Goal: Task Accomplishment & Management: Complete application form

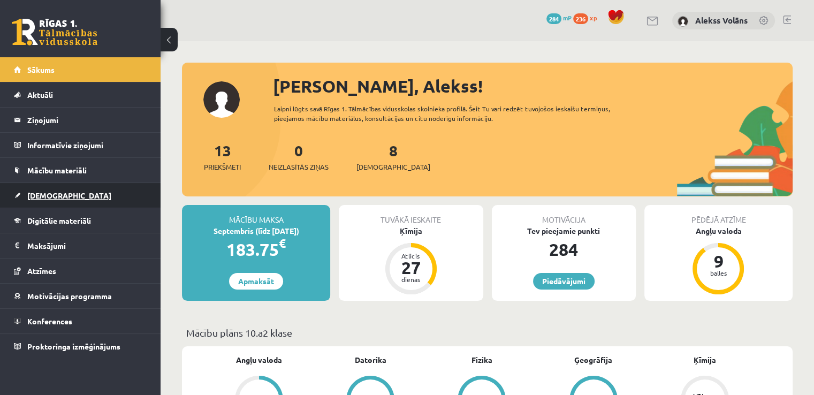
click at [62, 199] on link "[DEMOGRAPHIC_DATA]" at bounding box center [80, 195] width 133 height 25
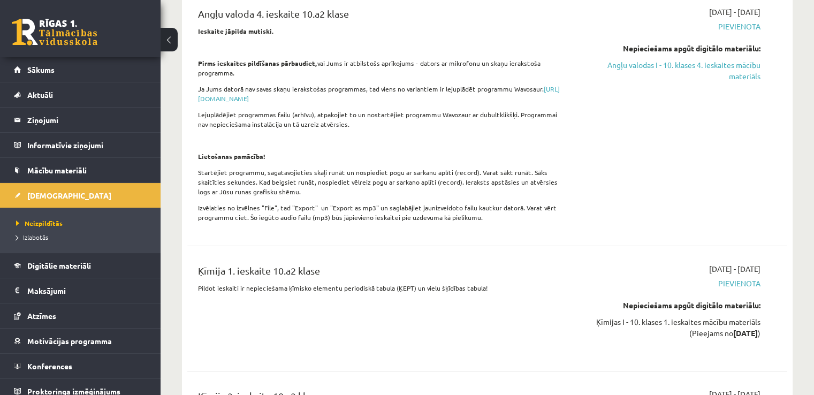
scroll to position [141, 0]
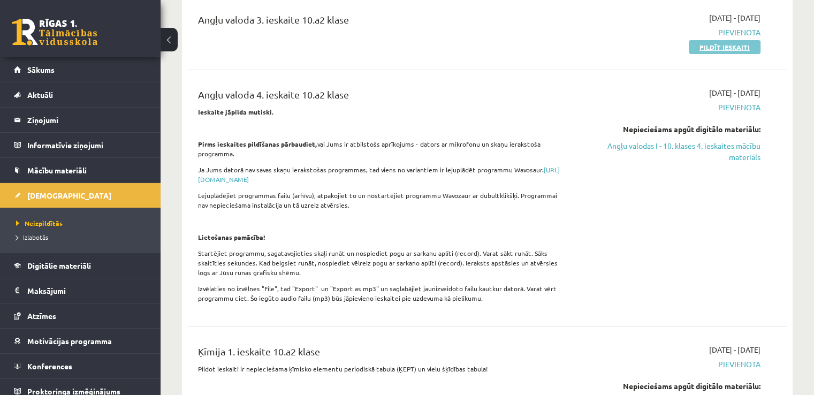
click at [705, 42] on link "Pildīt ieskaiti" at bounding box center [725, 47] width 72 height 14
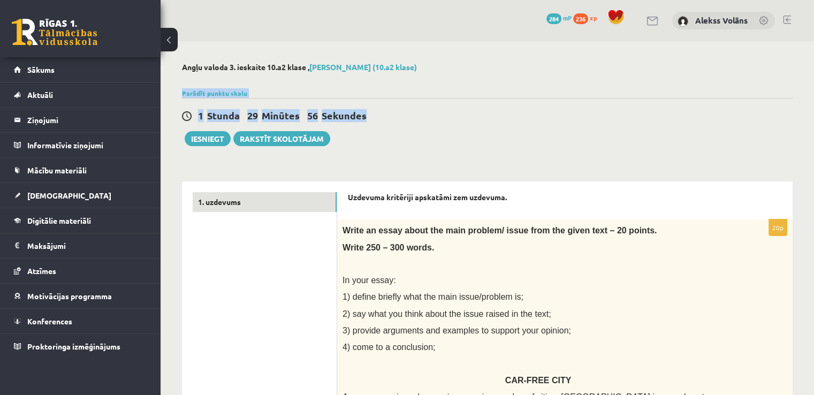
drag, startPoint x: 813, startPoint y: 66, endPoint x: 822, endPoint y: 102, distance: 37.5
click at [814, 102] on html "0 Dāvanas 284 mP 236 xp Alekss Volāns Sākums Aktuāli Kā mācīties eSKOLĀ Kontakt…" at bounding box center [407, 197] width 814 height 395
click at [775, 80] on div at bounding box center [487, 80] width 611 height 11
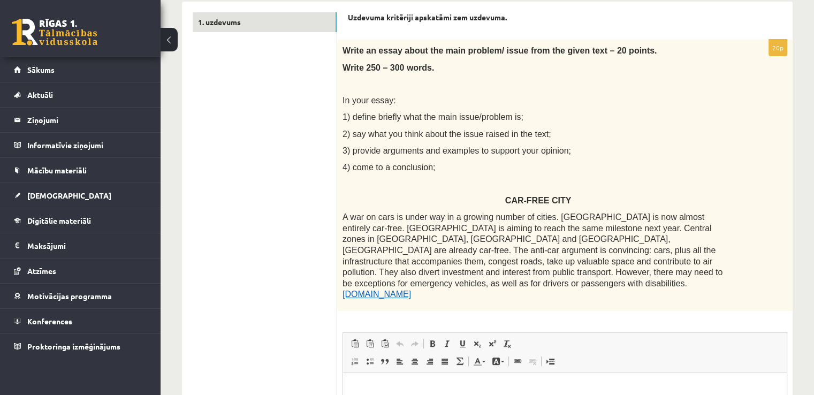
scroll to position [170, 0]
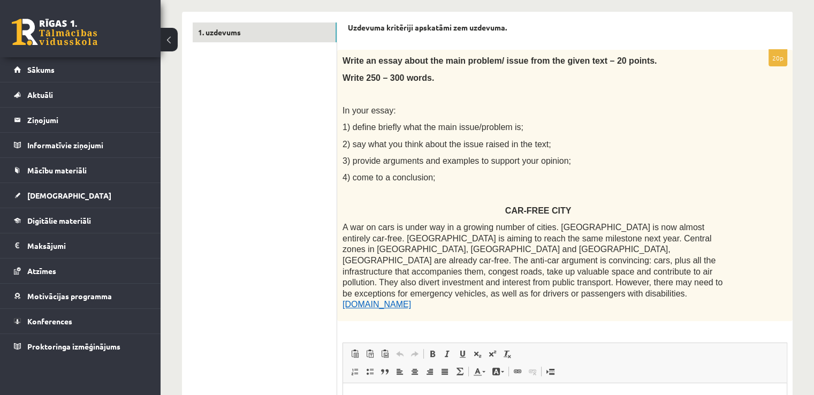
click at [411, 300] on link "[DOMAIN_NAME]" at bounding box center [377, 304] width 69 height 9
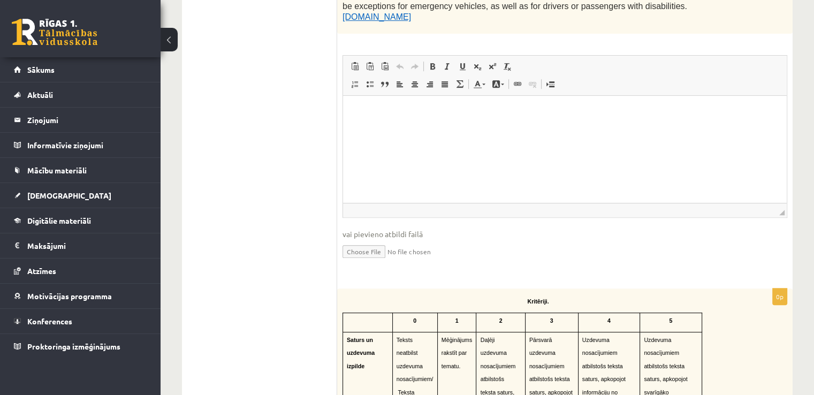
scroll to position [435, 0]
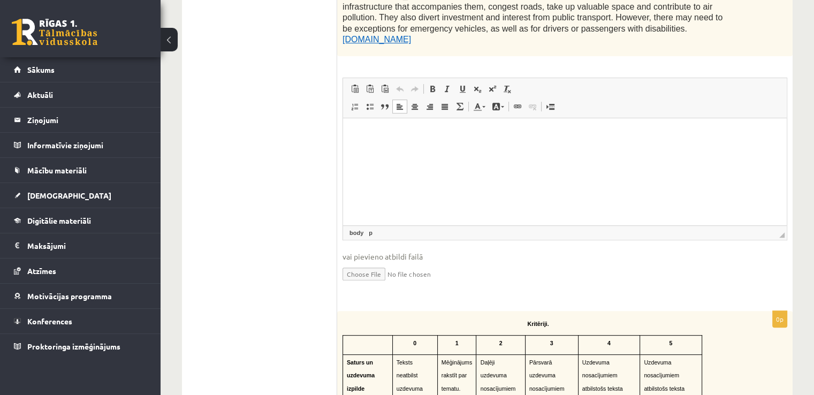
click at [602, 151] on html at bounding box center [565, 134] width 444 height 33
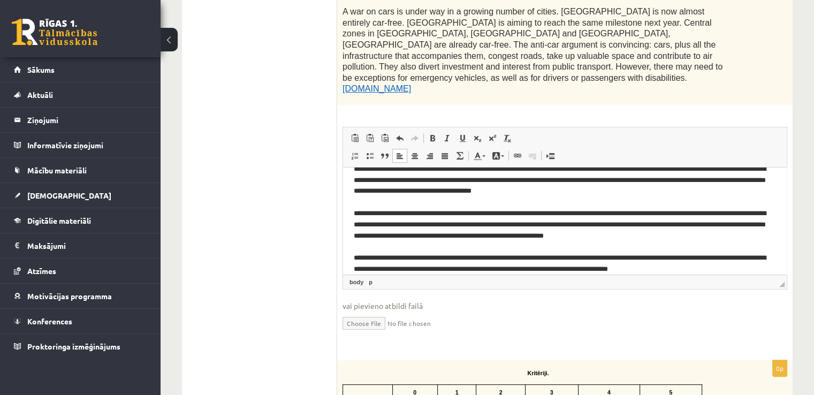
scroll to position [137, 0]
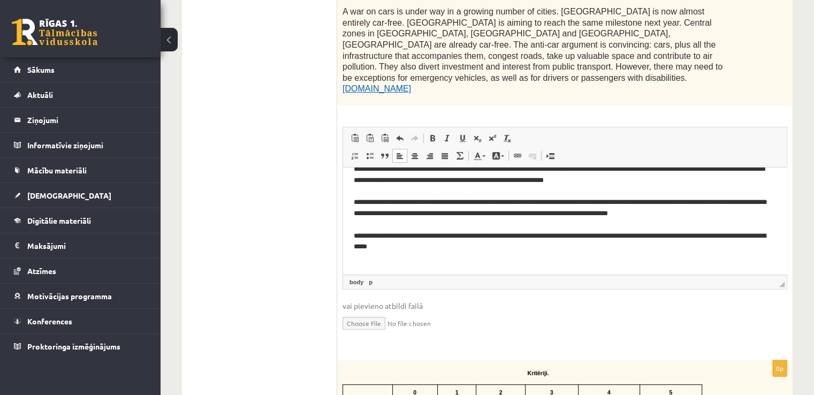
drag, startPoint x: 783, startPoint y: 196, endPoint x: 1147, endPoint y: 455, distance: 447.3
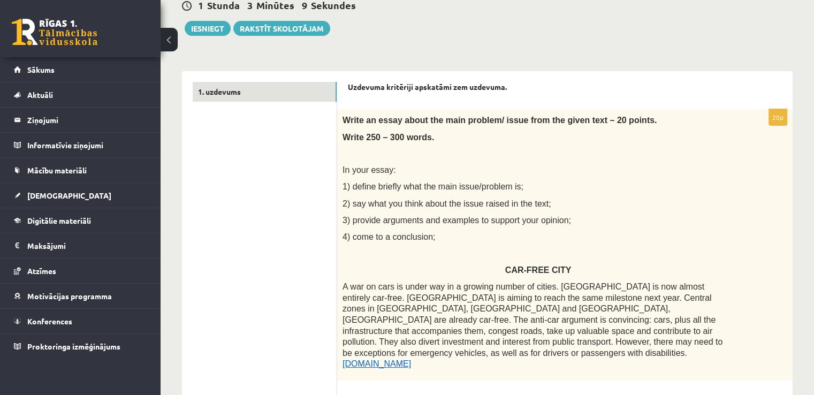
scroll to position [60, 0]
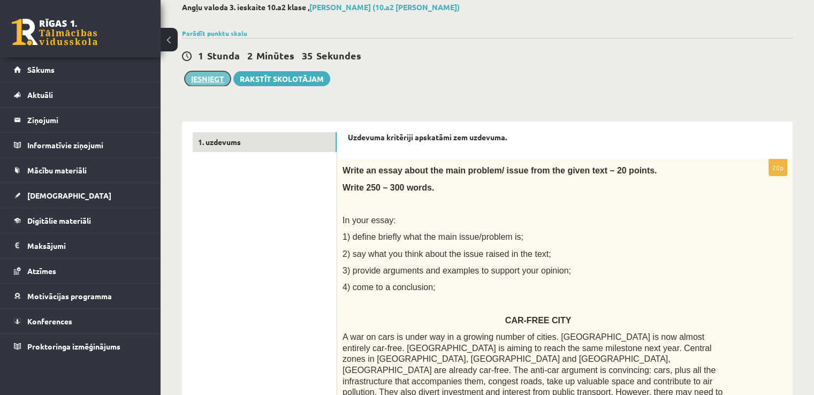
click at [217, 84] on button "Iesniegt" at bounding box center [208, 78] width 46 height 15
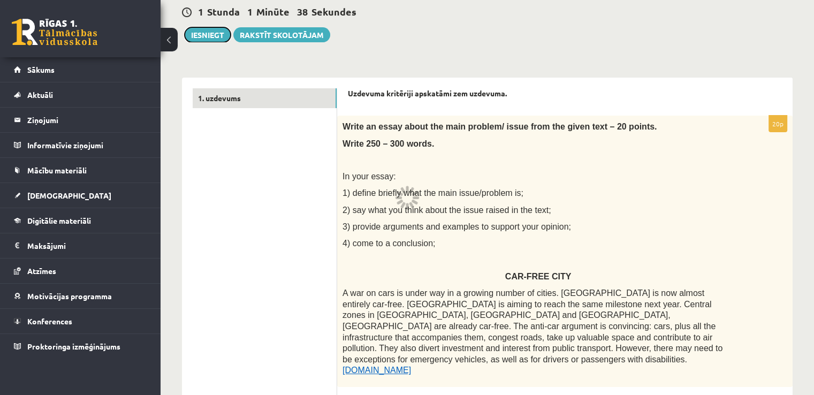
scroll to position [52, 0]
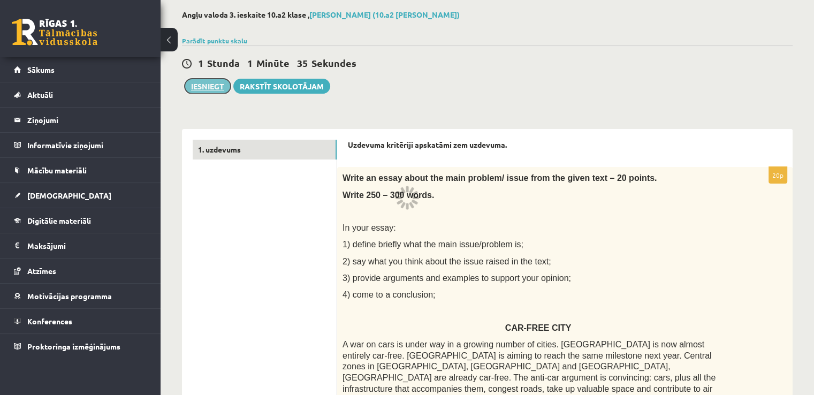
click at [217, 90] on button "Iesniegt" at bounding box center [208, 86] width 46 height 15
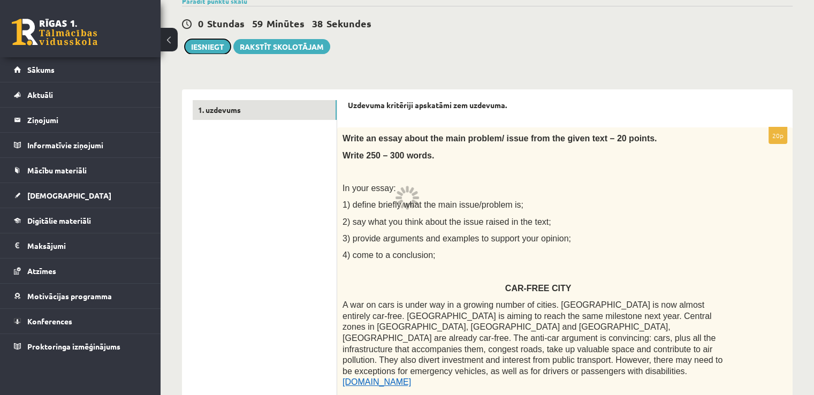
scroll to position [86, 0]
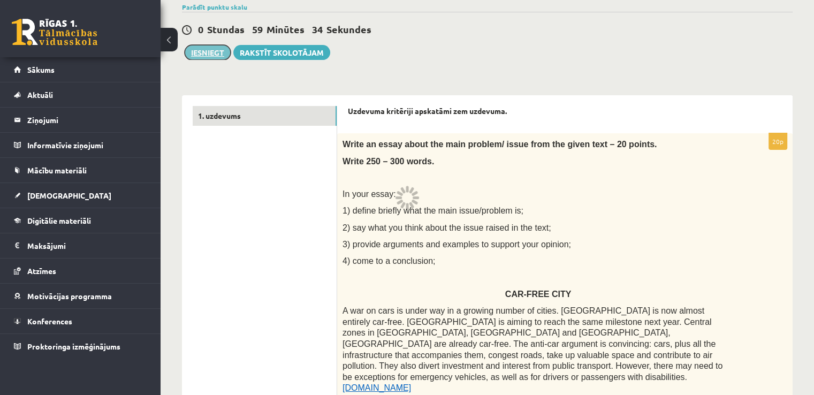
click at [205, 51] on button "Iesniegt" at bounding box center [208, 52] width 46 height 15
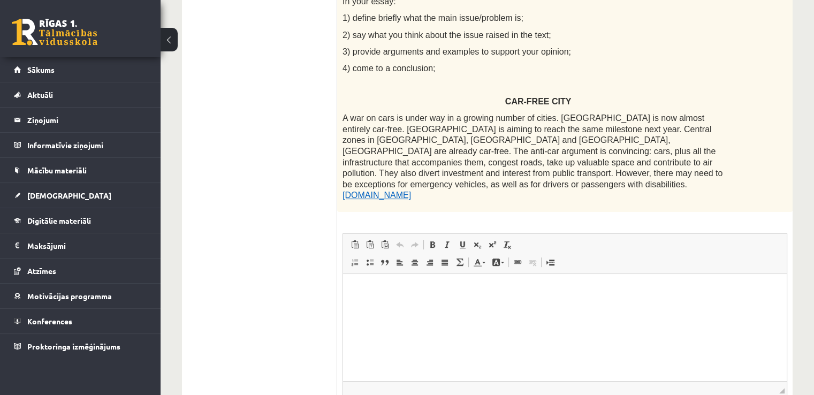
scroll to position [345, 0]
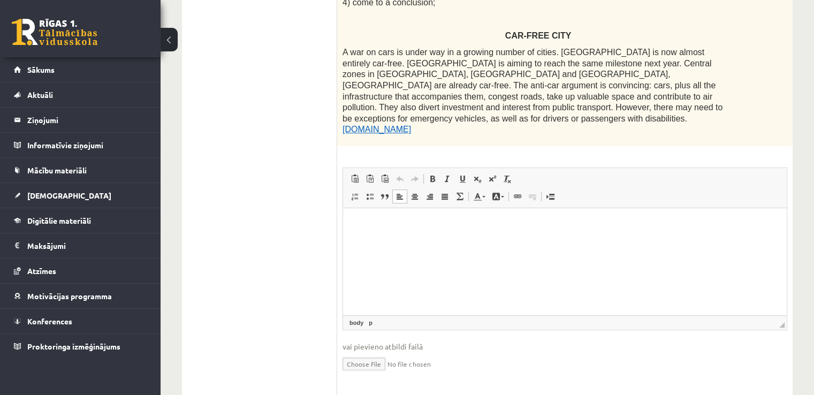
click at [610, 210] on html at bounding box center [565, 224] width 444 height 33
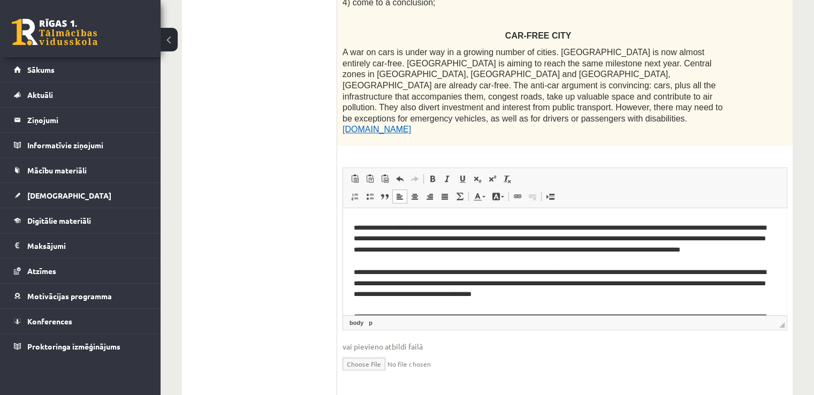
scroll to position [0, 0]
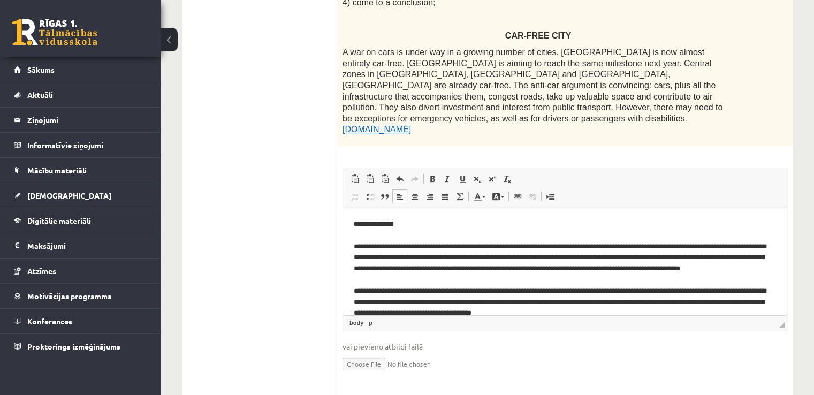
drag, startPoint x: 784, startPoint y: 237, endPoint x: 1140, endPoint y: 365, distance: 377.8
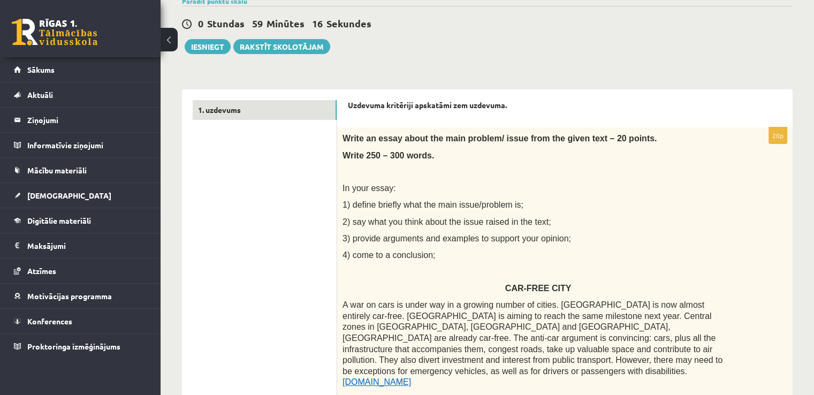
scroll to position [47, 0]
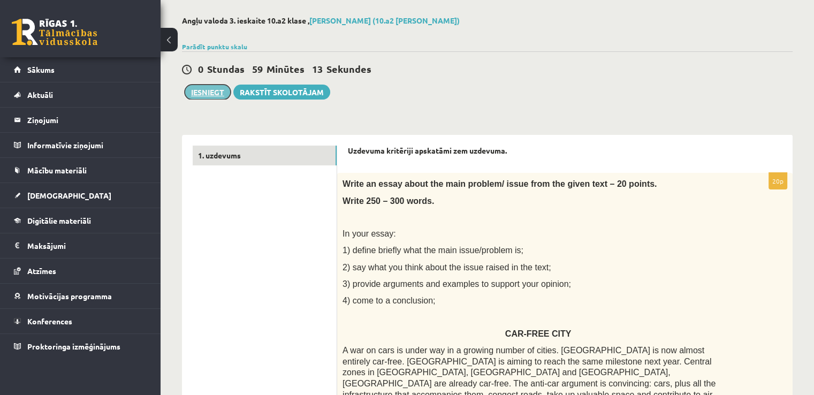
click at [221, 93] on button "Iesniegt" at bounding box center [208, 92] width 46 height 15
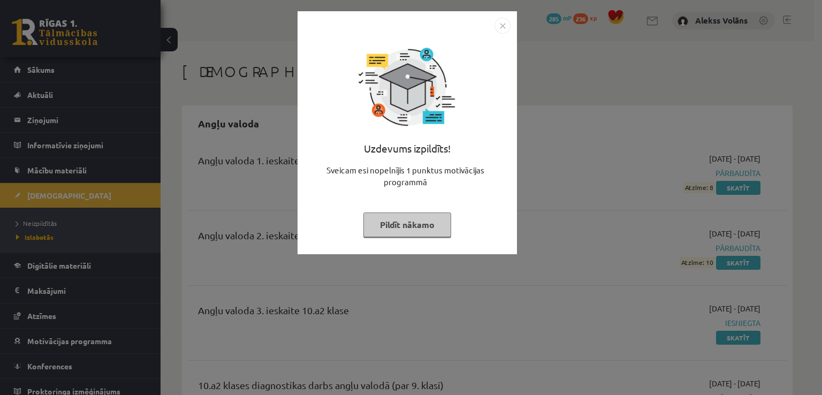
click at [505, 25] on img "Close" at bounding box center [503, 26] width 16 height 16
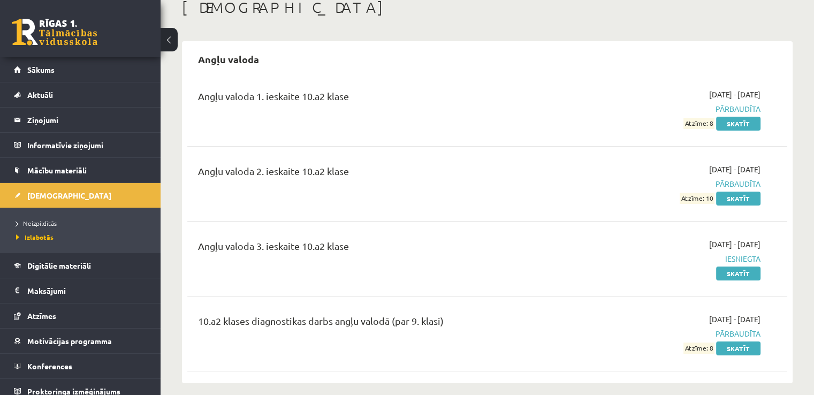
scroll to position [64, 0]
click at [56, 224] on link "Neizpildītās" at bounding box center [83, 223] width 134 height 10
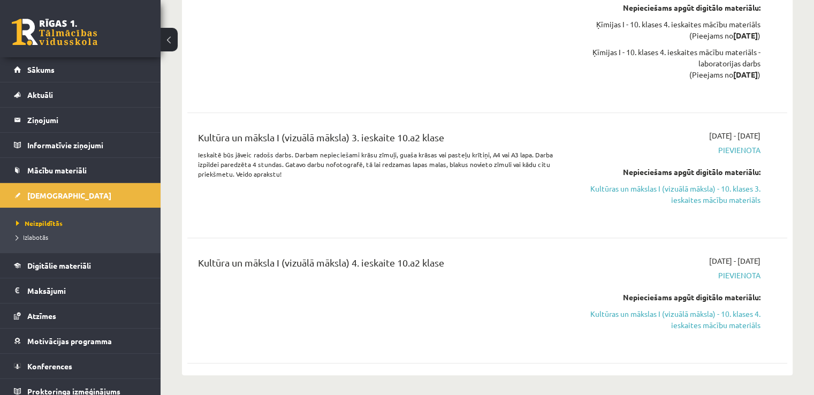
scroll to position [890, 0]
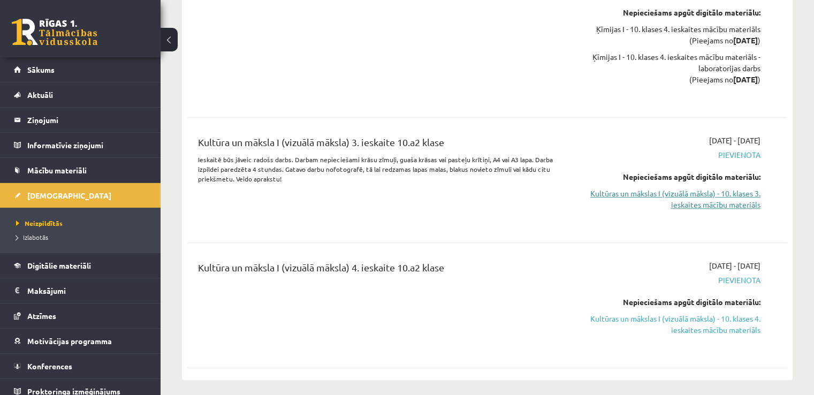
click at [717, 189] on link "Kultūras un mākslas I (vizuālā māksla) - 10. klases 3. ieskaites mācību materiā…" at bounding box center [672, 199] width 177 height 22
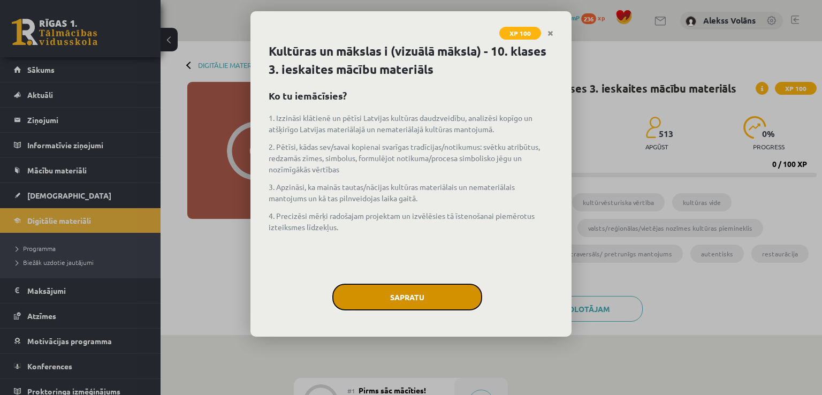
click at [428, 290] on button "Sapratu" at bounding box center [407, 297] width 150 height 27
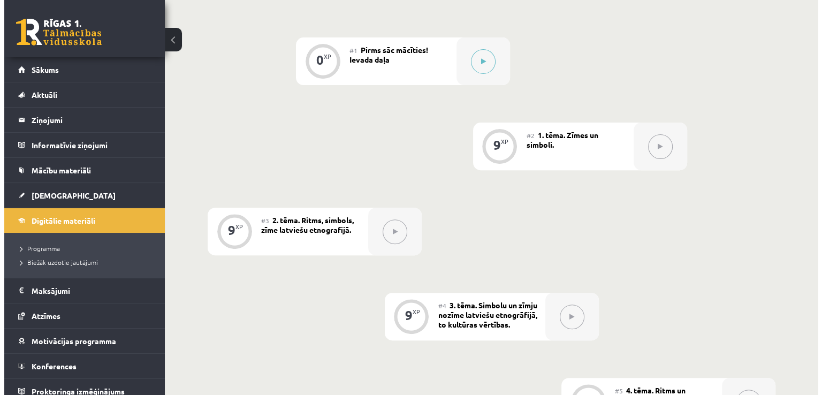
scroll to position [302, 0]
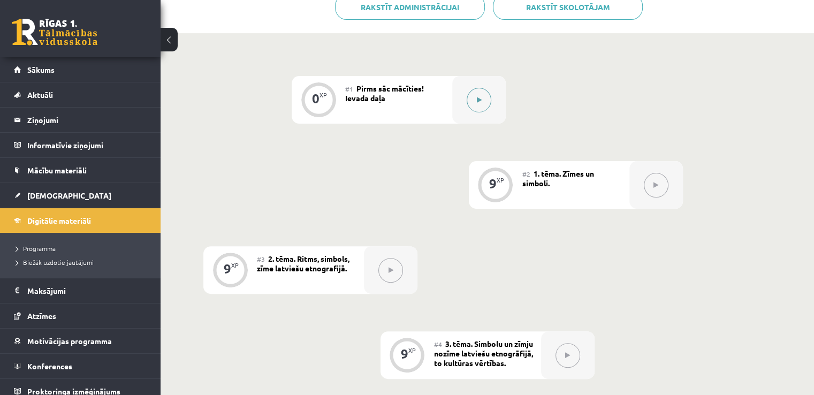
click at [497, 84] on div at bounding box center [479, 100] width 54 height 48
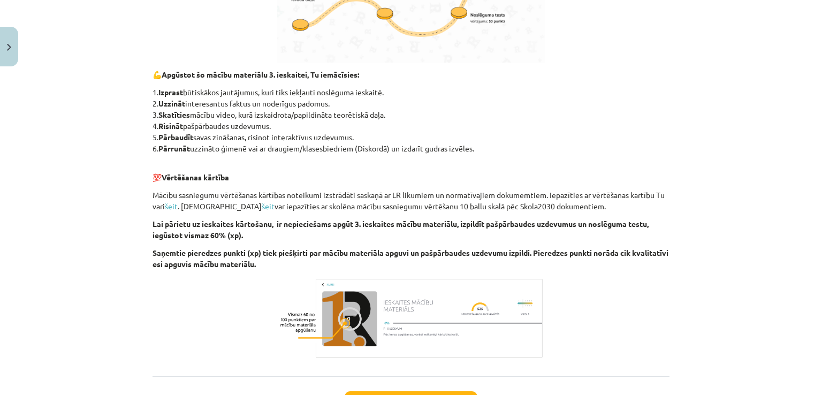
scroll to position [613, 0]
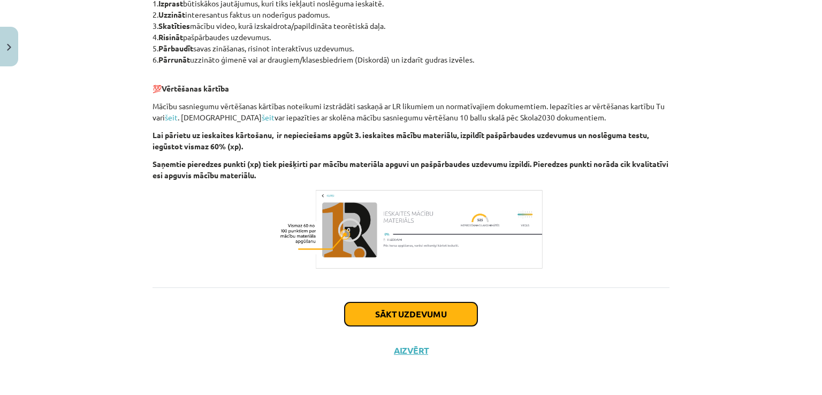
click at [436, 319] on button "Sākt uzdevumu" at bounding box center [411, 314] width 133 height 24
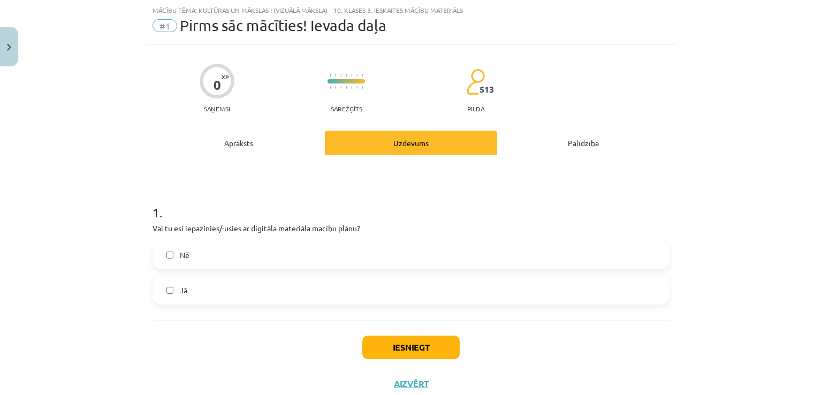
click at [330, 252] on label "Nē" at bounding box center [411, 254] width 515 height 27
click at [329, 284] on label "Jā" at bounding box center [411, 290] width 515 height 27
click at [343, 252] on label "Nē" at bounding box center [411, 254] width 515 height 27
click at [429, 351] on button "Iesniegt" at bounding box center [410, 348] width 97 height 24
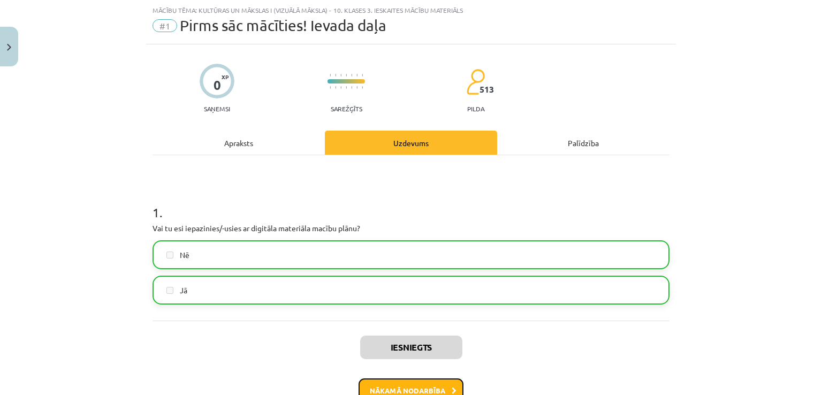
click at [438, 385] on button "Nākamā nodarbība" at bounding box center [411, 390] width 105 height 25
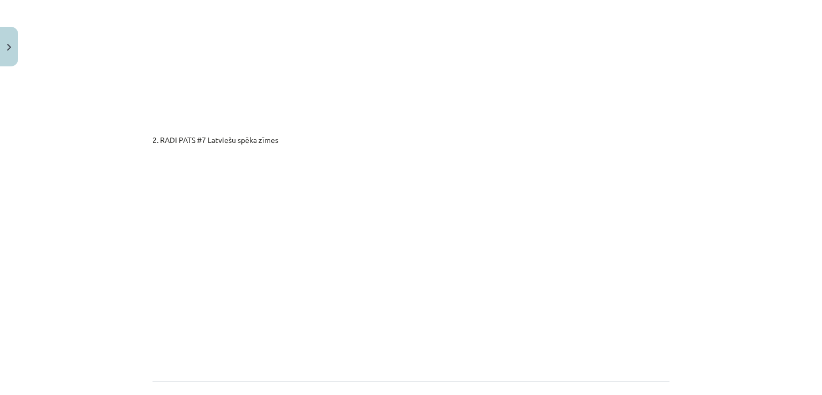
scroll to position [1809, 0]
click at [444, 388] on button "Sākt uzdevumu" at bounding box center [411, 400] width 133 height 24
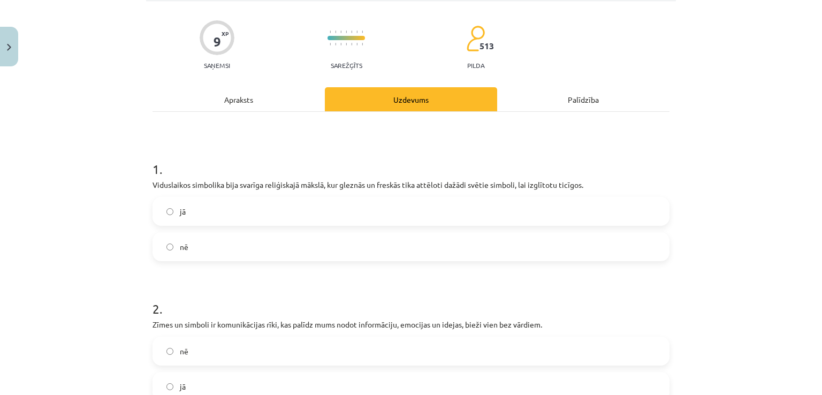
scroll to position [74, 0]
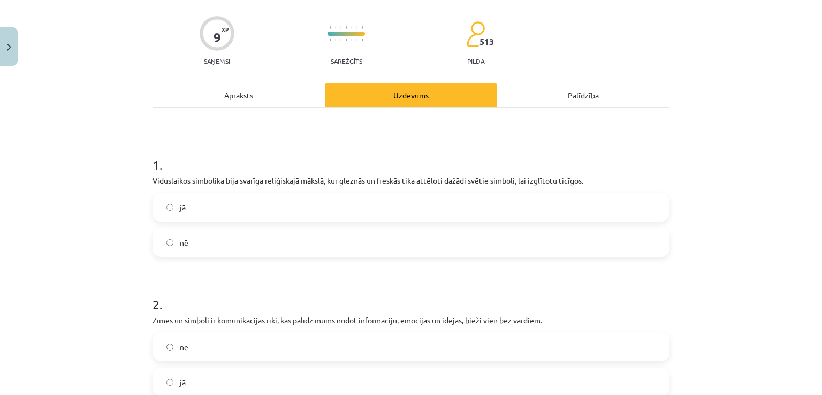
click at [330, 198] on label "jā" at bounding box center [411, 207] width 515 height 27
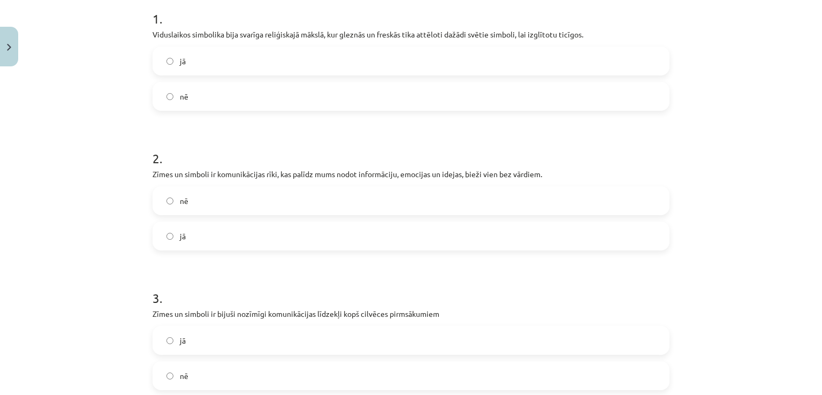
scroll to position [268, 0]
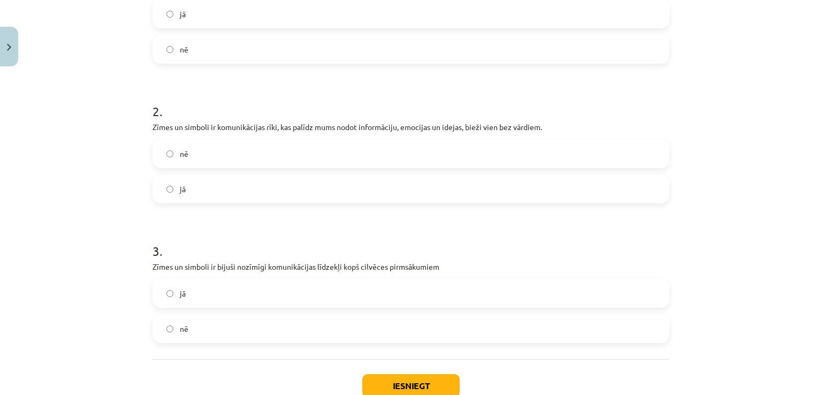
click at [370, 181] on label "jā" at bounding box center [411, 189] width 515 height 27
click at [303, 328] on label "nē" at bounding box center [411, 328] width 515 height 27
click at [401, 377] on button "Iesniegt" at bounding box center [410, 386] width 97 height 24
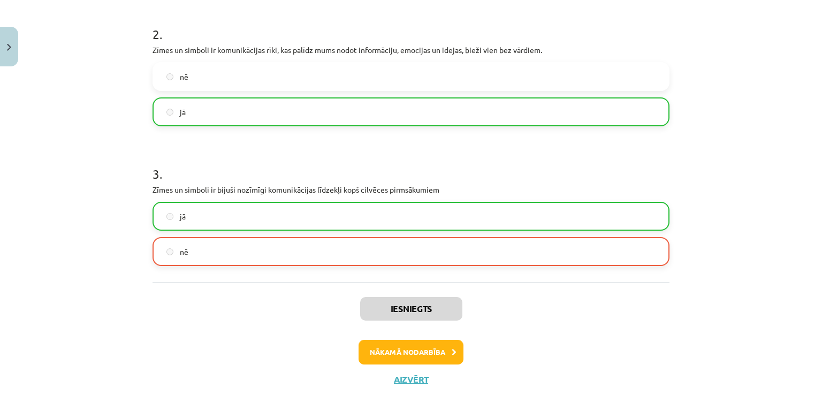
scroll to position [364, 0]
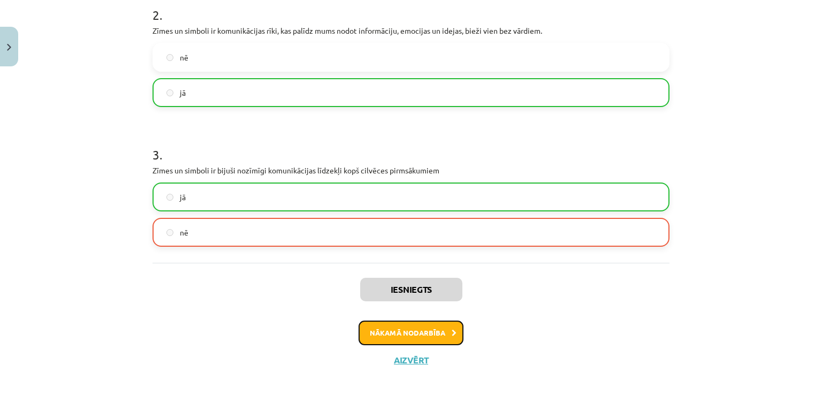
click at [452, 330] on icon at bounding box center [454, 333] width 5 height 7
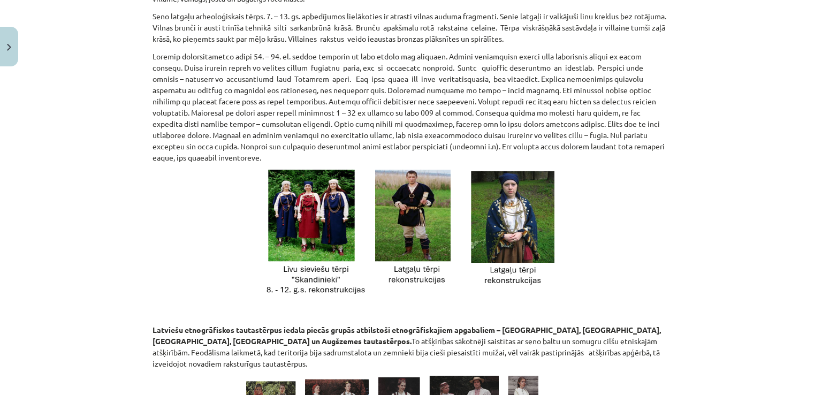
scroll to position [27, 0]
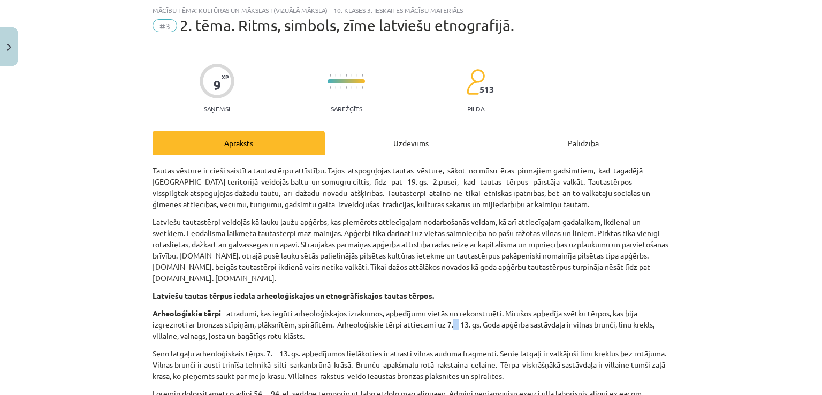
click at [447, 329] on p "Arheoloģiskie tērpi – atradumi, kas iegūti arheoloģiskajos izrakumos, apbedījum…" at bounding box center [411, 325] width 517 height 34
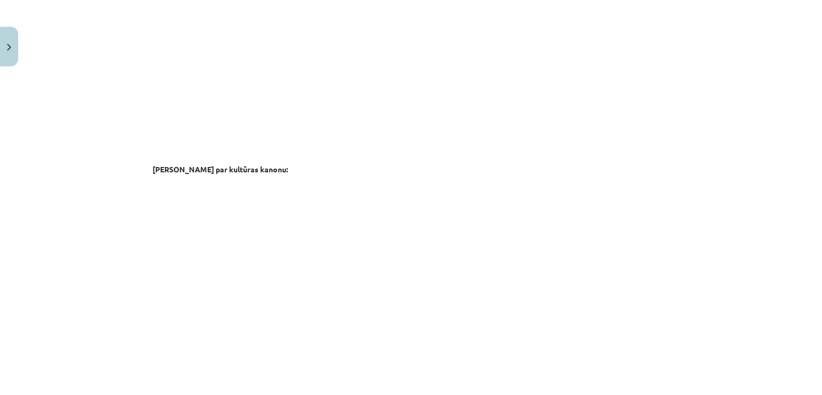
scroll to position [1762, 0]
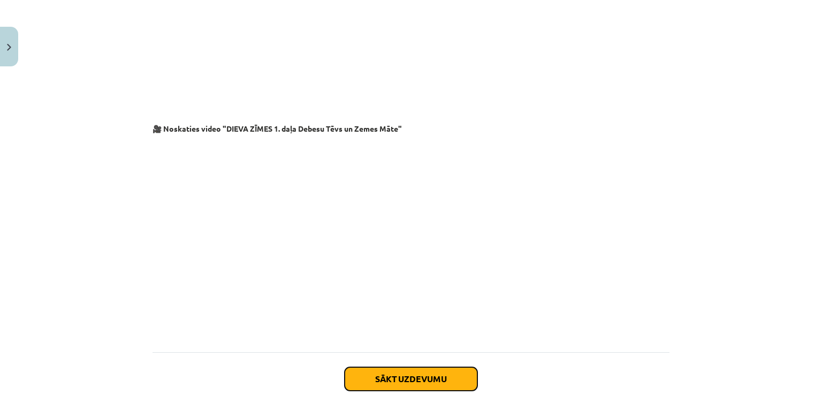
click at [454, 367] on button "Sākt uzdevumu" at bounding box center [411, 379] width 133 height 24
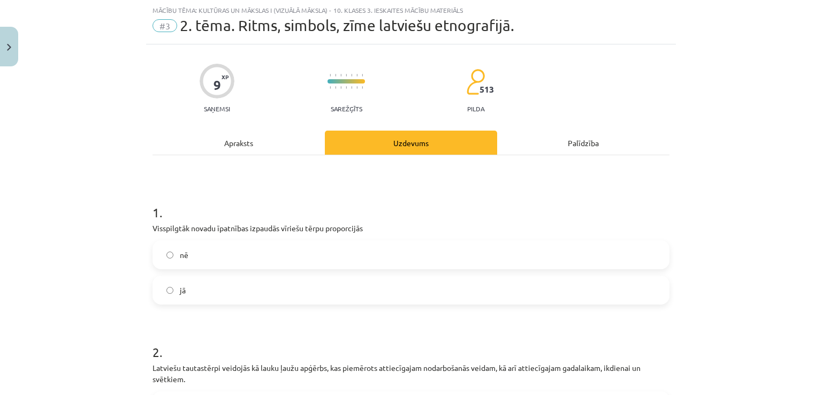
click at [368, 253] on label "nē" at bounding box center [411, 254] width 515 height 27
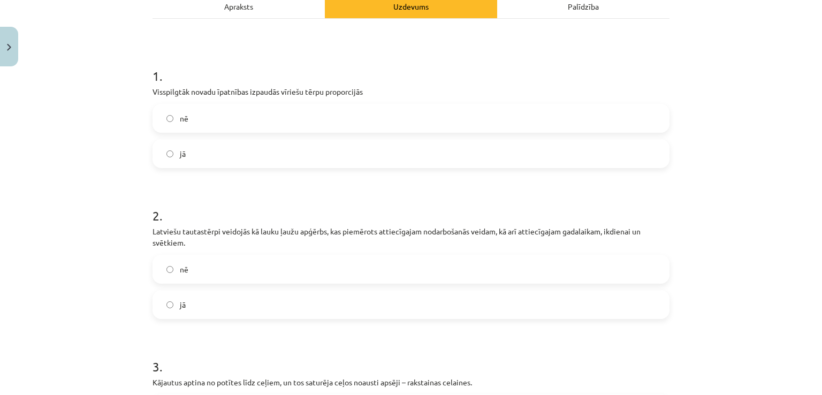
scroll to position [171, 0]
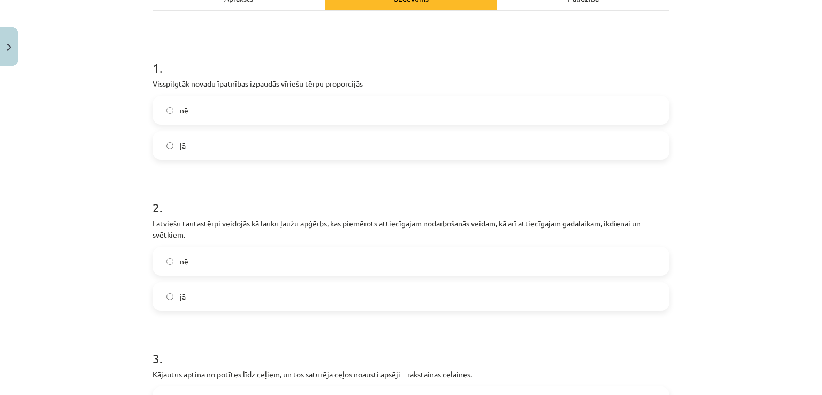
click at [490, 294] on label "jā" at bounding box center [411, 296] width 515 height 27
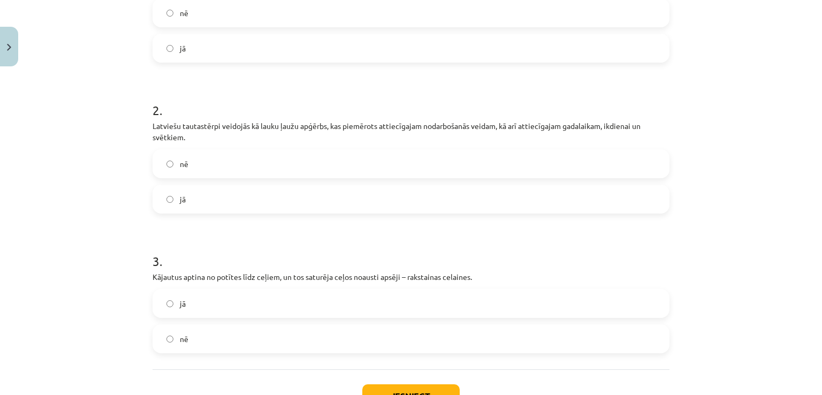
scroll to position [324, 0]
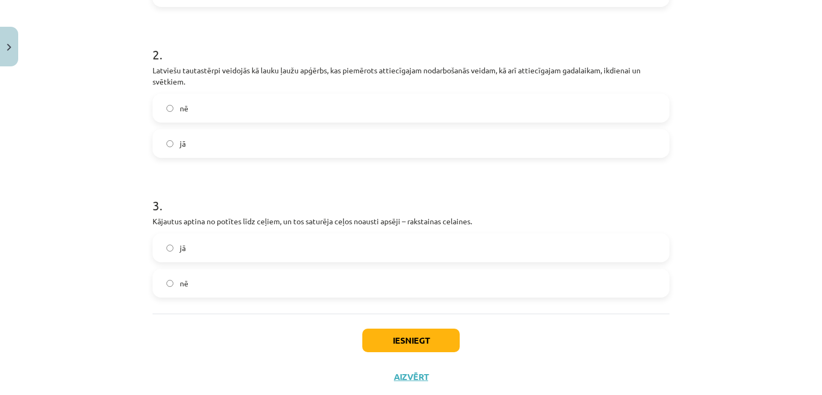
click at [351, 253] on label "jā" at bounding box center [411, 247] width 515 height 27
click at [400, 347] on button "Iesniegt" at bounding box center [410, 341] width 97 height 24
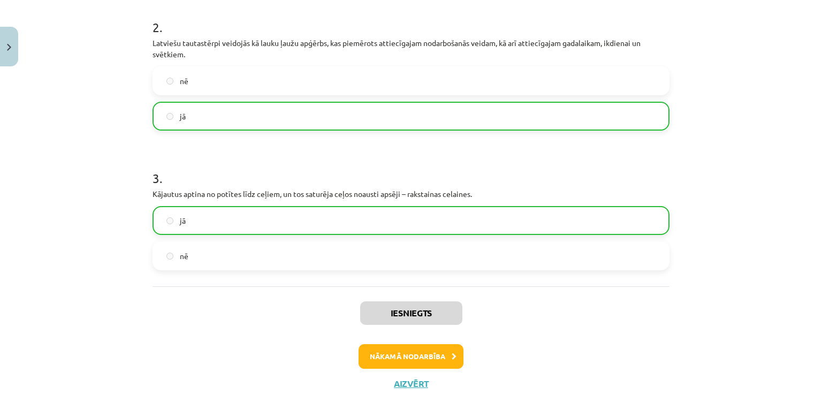
scroll to position [385, 0]
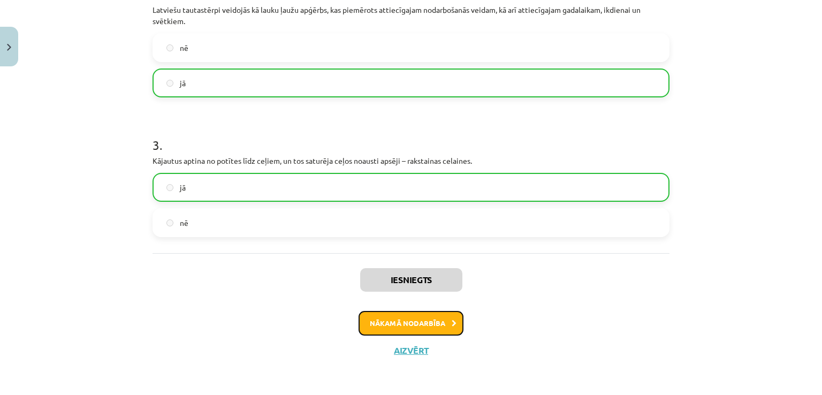
click at [422, 322] on button "Nākamā nodarbība" at bounding box center [411, 323] width 105 height 25
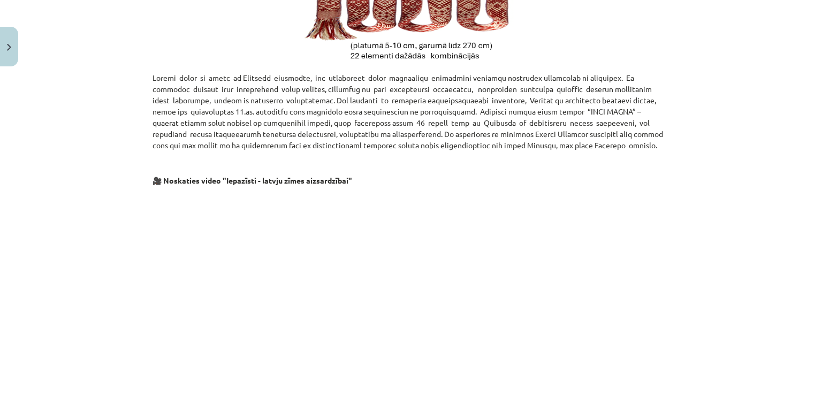
scroll to position [613, 0]
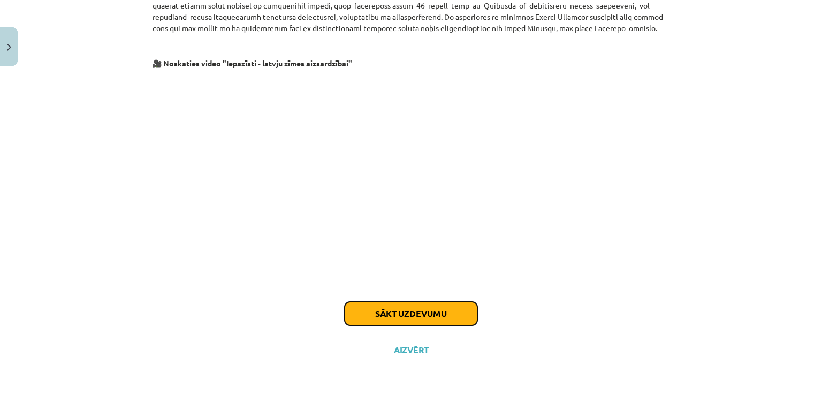
click at [423, 314] on button "Sākt uzdevumu" at bounding box center [411, 314] width 133 height 24
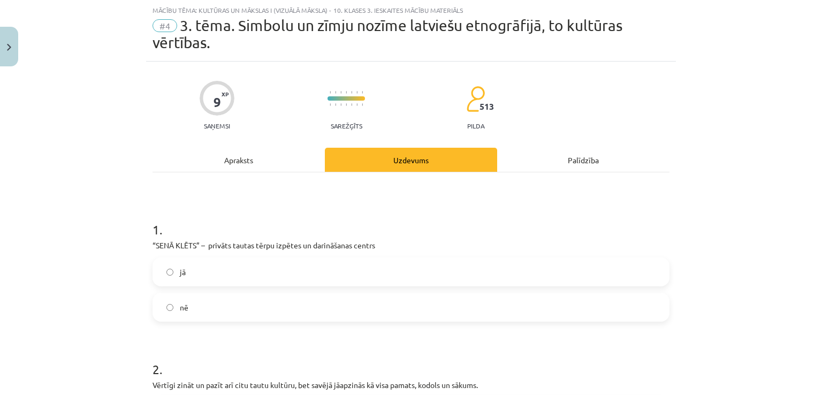
click at [314, 270] on label "jā" at bounding box center [411, 272] width 515 height 27
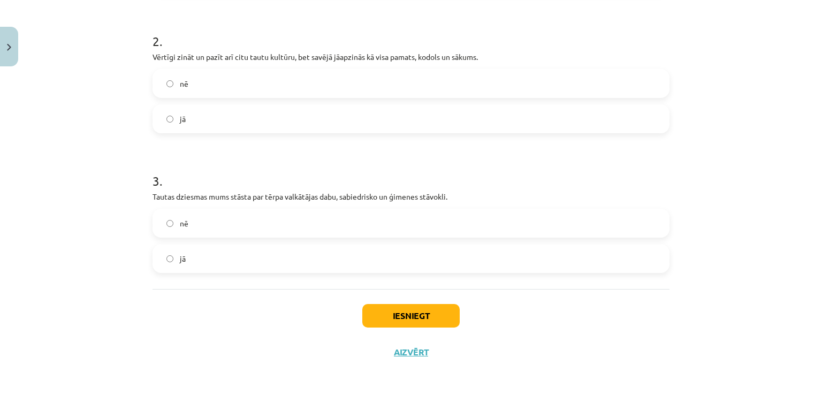
scroll to position [357, 0]
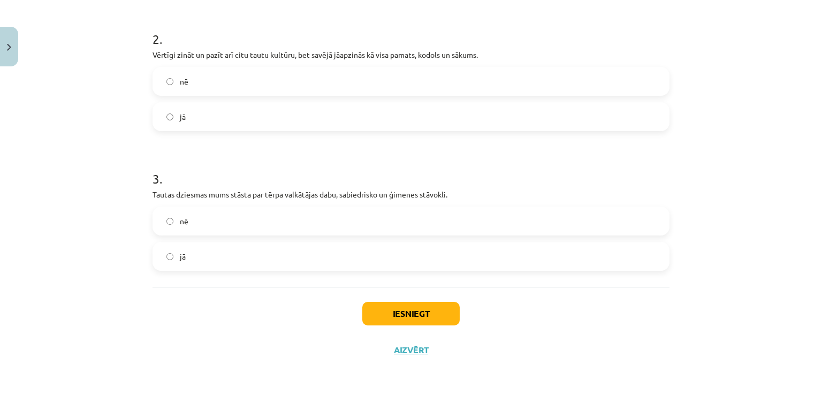
click at [410, 255] on label "jā" at bounding box center [411, 256] width 515 height 27
click at [361, 214] on label "nē" at bounding box center [411, 221] width 515 height 27
click at [381, 120] on label "jā" at bounding box center [411, 116] width 515 height 27
click at [413, 317] on button "Iesniegt" at bounding box center [410, 314] width 97 height 24
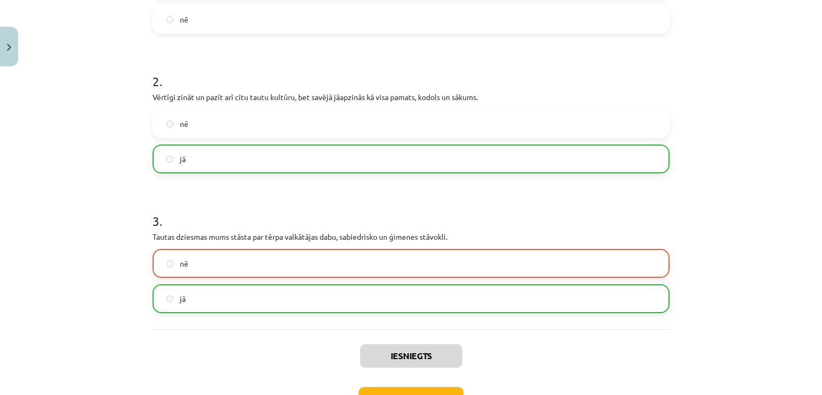
scroll to position [390, 0]
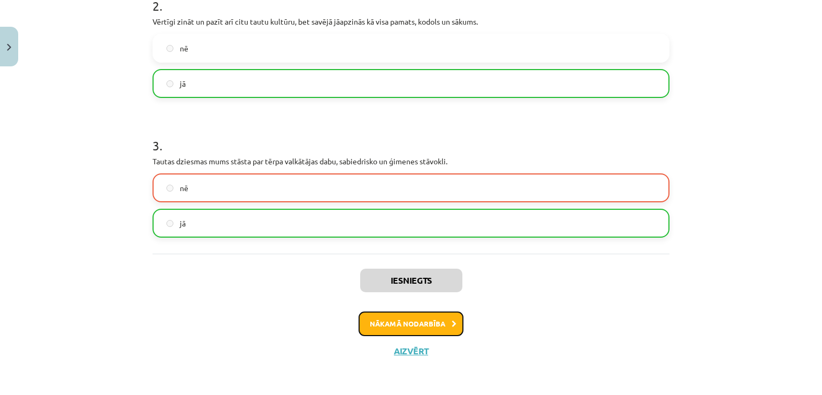
click at [431, 323] on button "Nākamā nodarbība" at bounding box center [411, 324] width 105 height 25
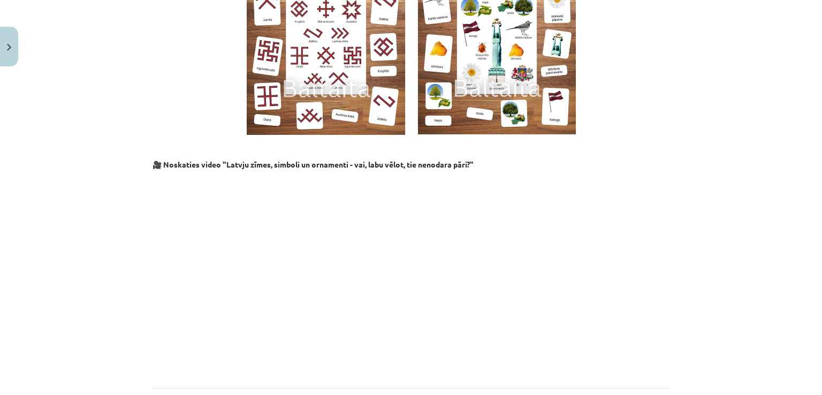
scroll to position [1051, 0]
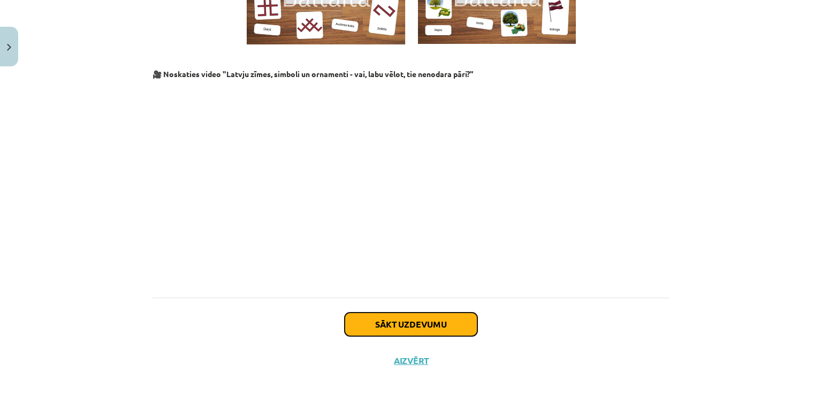
click at [443, 313] on button "Sākt uzdevumu" at bounding box center [411, 325] width 133 height 24
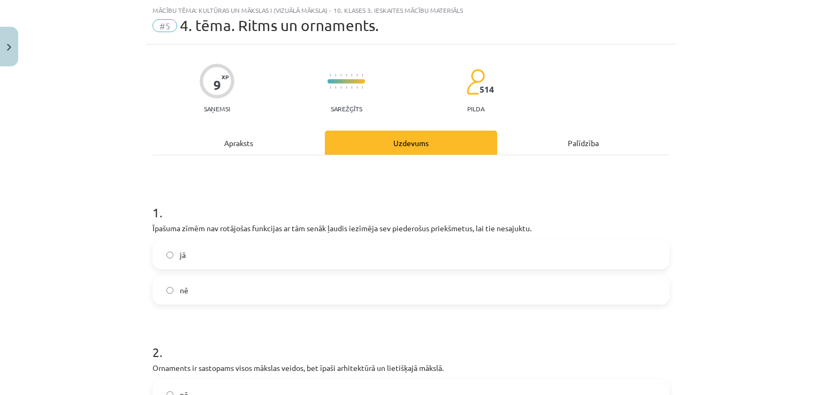
click at [367, 257] on label "jā" at bounding box center [411, 254] width 515 height 27
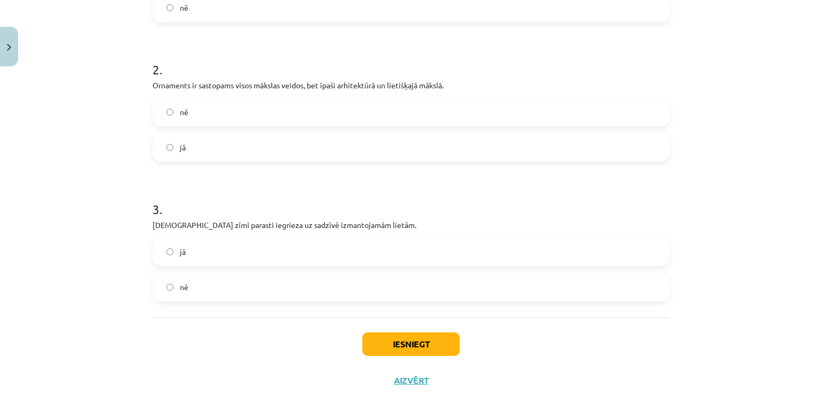
scroll to position [308, 0]
click at [557, 259] on label "jā" at bounding box center [411, 252] width 515 height 27
click at [455, 120] on label "nē" at bounding box center [411, 113] width 515 height 27
click at [433, 346] on button "Iesniegt" at bounding box center [410, 346] width 97 height 24
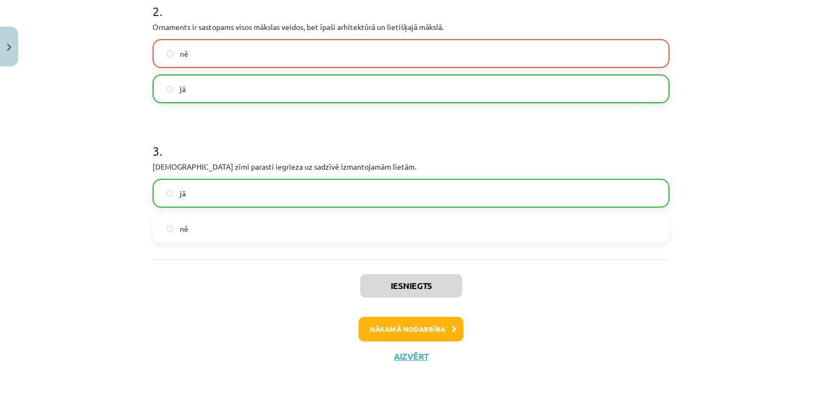
scroll to position [373, 0]
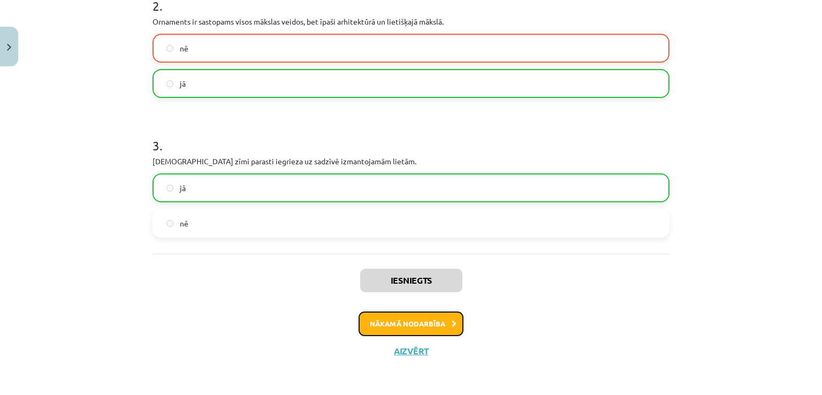
click at [436, 315] on button "Nākamā nodarbība" at bounding box center [411, 324] width 105 height 25
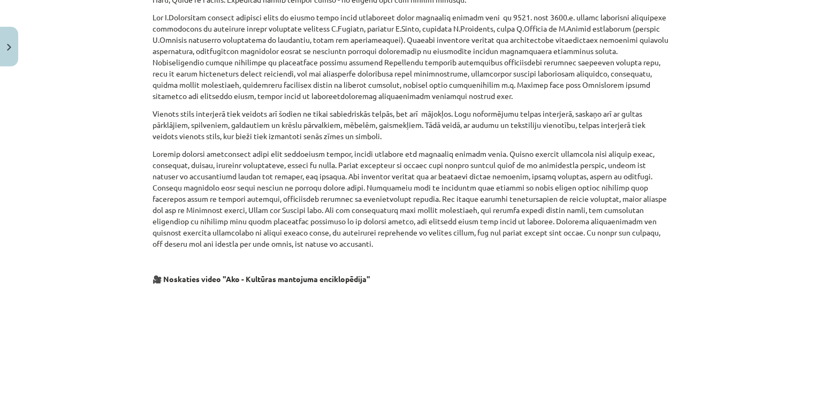
scroll to position [2105, 0]
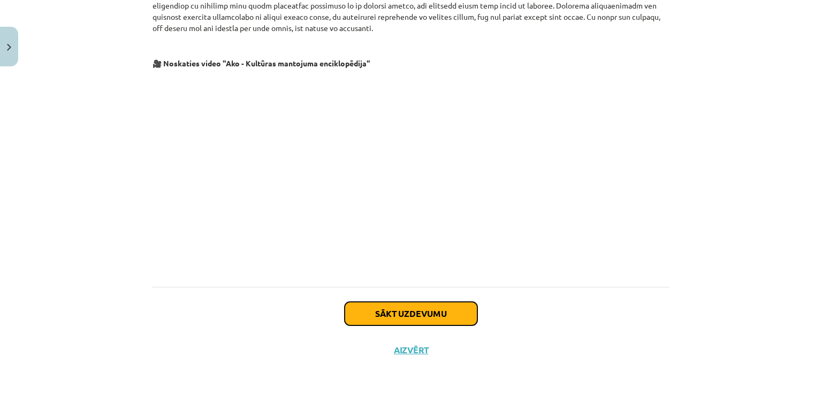
click at [448, 316] on button "Sākt uzdevumu" at bounding box center [411, 314] width 133 height 24
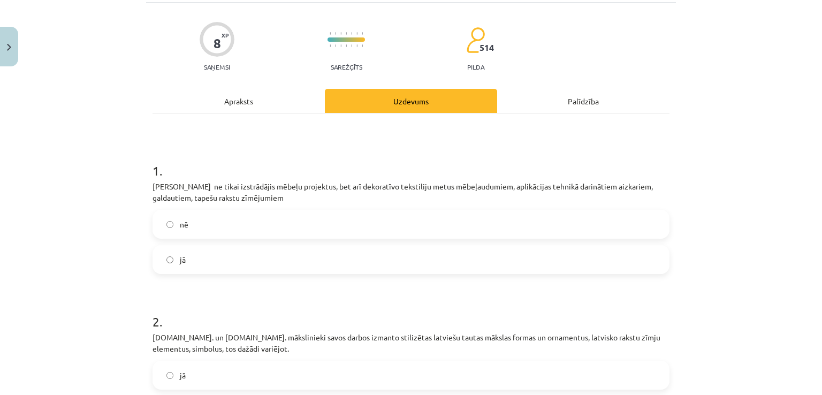
scroll to position [200, 0]
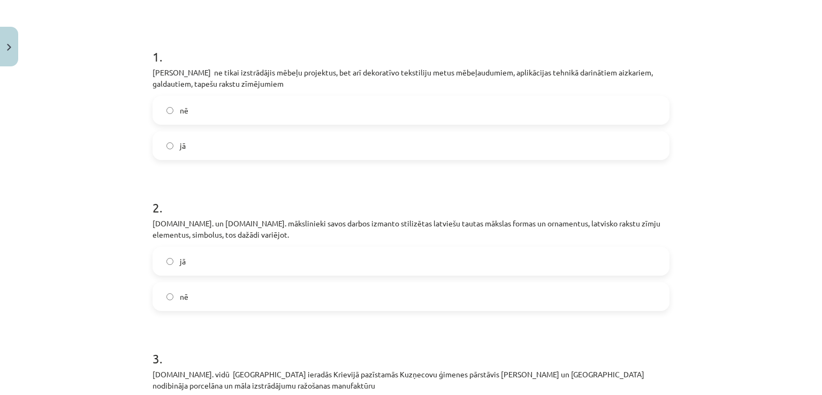
click at [462, 148] on label "jā" at bounding box center [411, 145] width 515 height 27
click at [352, 259] on label "jā" at bounding box center [411, 261] width 515 height 27
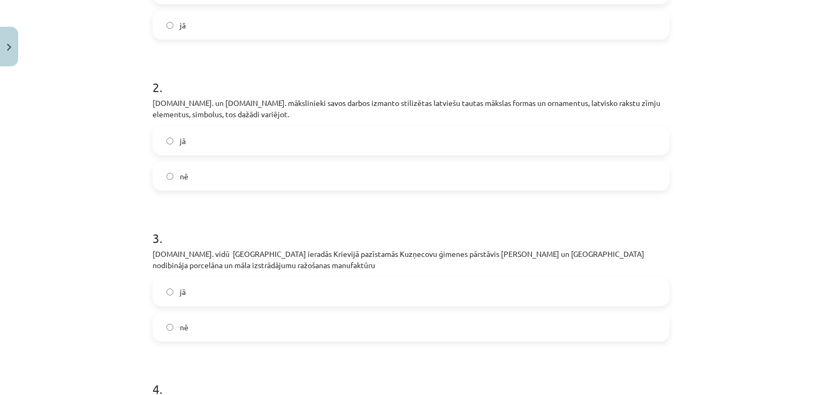
scroll to position [391, 0]
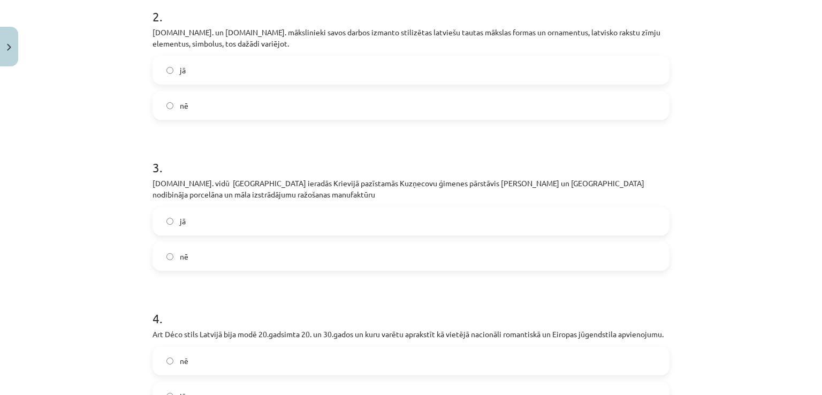
click at [604, 221] on label "jā" at bounding box center [411, 221] width 515 height 27
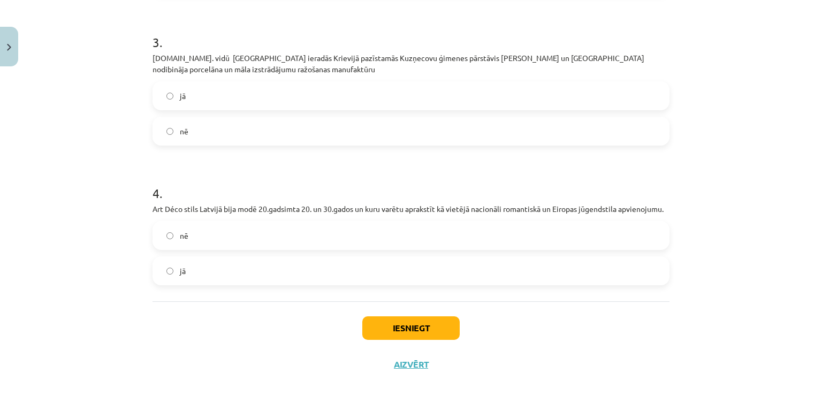
scroll to position [531, 0]
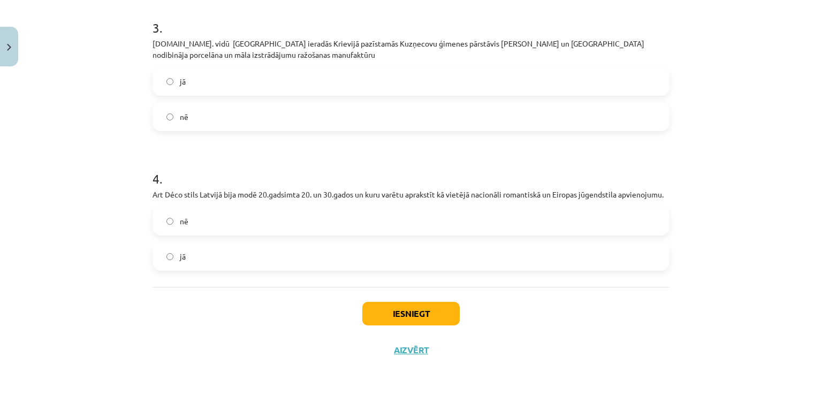
click at [562, 211] on label "nē" at bounding box center [411, 221] width 515 height 27
click at [419, 320] on button "Iesniegt" at bounding box center [410, 314] width 97 height 24
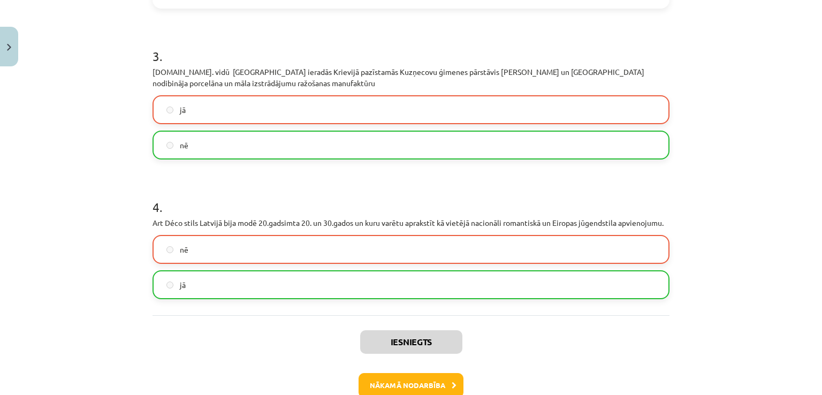
scroll to position [526, 0]
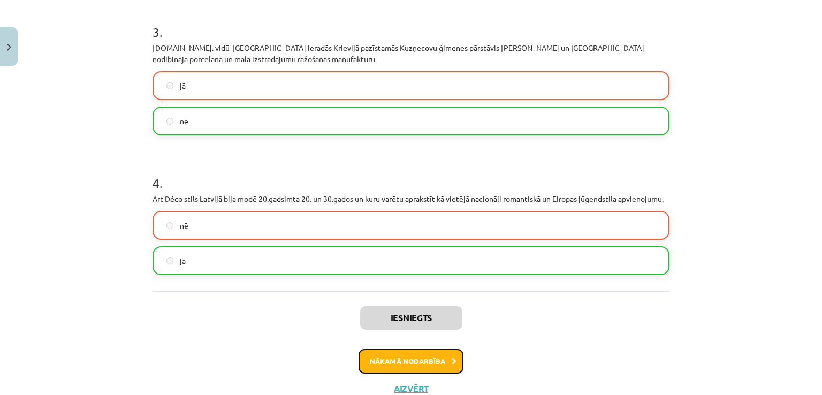
click at [422, 357] on button "Nākamā nodarbība" at bounding box center [411, 361] width 105 height 25
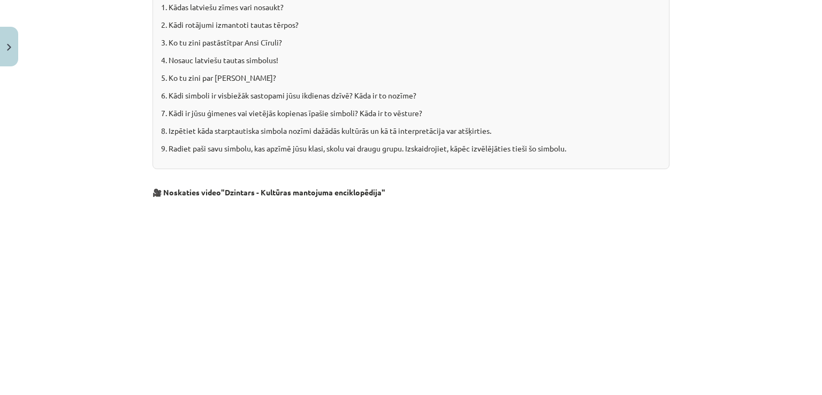
scroll to position [1413, 0]
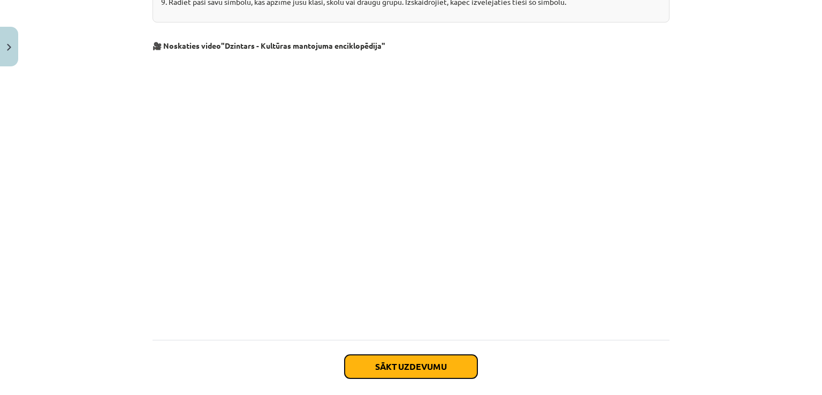
click at [461, 355] on button "Sākt uzdevumu" at bounding box center [411, 367] width 133 height 24
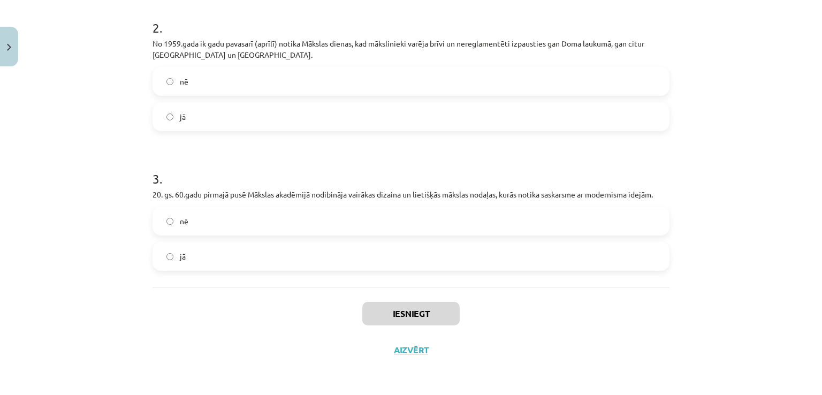
scroll to position [27, 0]
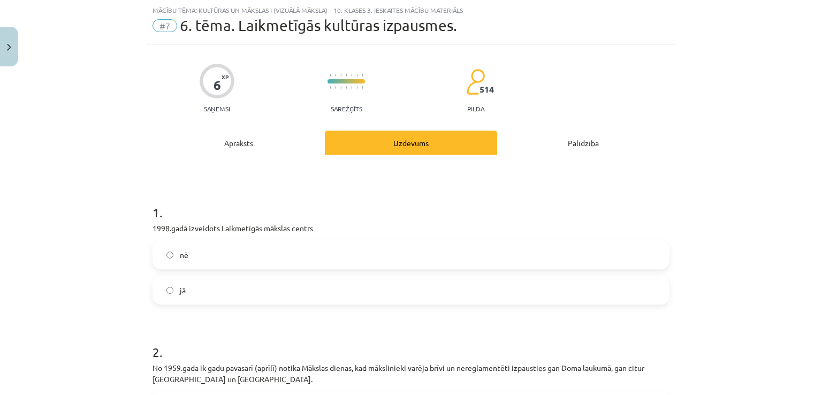
click at [526, 290] on label "jā" at bounding box center [411, 290] width 515 height 27
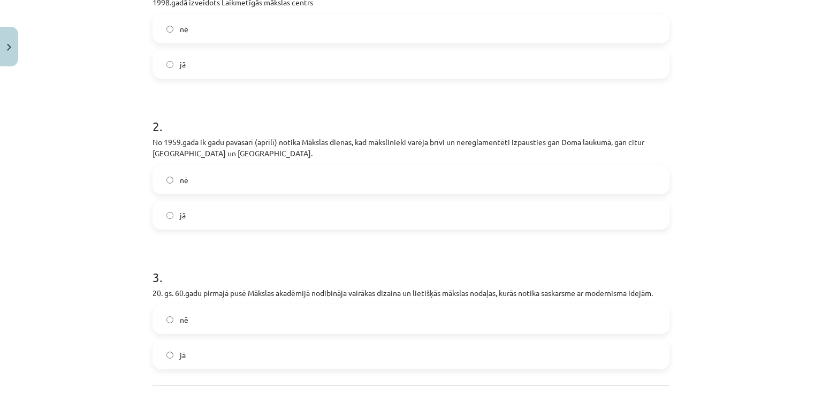
scroll to position [270, 0]
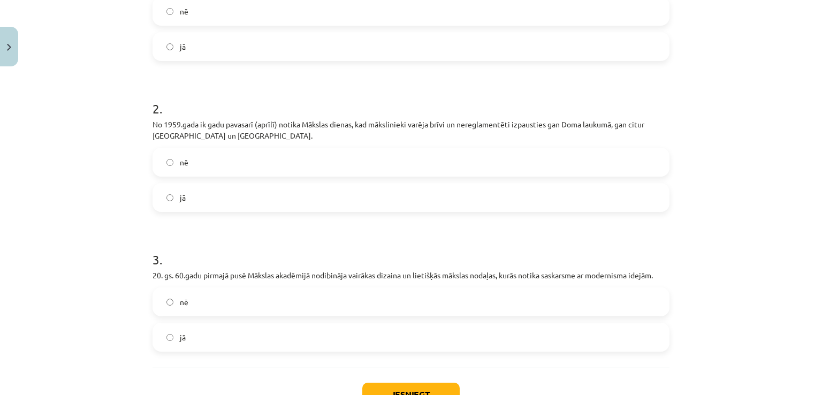
click at [599, 150] on label "nē" at bounding box center [411, 162] width 515 height 27
click at [468, 334] on label "jā" at bounding box center [411, 337] width 515 height 27
click at [422, 384] on button "Iesniegt" at bounding box center [410, 395] width 97 height 24
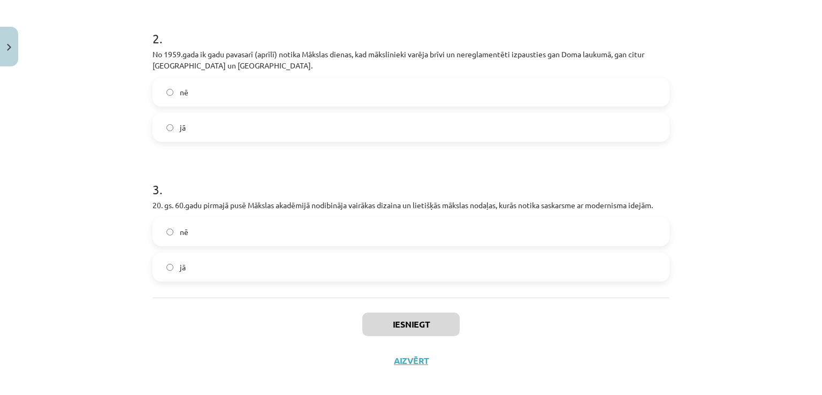
scroll to position [351, 0]
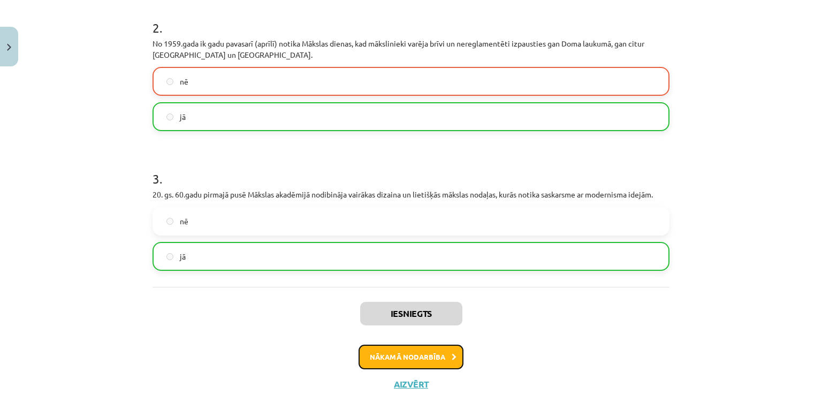
click at [433, 359] on button "Nākamā nodarbība" at bounding box center [411, 357] width 105 height 25
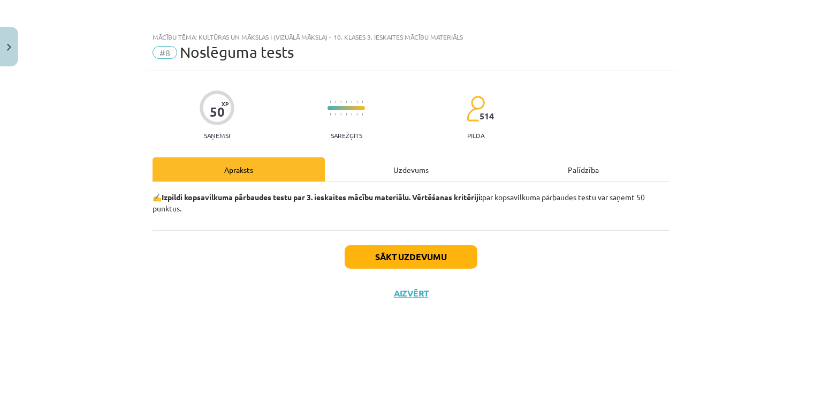
scroll to position [0, 0]
click at [446, 256] on button "Sākt uzdevumu" at bounding box center [411, 257] width 133 height 24
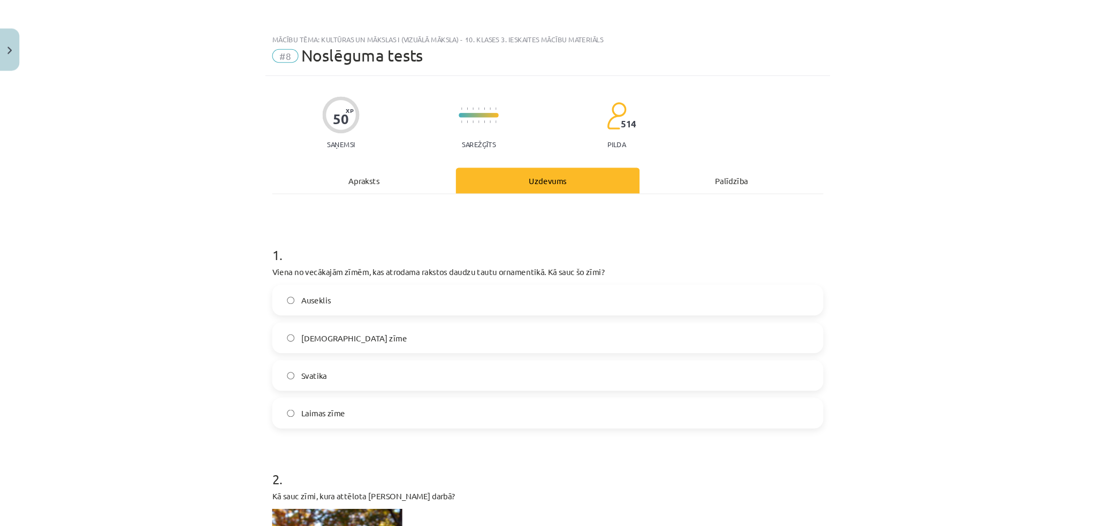
scroll to position [302, 0]
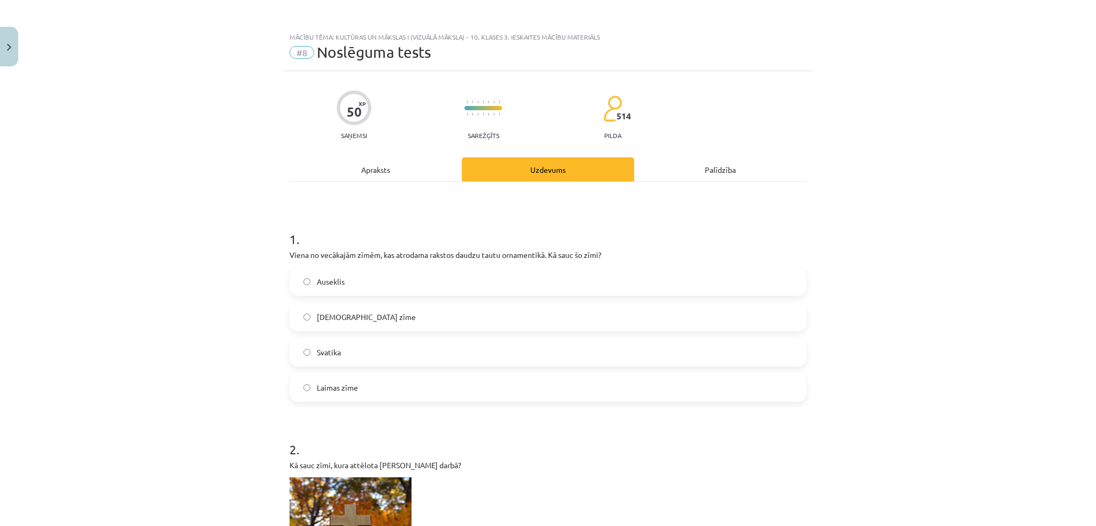
drag, startPoint x: 816, startPoint y: 0, endPoint x: 753, endPoint y: 222, distance: 231.1
click at [753, 222] on h1 "1 ." at bounding box center [548, 229] width 517 height 33
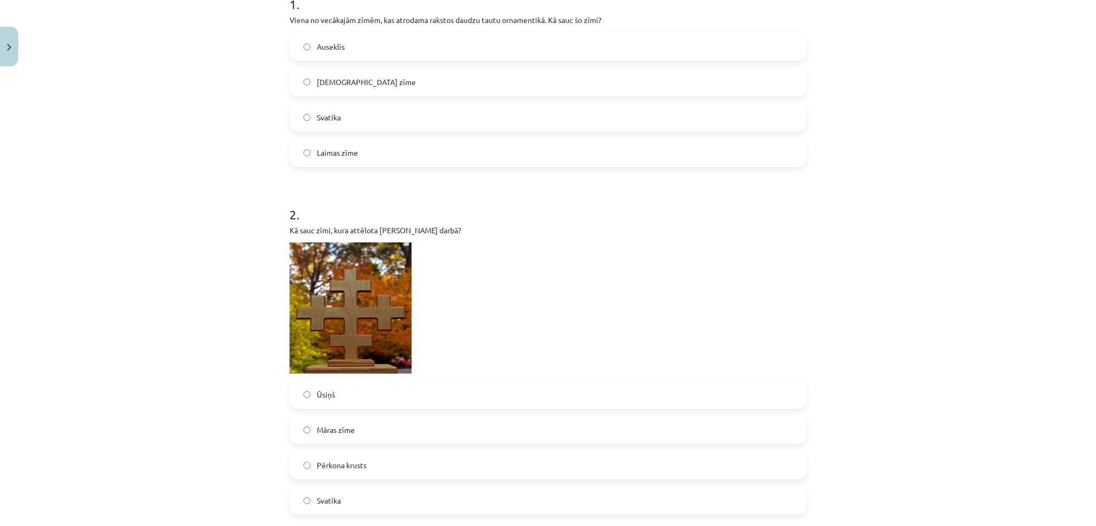
scroll to position [229, 0]
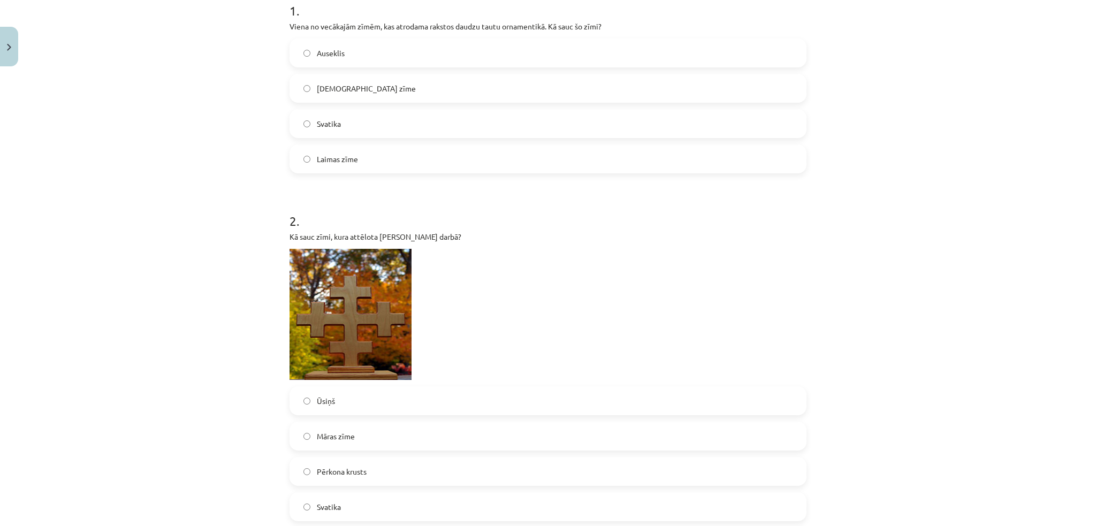
click at [465, 129] on label "Svatika" at bounding box center [548, 123] width 515 height 27
click at [399, 395] on label "Pērkona krusts" at bounding box center [548, 471] width 515 height 27
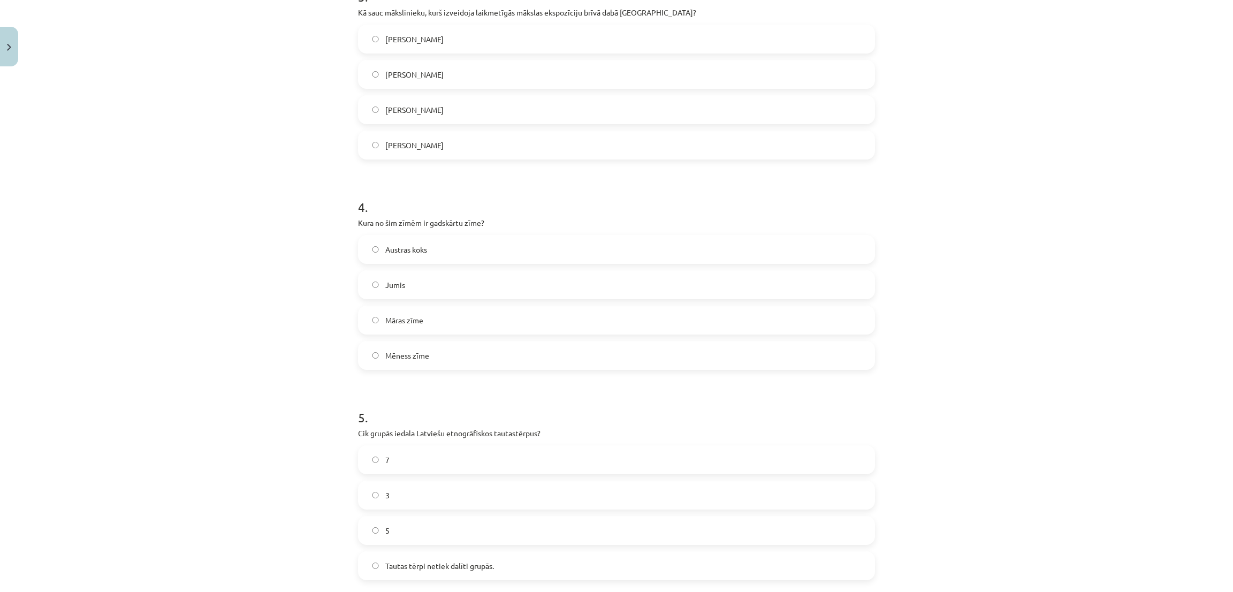
scroll to position [799, 0]
click at [452, 80] on label "[PERSON_NAME]" at bounding box center [616, 76] width 515 height 27
click at [465, 298] on label "Jumis" at bounding box center [616, 286] width 515 height 27
click at [410, 395] on label "5" at bounding box center [616, 532] width 515 height 27
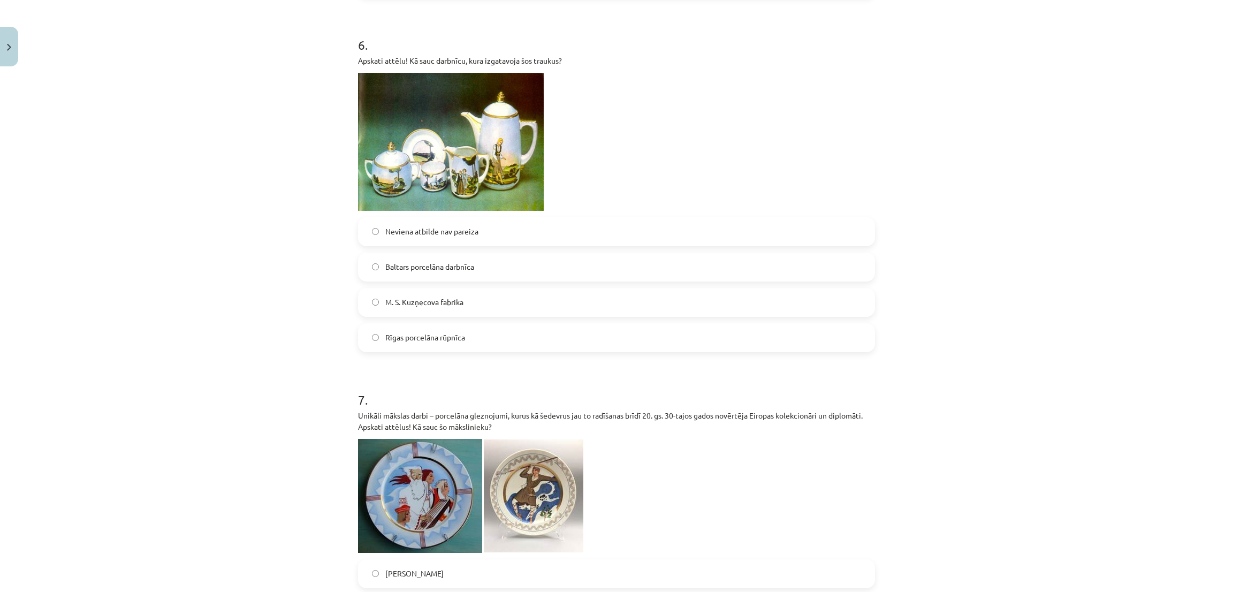
scroll to position [1389, 0]
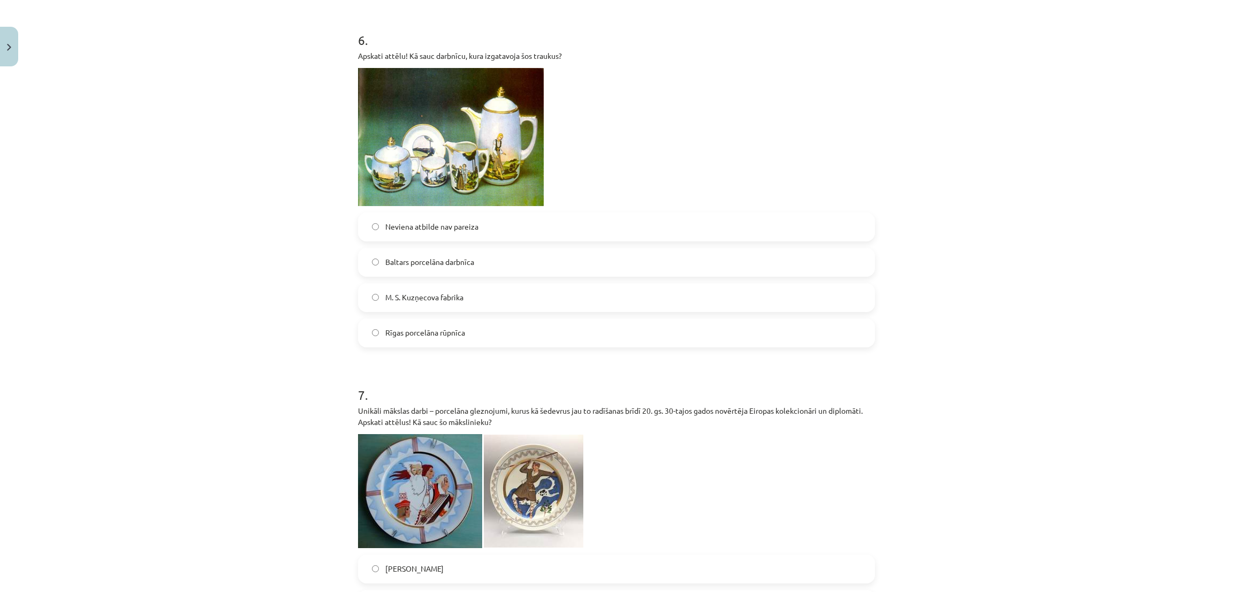
click at [747, 265] on label "Baltars porcelāna darbnīca" at bounding box center [616, 262] width 515 height 27
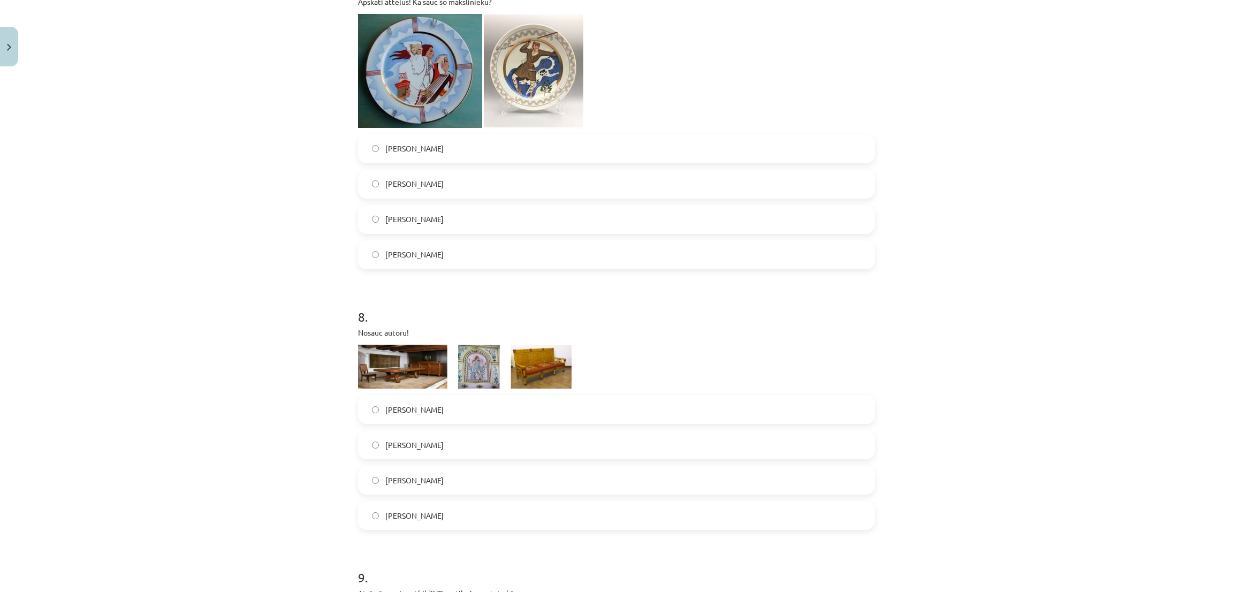
scroll to position [1799, 0]
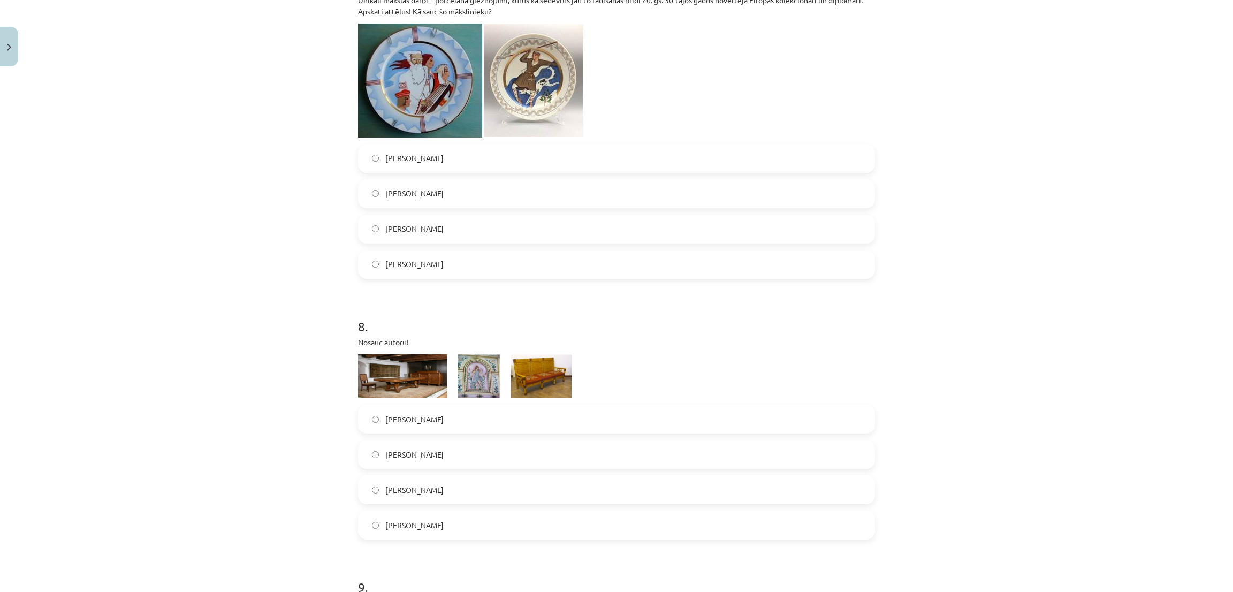
click at [436, 231] on label "[PERSON_NAME]" at bounding box center [616, 229] width 515 height 27
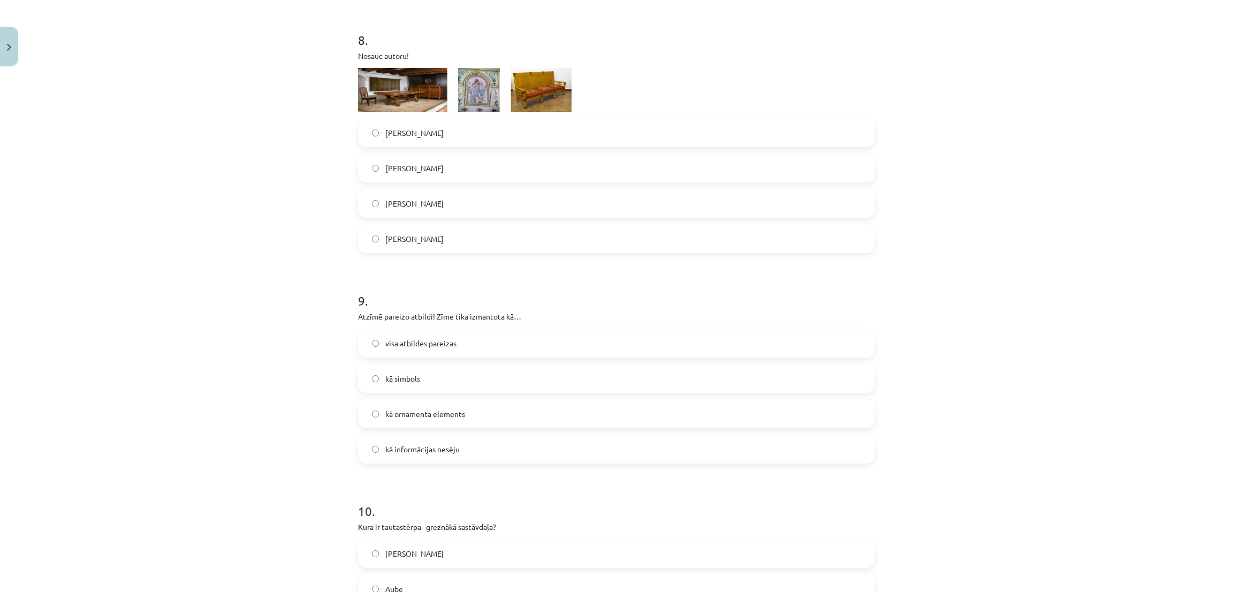
scroll to position [2083, 0]
click at [632, 172] on label "[PERSON_NAME]" at bounding box center [616, 170] width 515 height 27
click at [558, 354] on label "visa atbildes pareizas" at bounding box center [616, 345] width 515 height 27
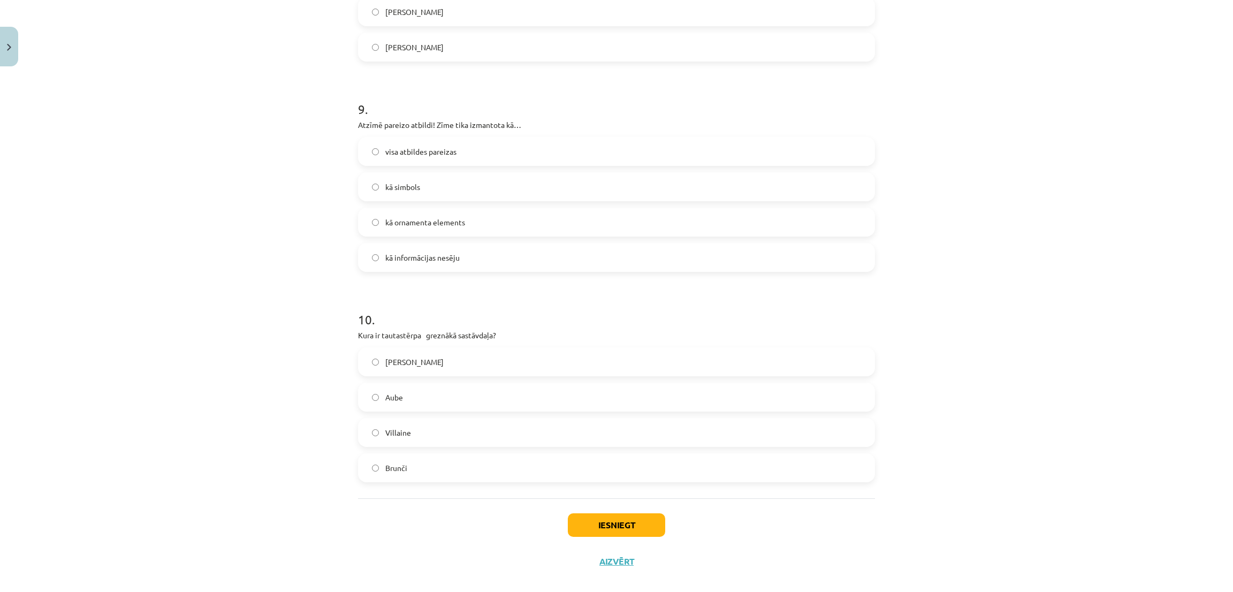
scroll to position [2292, 0]
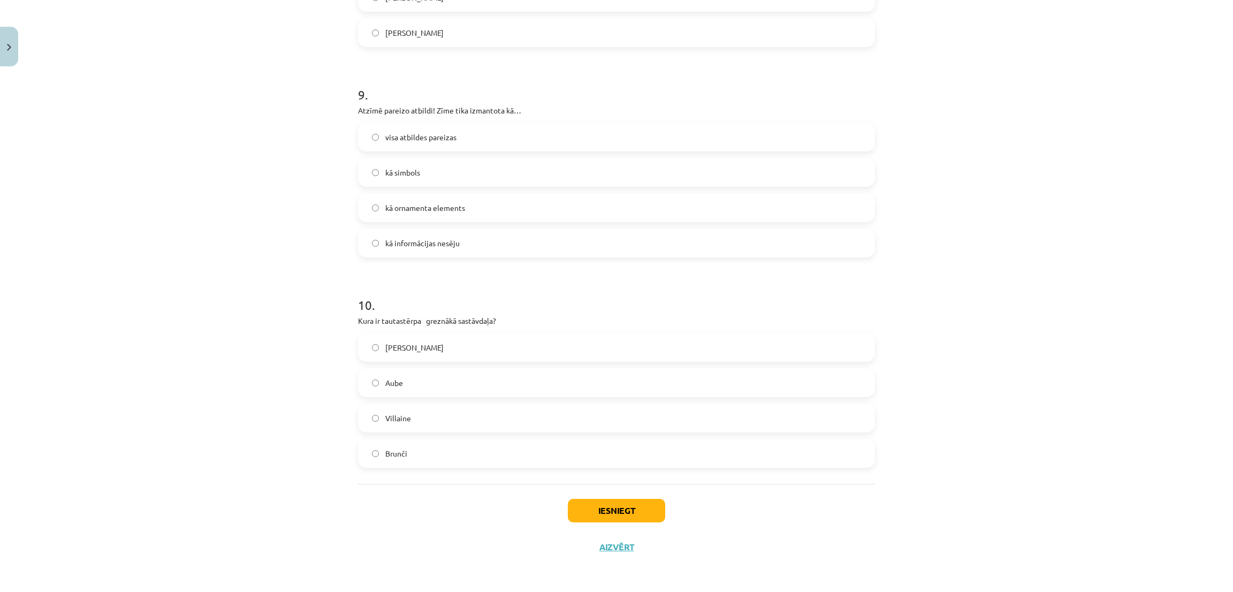
click at [542, 355] on label "[PERSON_NAME]" at bounding box center [616, 347] width 515 height 27
click at [607, 395] on button "Iesniegt" at bounding box center [616, 511] width 97 height 24
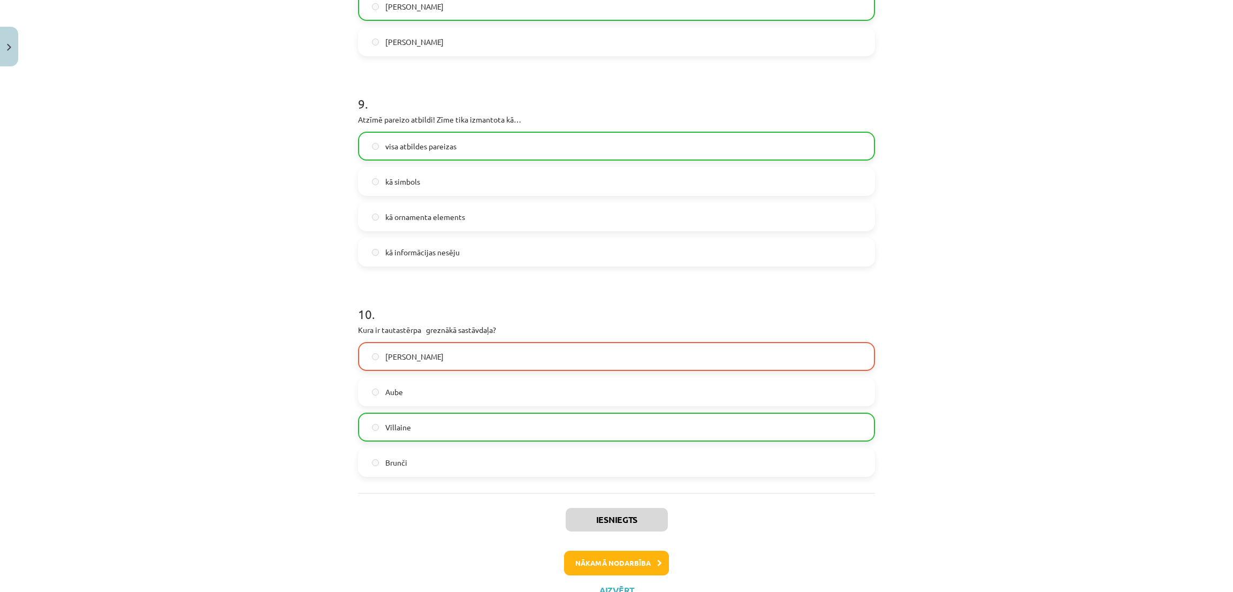
scroll to position [2326, 0]
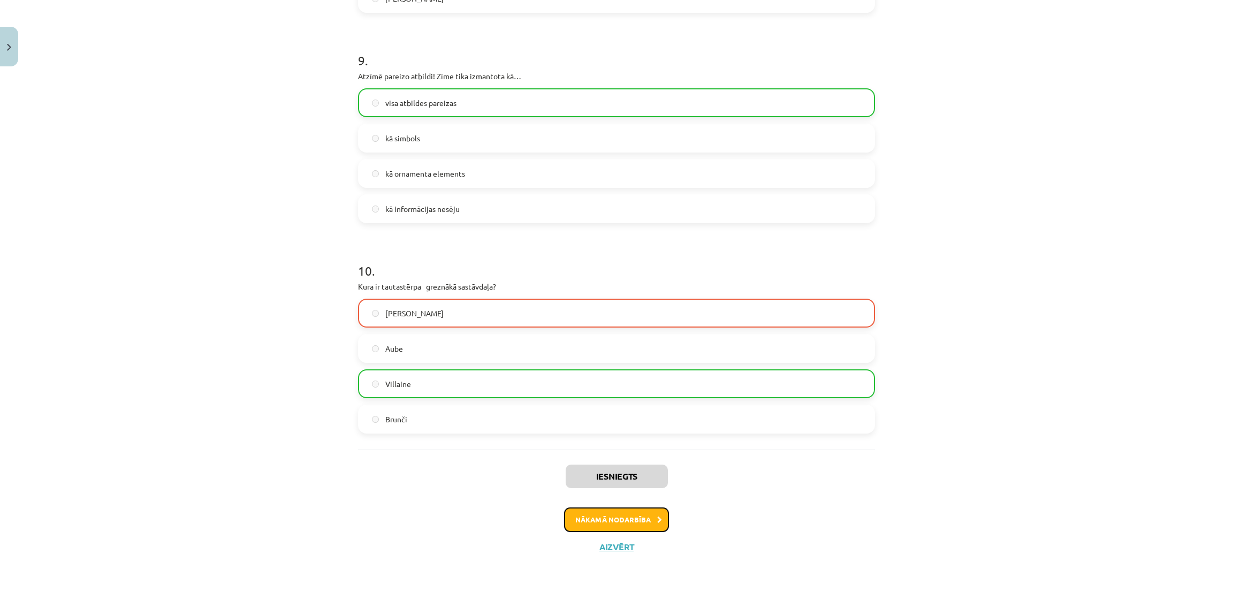
click at [610, 395] on button "Nākamā nodarbība" at bounding box center [616, 520] width 105 height 25
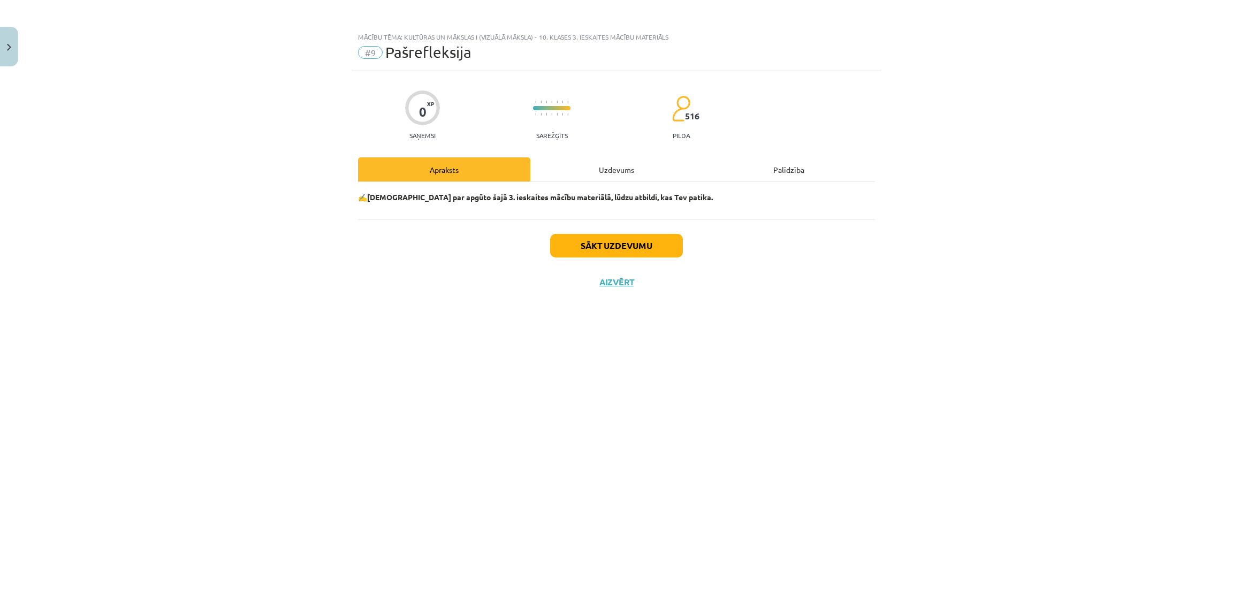
scroll to position [0, 0]
click at [650, 245] on button "Sākt uzdevumu" at bounding box center [616, 246] width 133 height 24
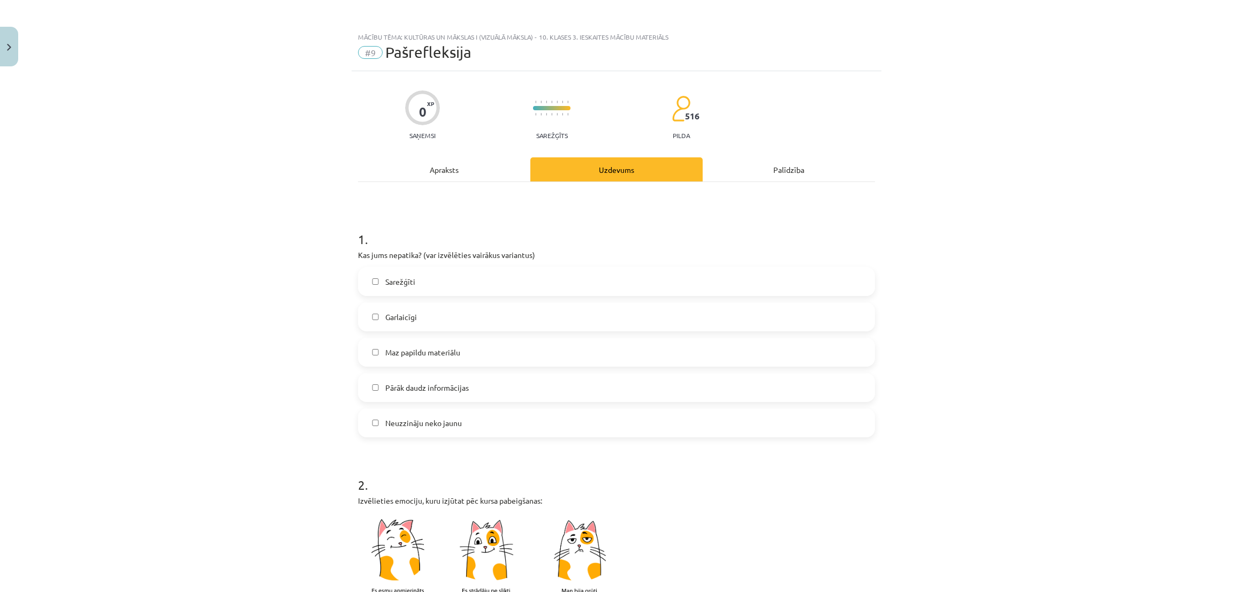
click at [536, 395] on label "Neuzzināju neko jaunu" at bounding box center [616, 423] width 515 height 27
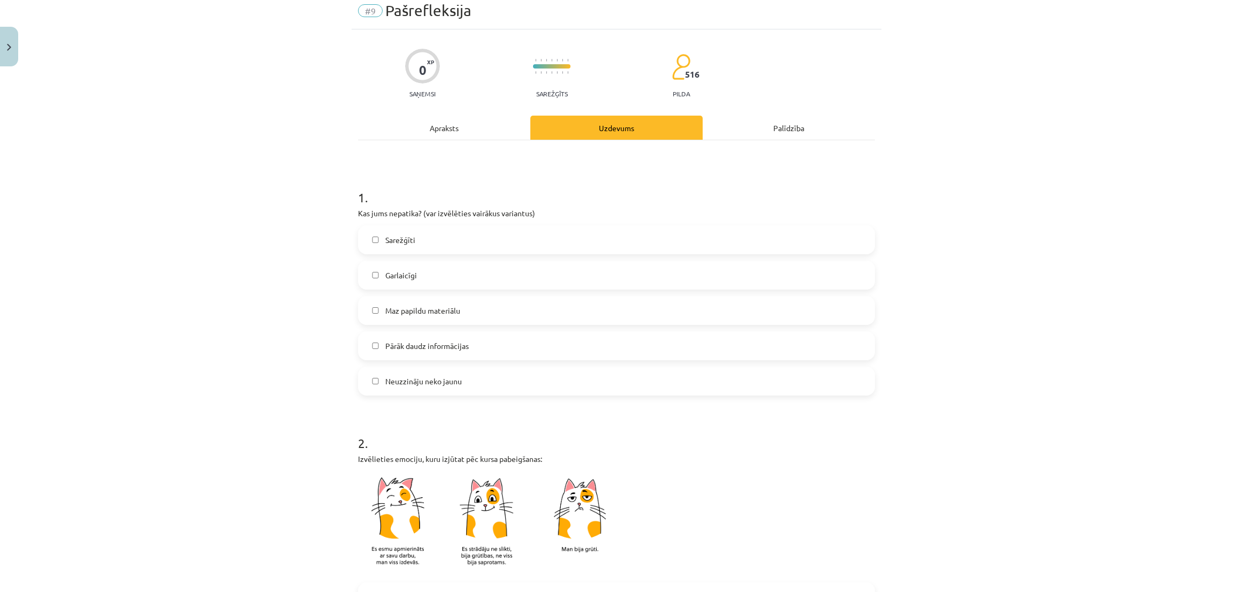
scroll to position [46, 0]
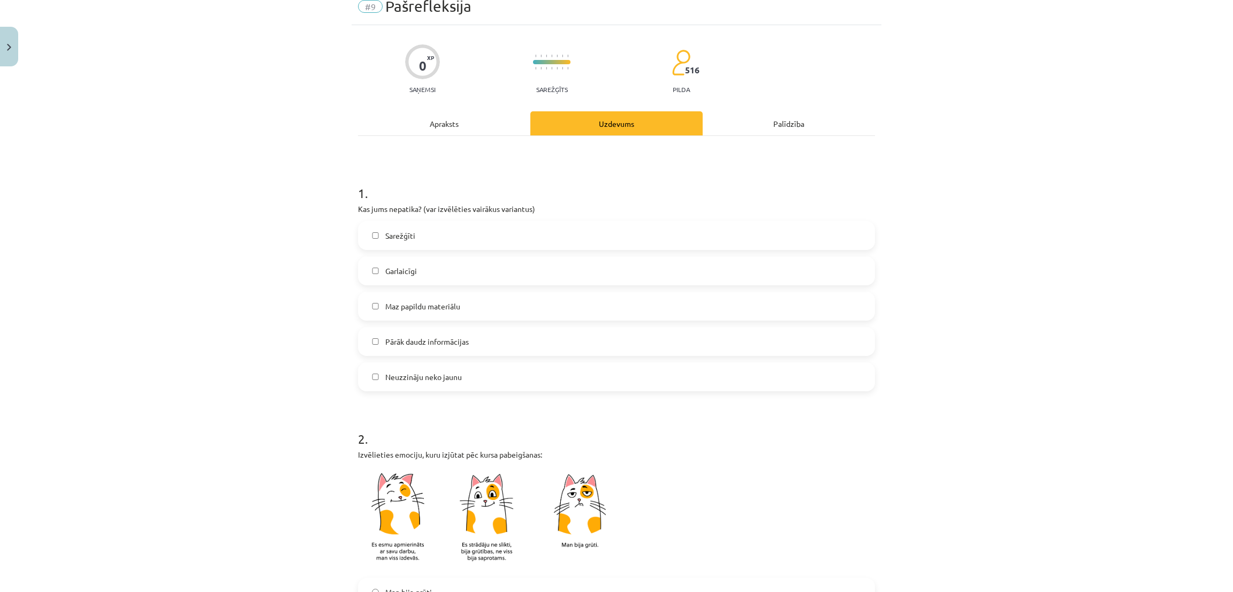
click at [549, 386] on label "Neuzzināju neko jaunu" at bounding box center [616, 377] width 515 height 27
click at [555, 308] on label "Maz papildu materiālu" at bounding box center [616, 306] width 515 height 27
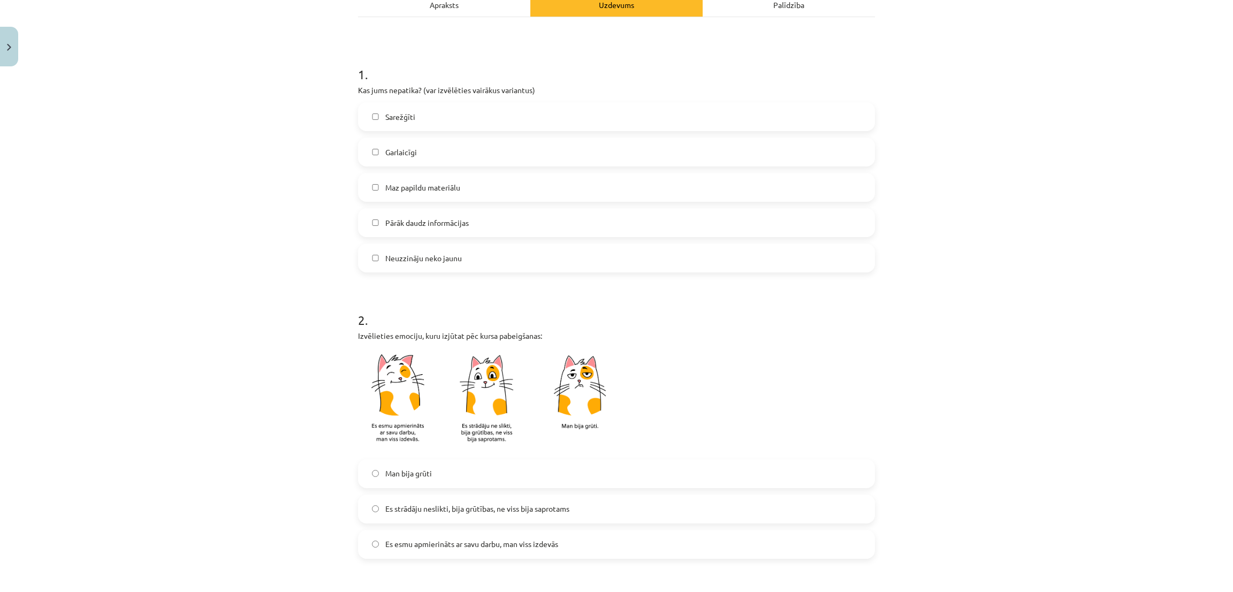
scroll to position [249, 0]
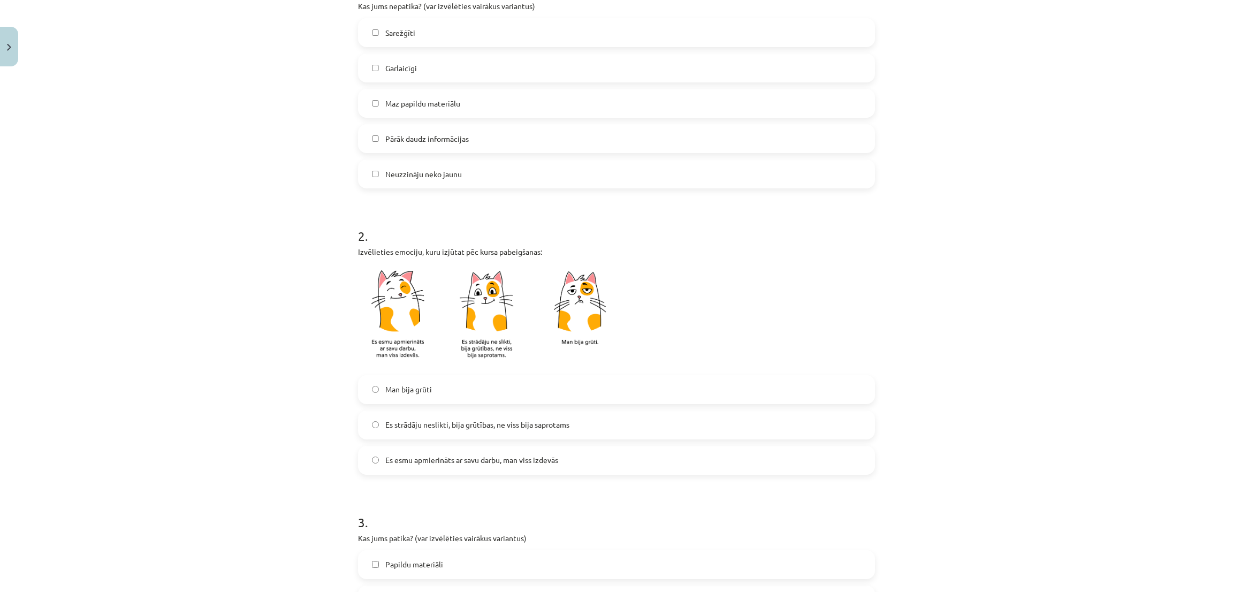
click at [565, 395] on label "Es strādāju neslikti, bija grūtības, ne viss bija saprotams" at bounding box center [616, 425] width 515 height 27
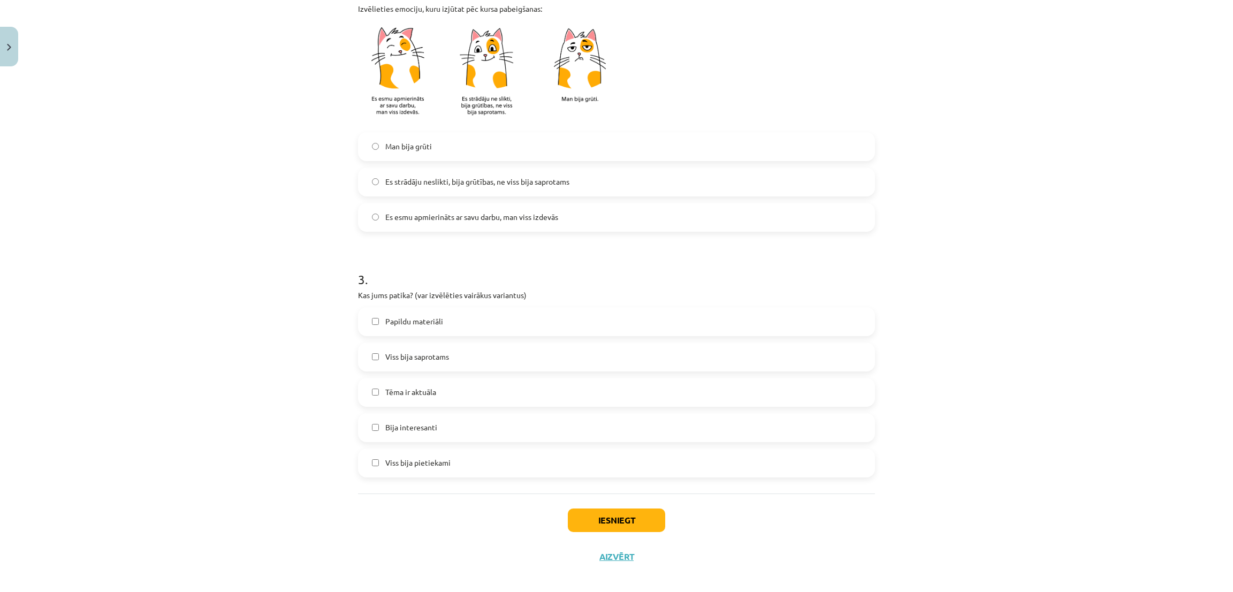
scroll to position [500, 0]
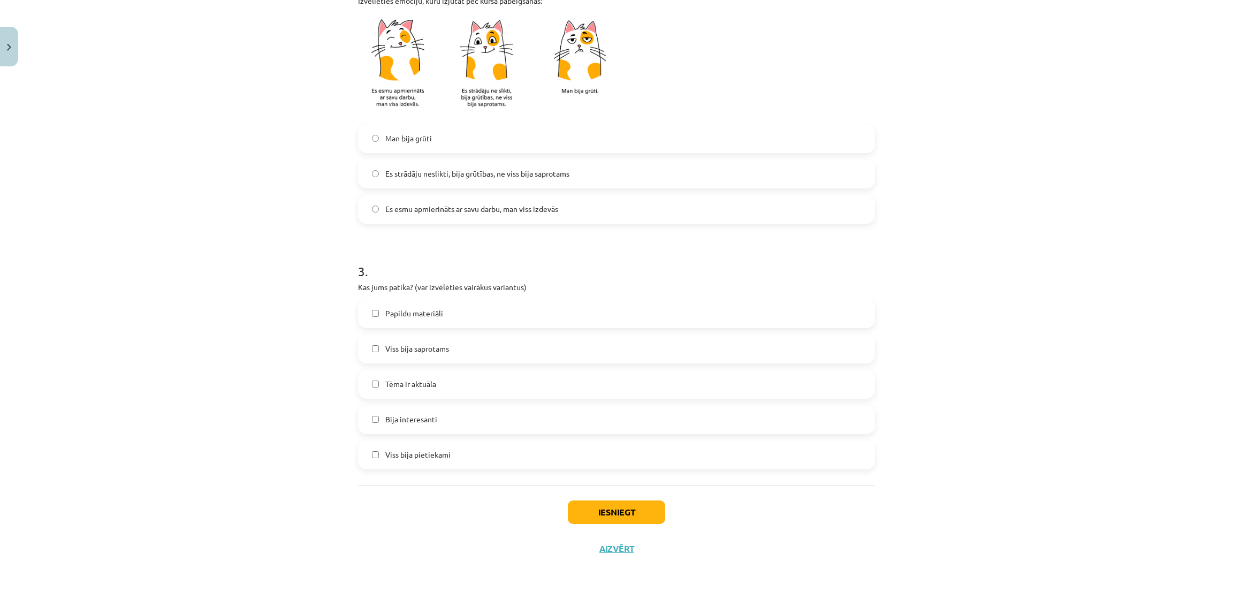
click at [550, 388] on label "Tēma ir aktuāla" at bounding box center [616, 384] width 515 height 27
click at [617, 395] on button "Iesniegt" at bounding box center [616, 513] width 97 height 24
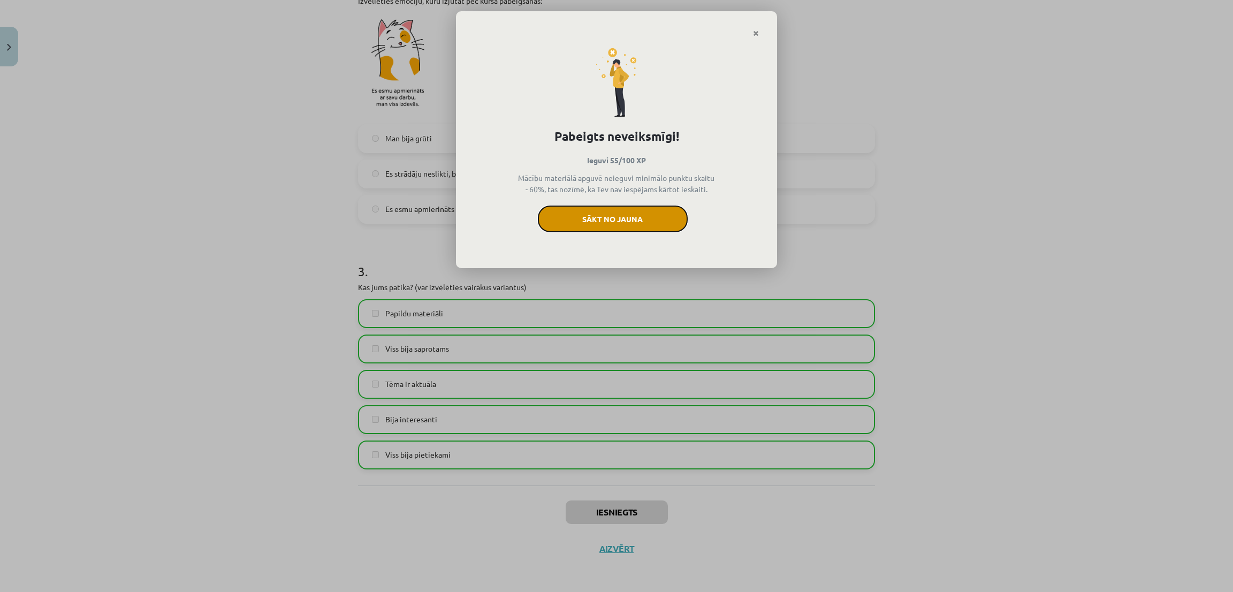
click at [642, 213] on button "Sākt no jauna" at bounding box center [613, 219] width 150 height 27
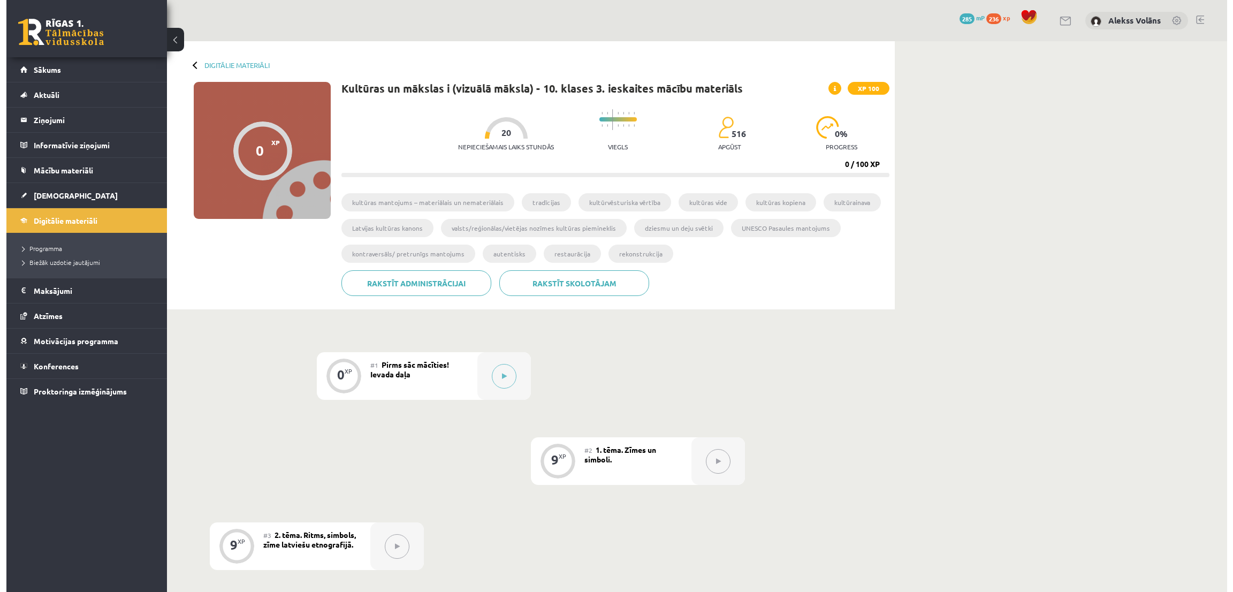
scroll to position [302, 0]
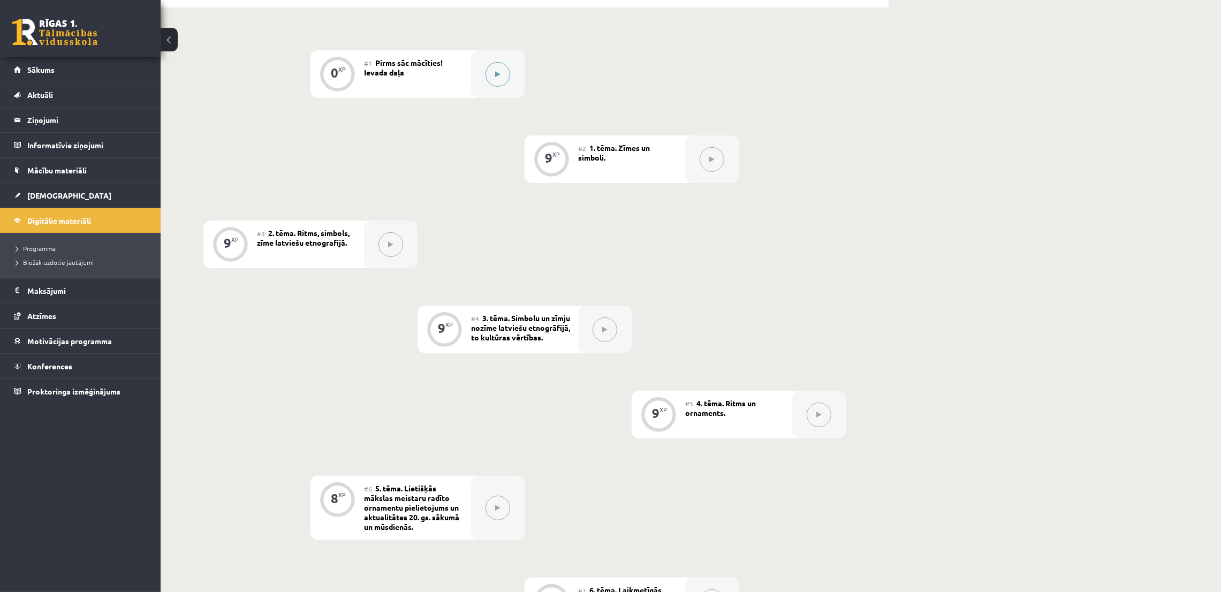
click at [496, 60] on div at bounding box center [498, 74] width 54 height 48
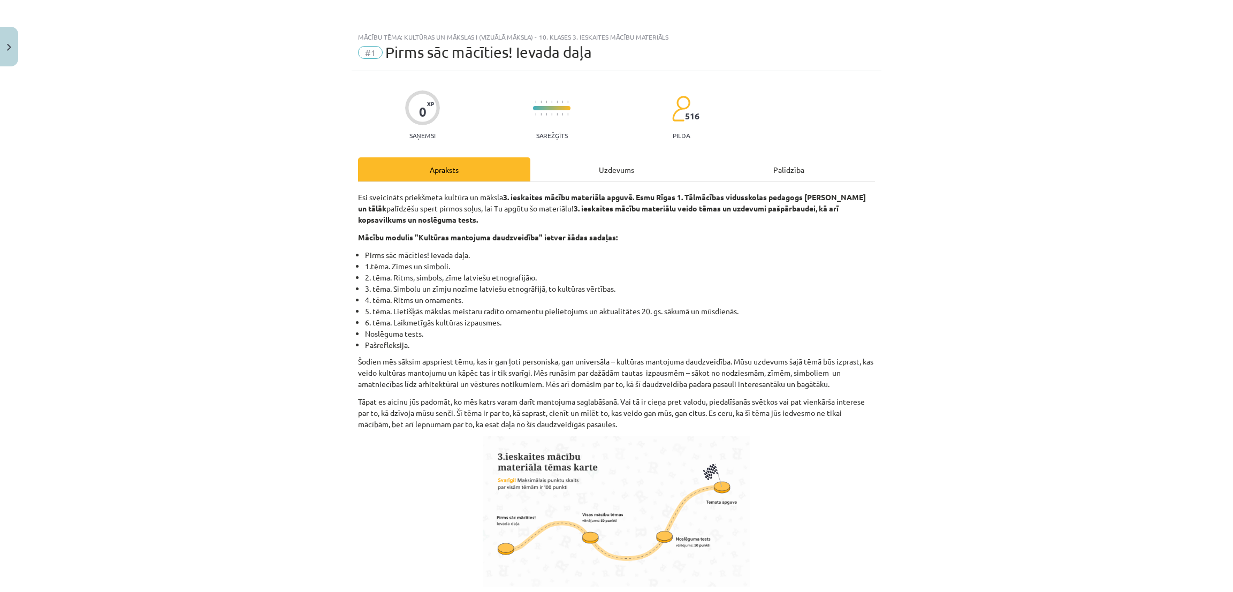
scroll to position [416, 0]
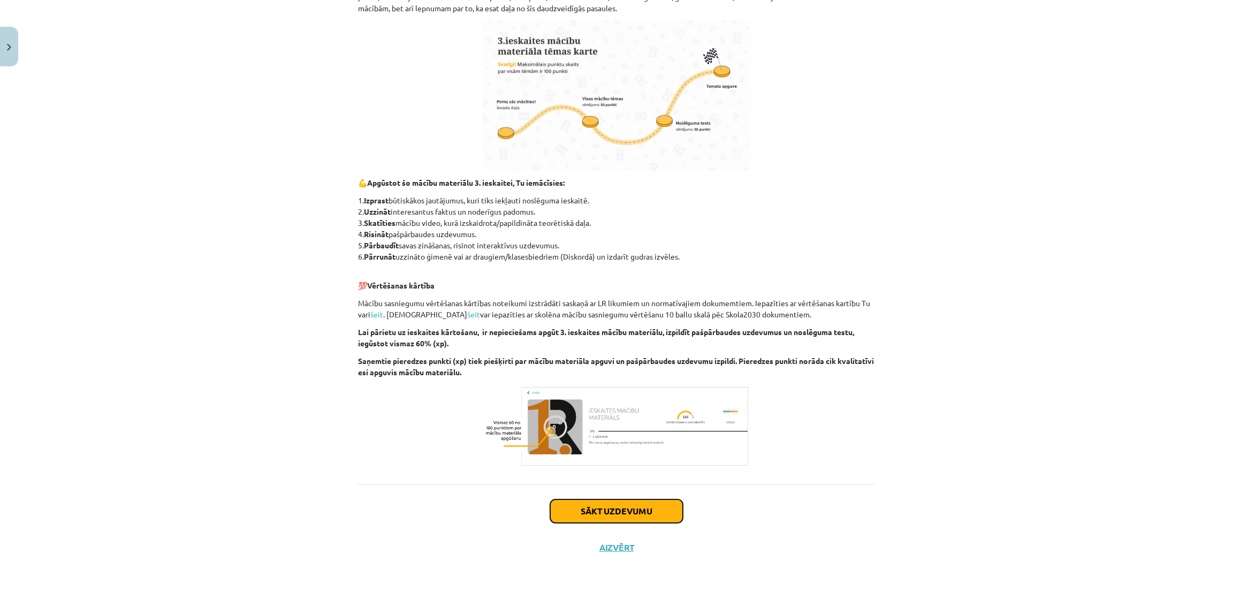
click at [628, 519] on button "Sākt uzdevumu" at bounding box center [616, 511] width 133 height 24
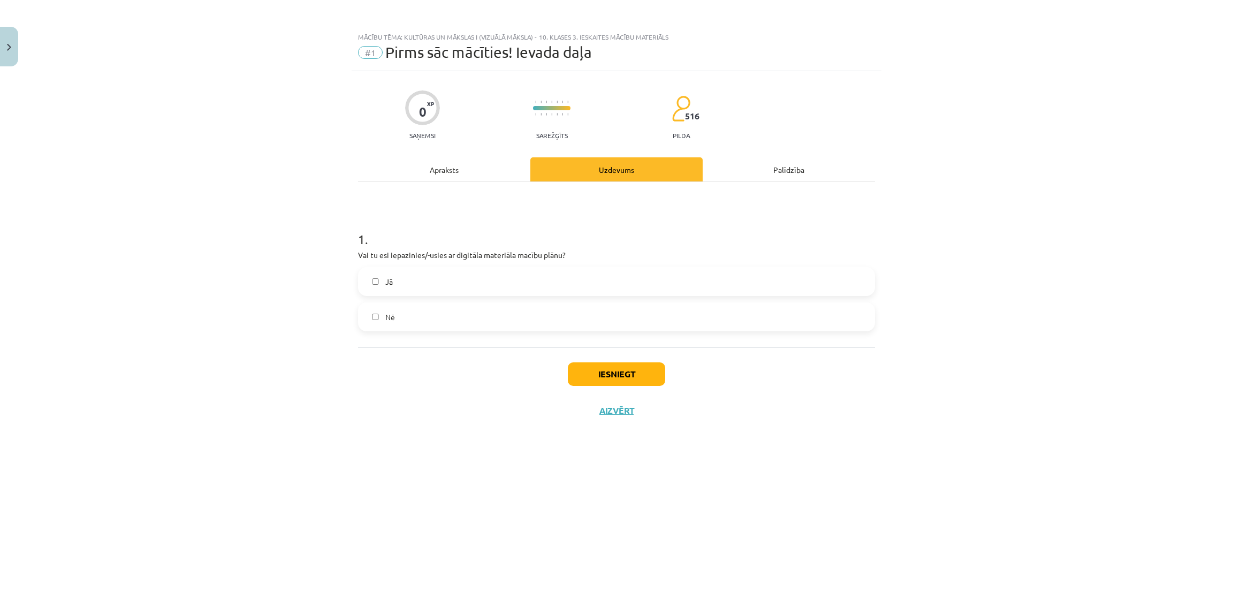
click at [598, 294] on label "Jā" at bounding box center [616, 281] width 515 height 27
click at [623, 382] on button "Iesniegt" at bounding box center [616, 374] width 97 height 24
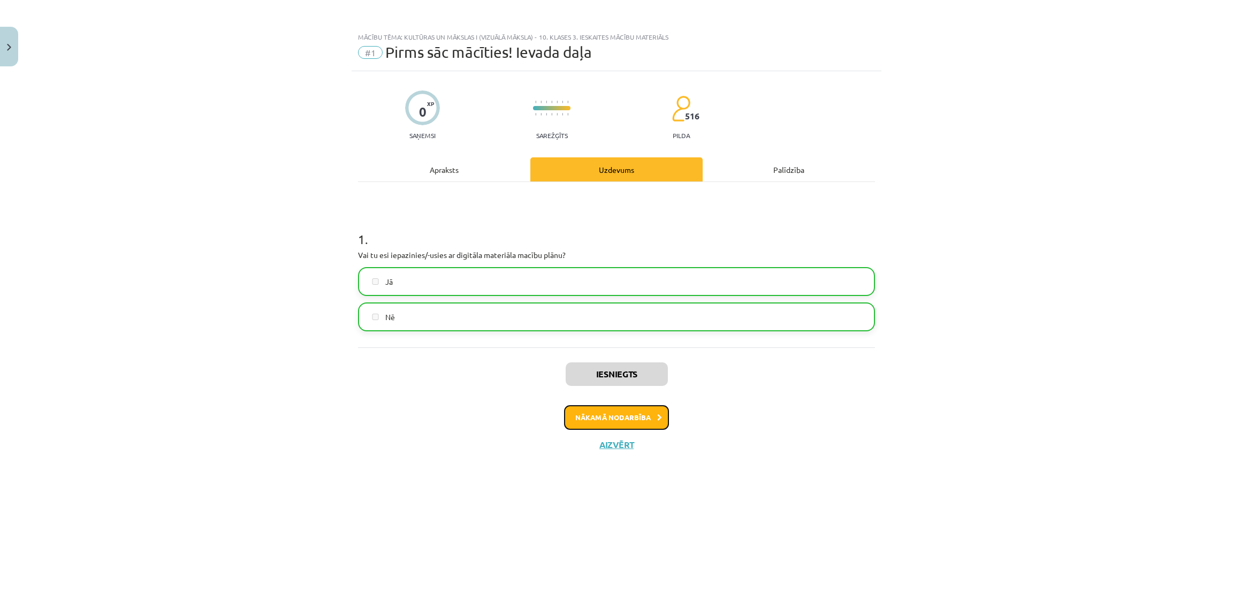
click at [651, 418] on button "Nākamā nodarbība" at bounding box center [616, 417] width 105 height 25
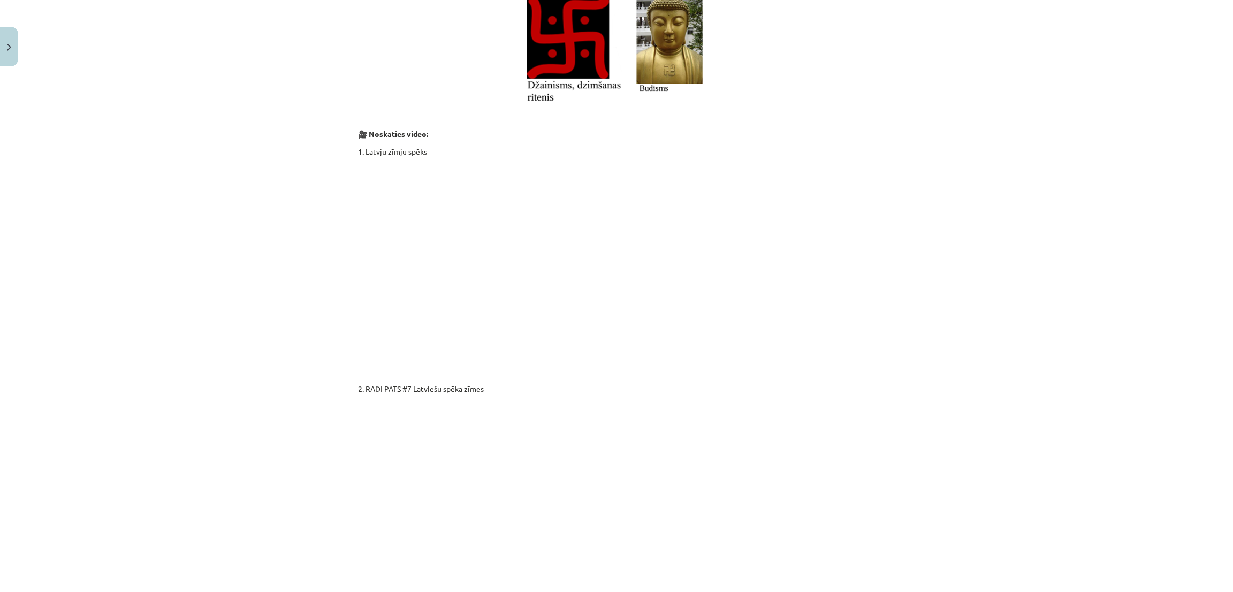
scroll to position [1665, 0]
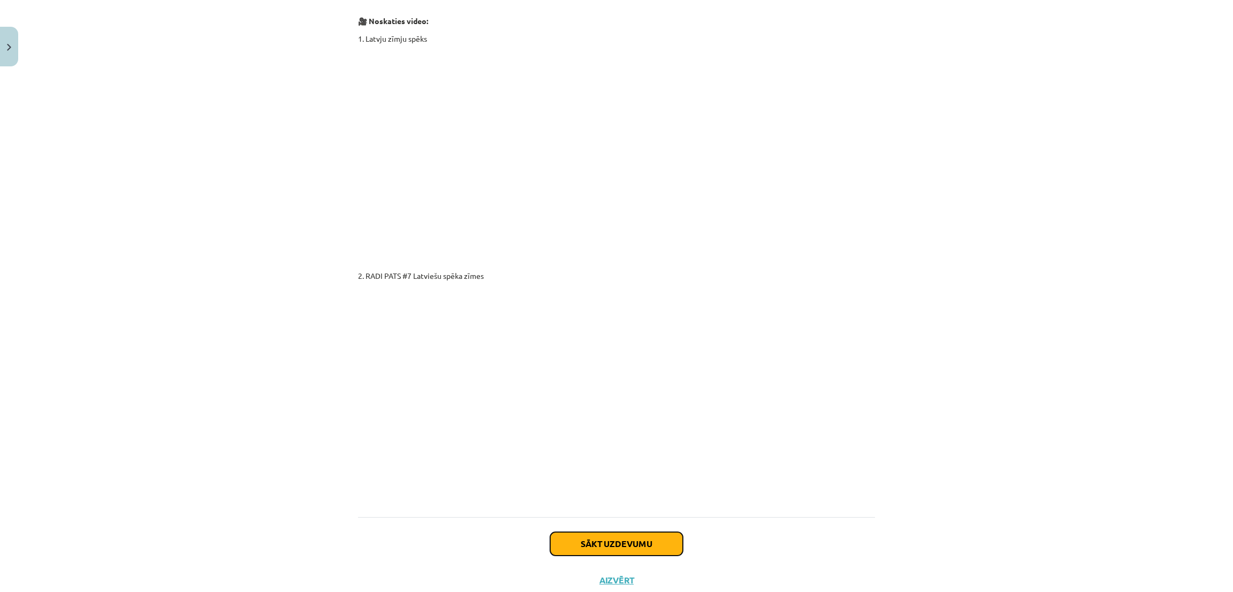
click at [646, 532] on button "Sākt uzdevumu" at bounding box center [616, 544] width 133 height 24
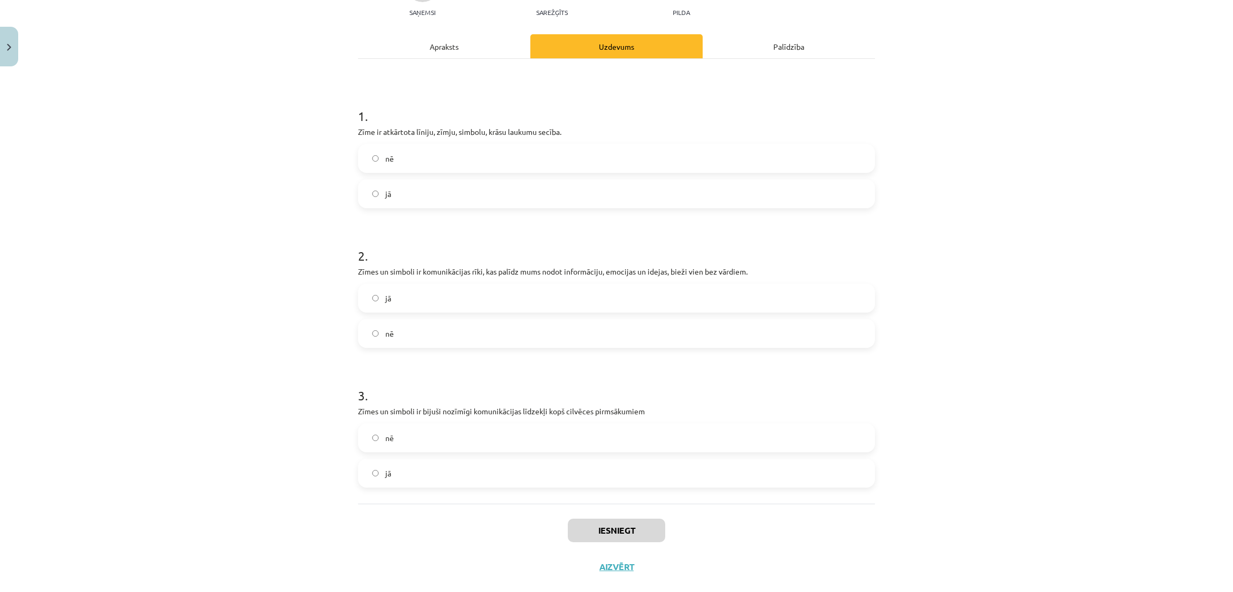
scroll to position [115, 0]
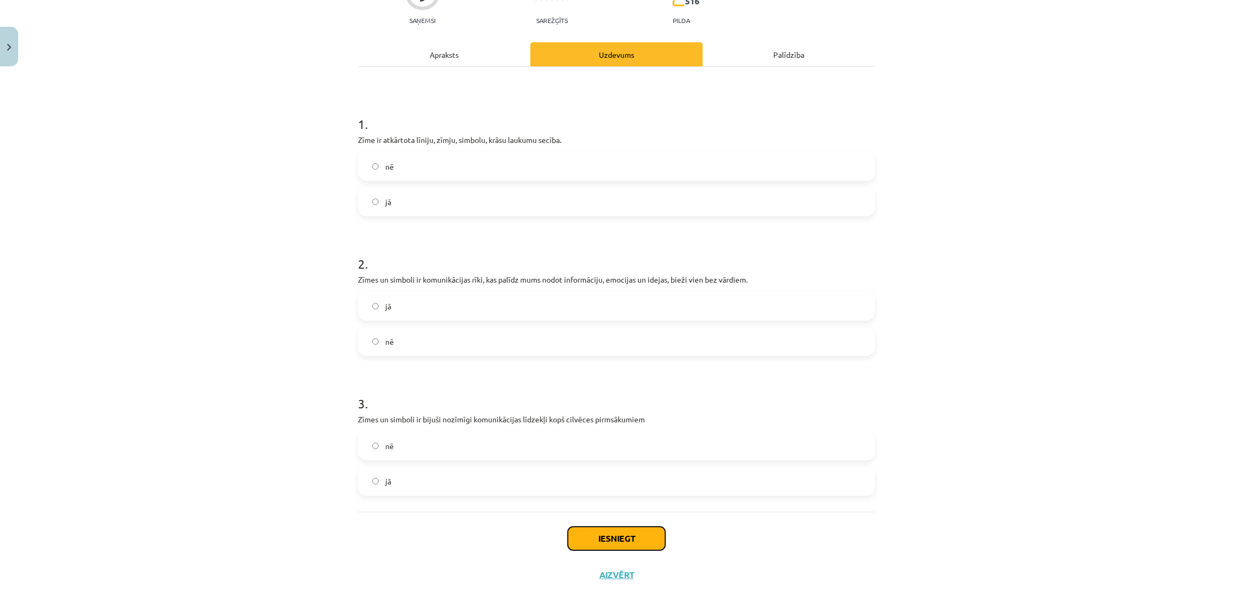
click at [585, 537] on button "Iesniegt" at bounding box center [616, 539] width 97 height 24
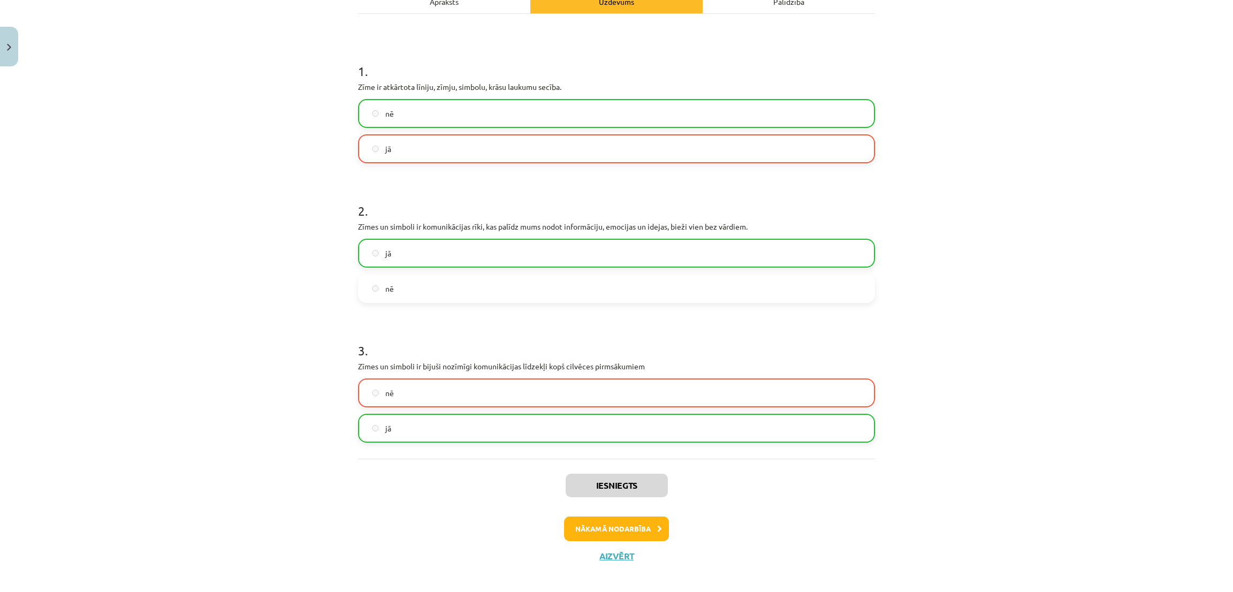
scroll to position [177, 0]
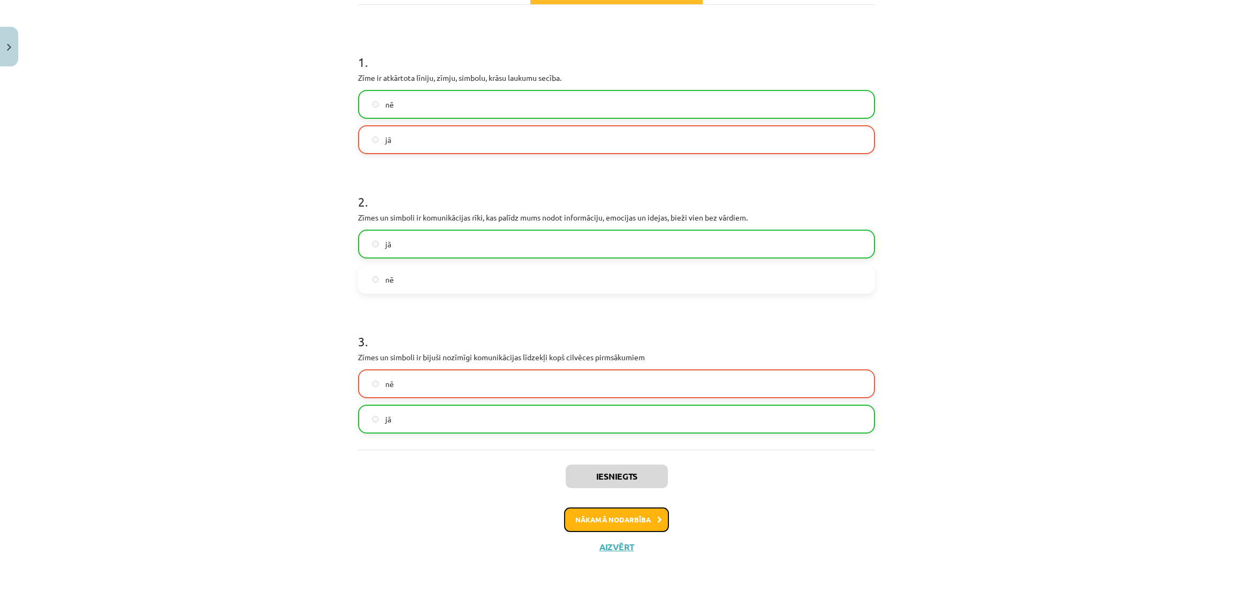
click at [634, 519] on button "Nākamā nodarbība" at bounding box center [616, 520] width 105 height 25
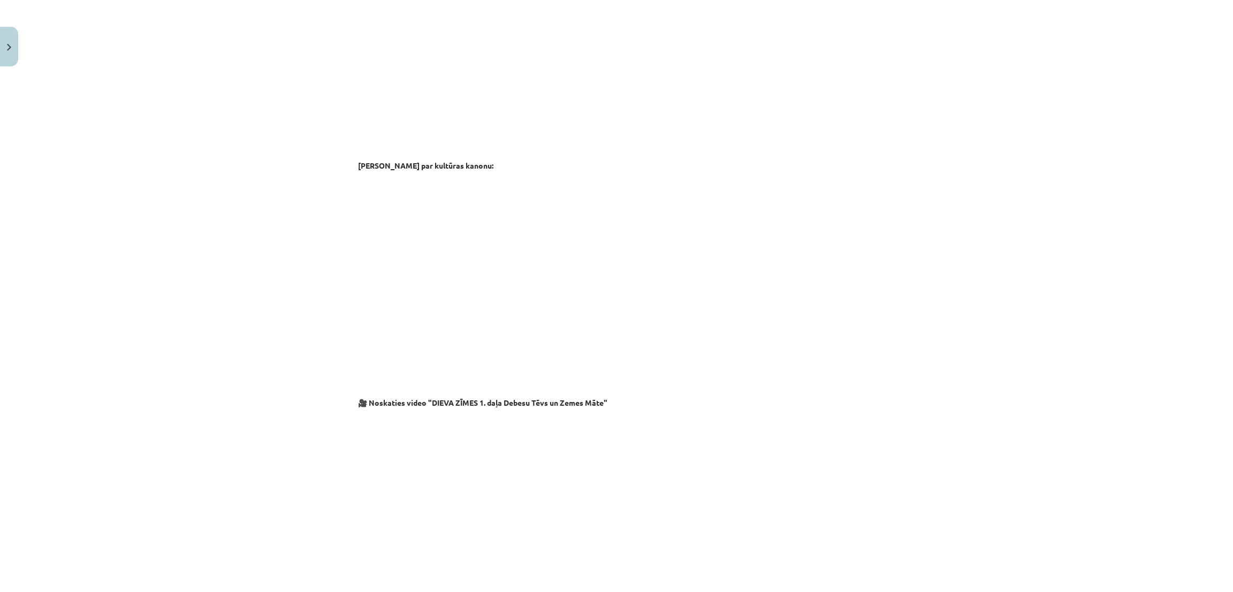
scroll to position [1598, 0]
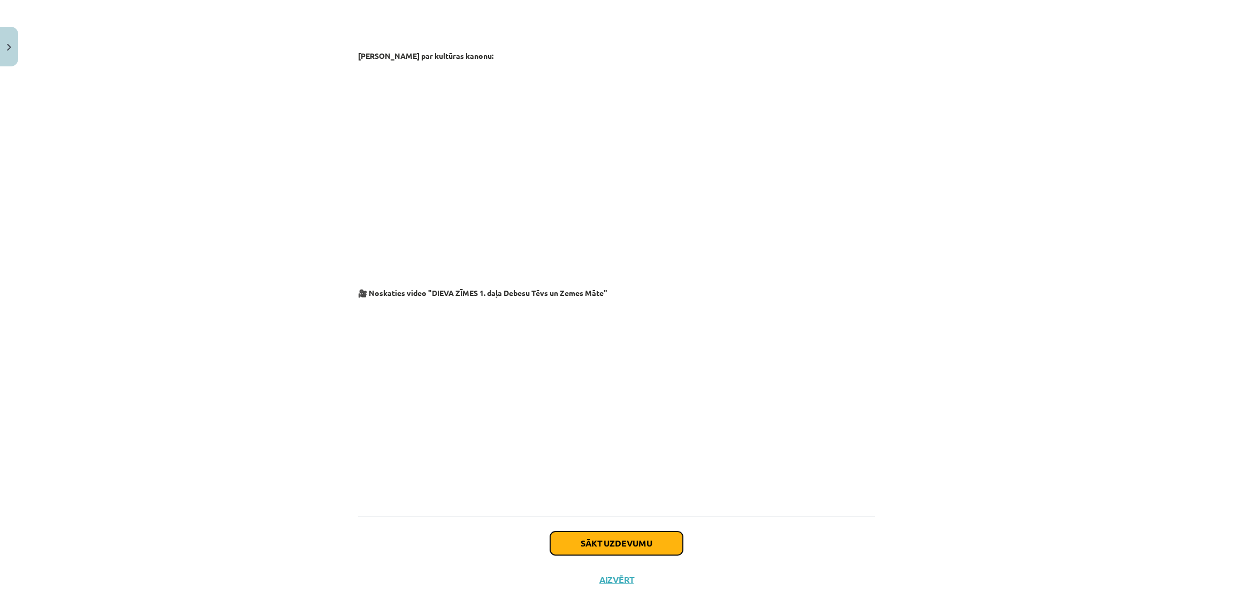
click at [652, 532] on button "Sākt uzdevumu" at bounding box center [616, 544] width 133 height 24
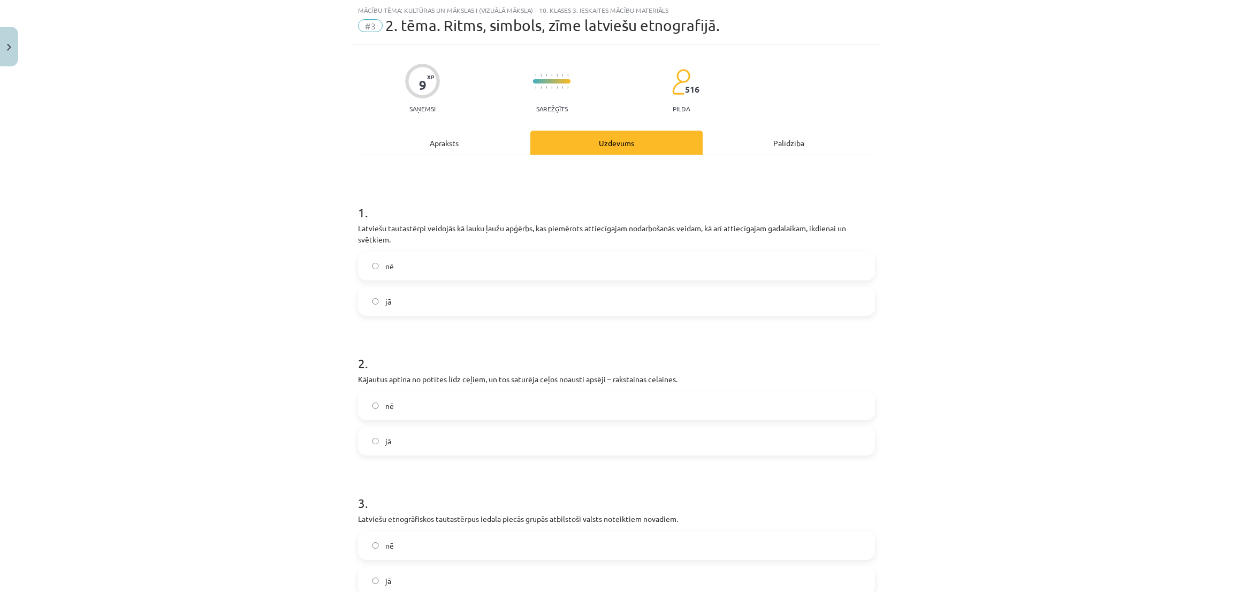
click at [699, 266] on label "nē" at bounding box center [616, 266] width 515 height 27
click at [641, 444] on label "jā" at bounding box center [616, 441] width 515 height 27
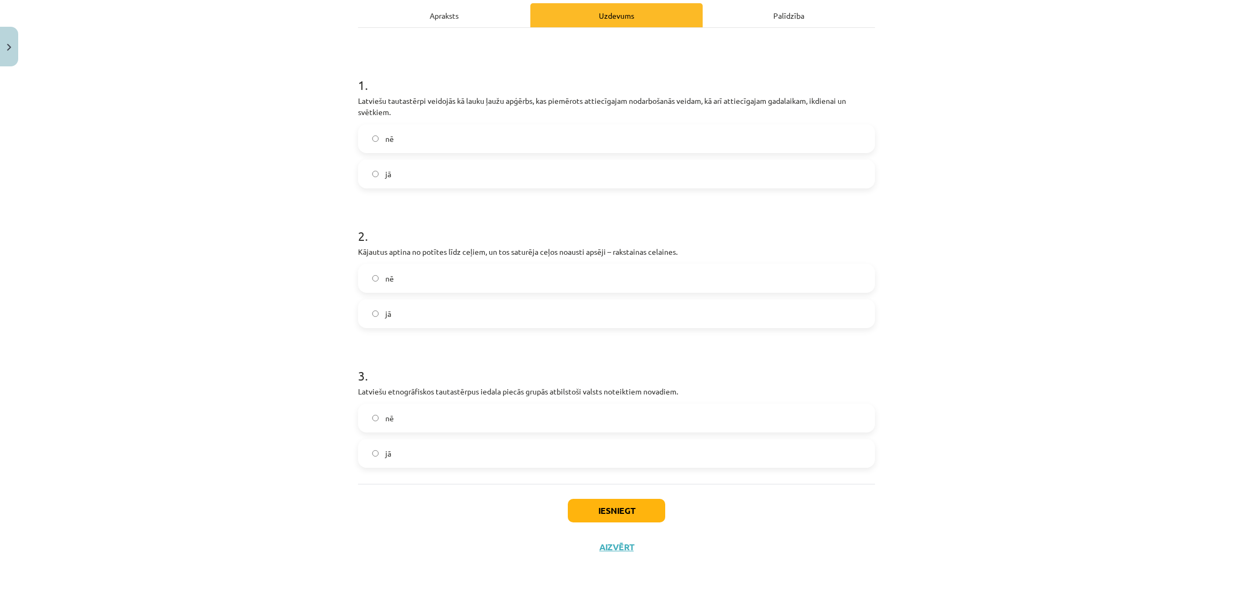
click at [674, 431] on label "nē" at bounding box center [616, 418] width 515 height 27
click at [647, 499] on button "Iesniegt" at bounding box center [616, 511] width 97 height 24
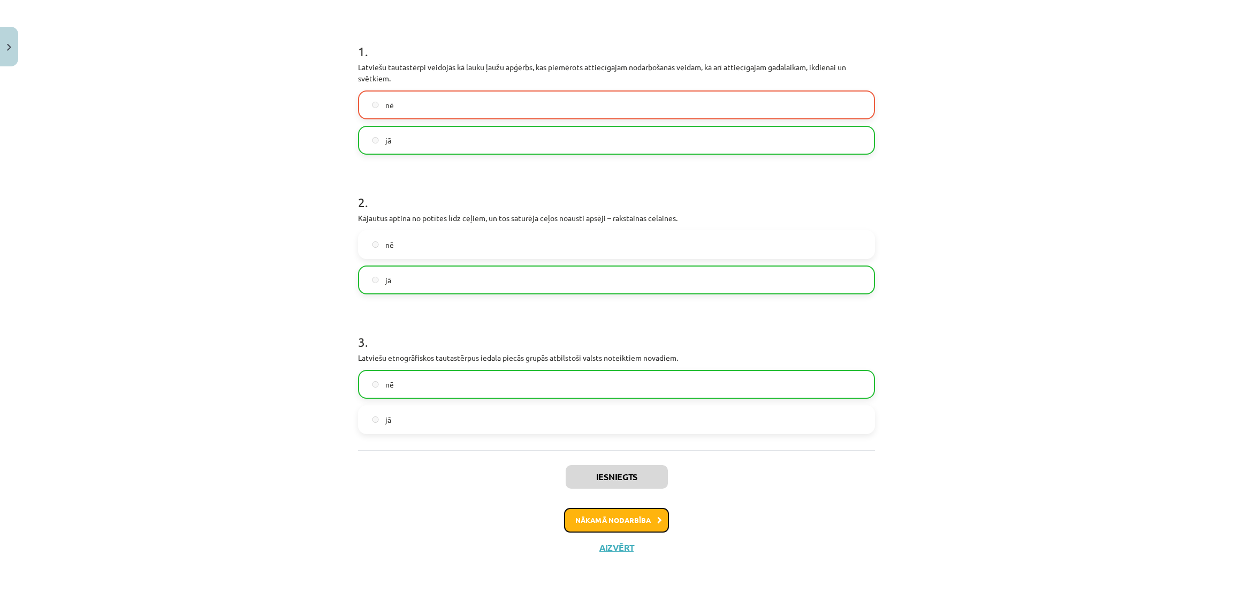
click at [640, 527] on button "Nākamā nodarbība" at bounding box center [616, 520] width 105 height 25
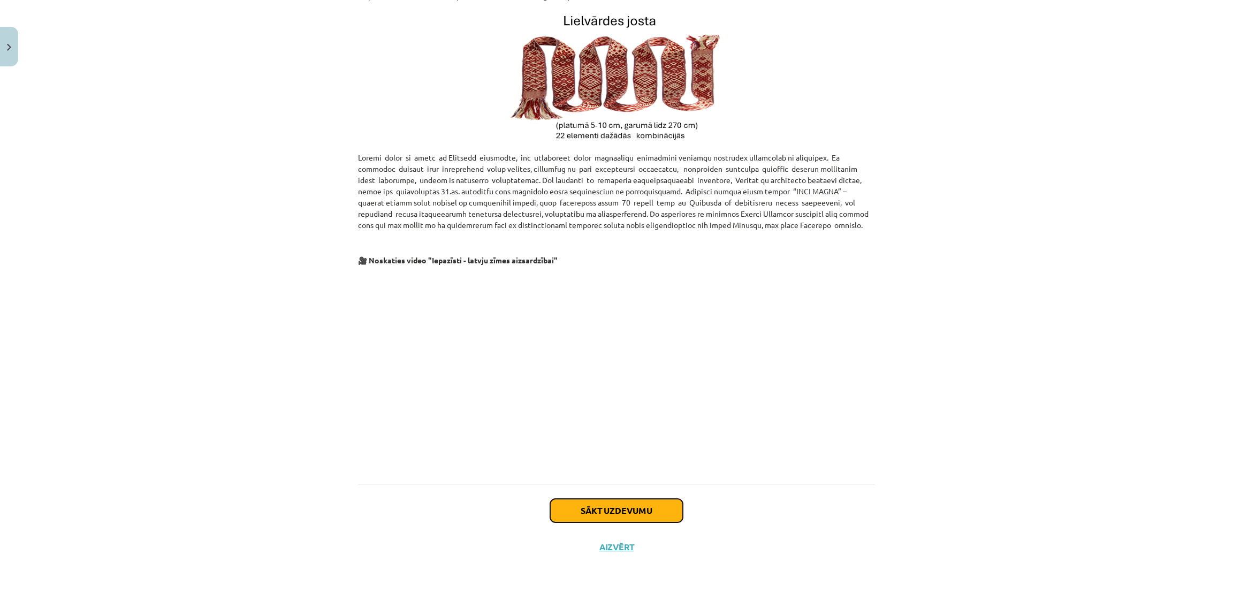
click at [650, 511] on button "Sākt uzdevumu" at bounding box center [616, 511] width 133 height 24
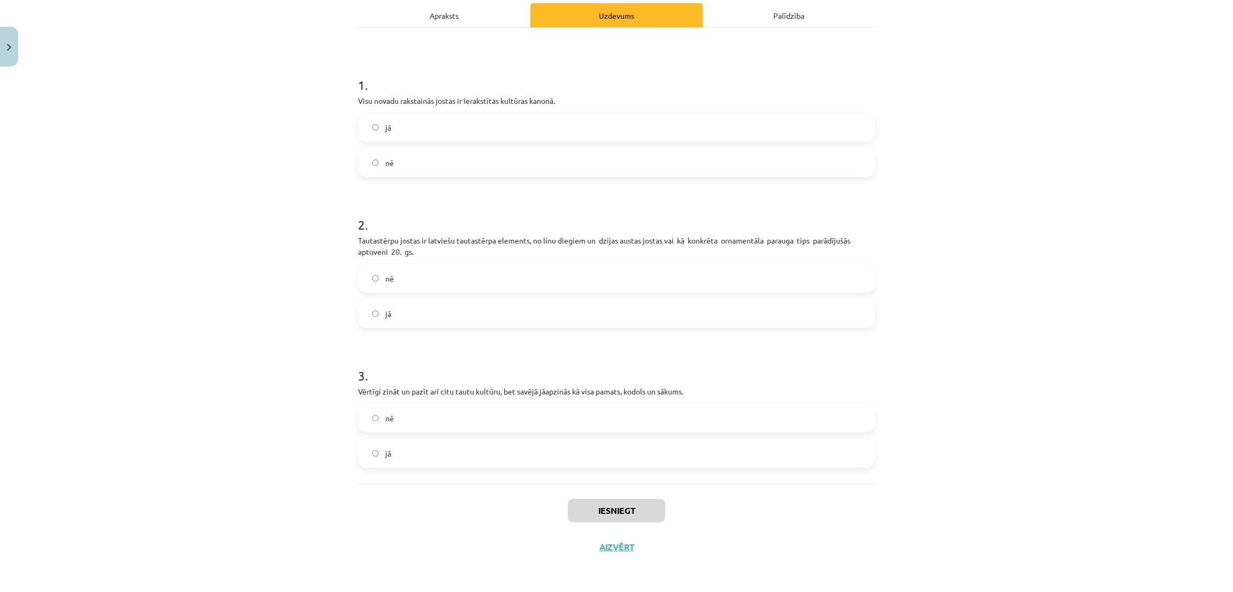
scroll to position [27, 0]
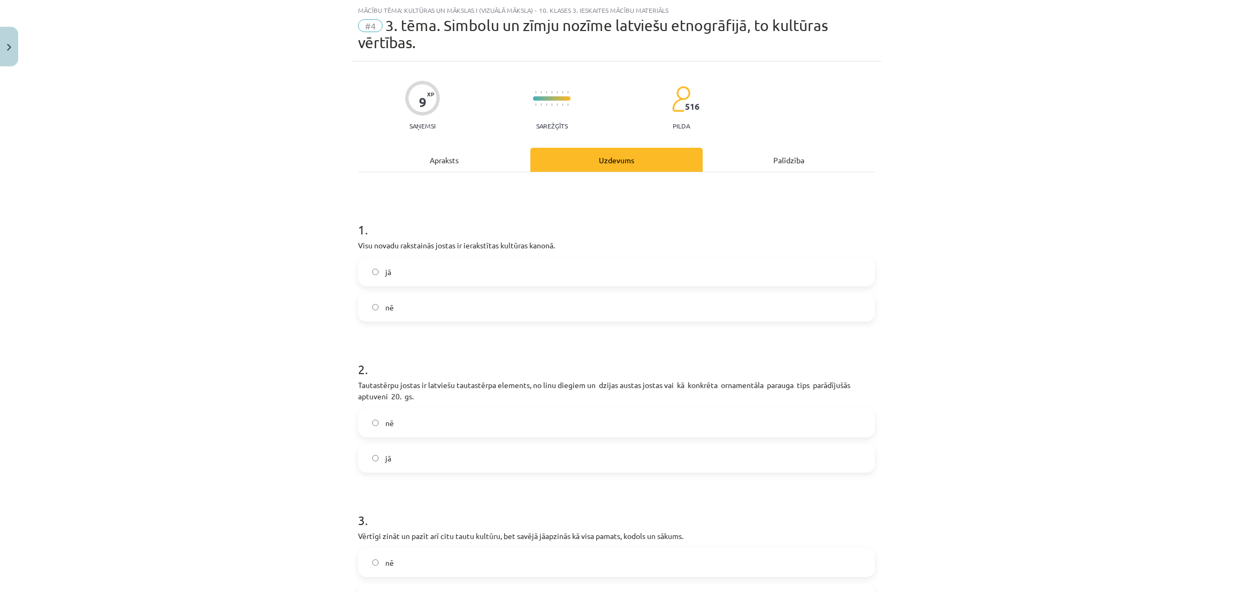
click at [656, 304] on label "nē" at bounding box center [616, 307] width 515 height 27
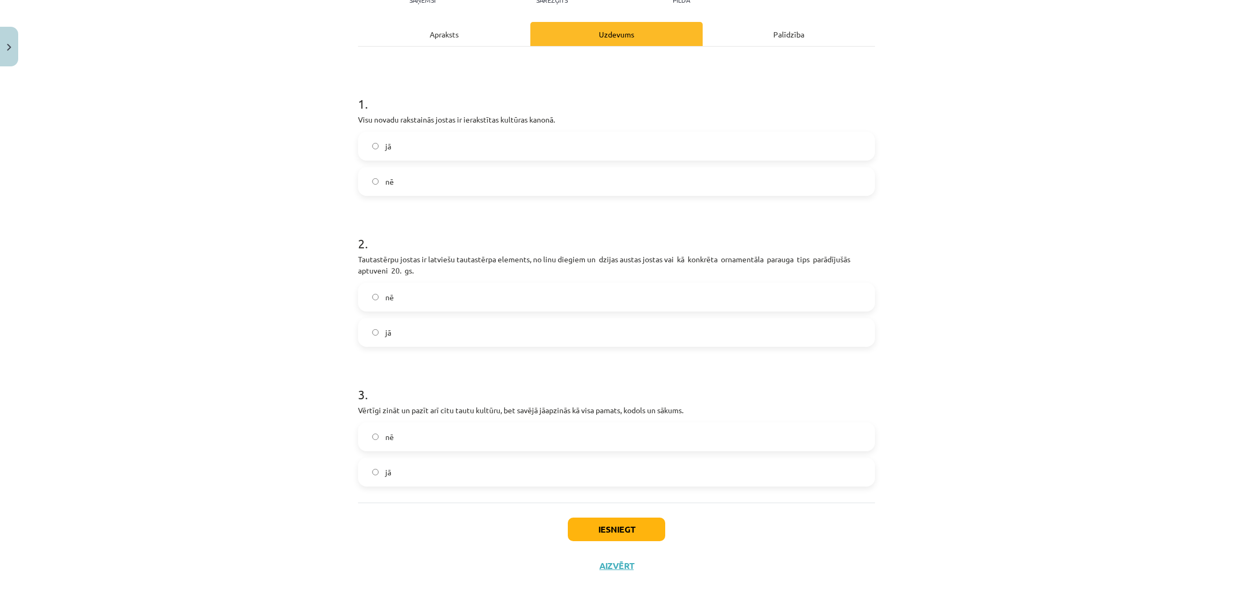
scroll to position [158, 0]
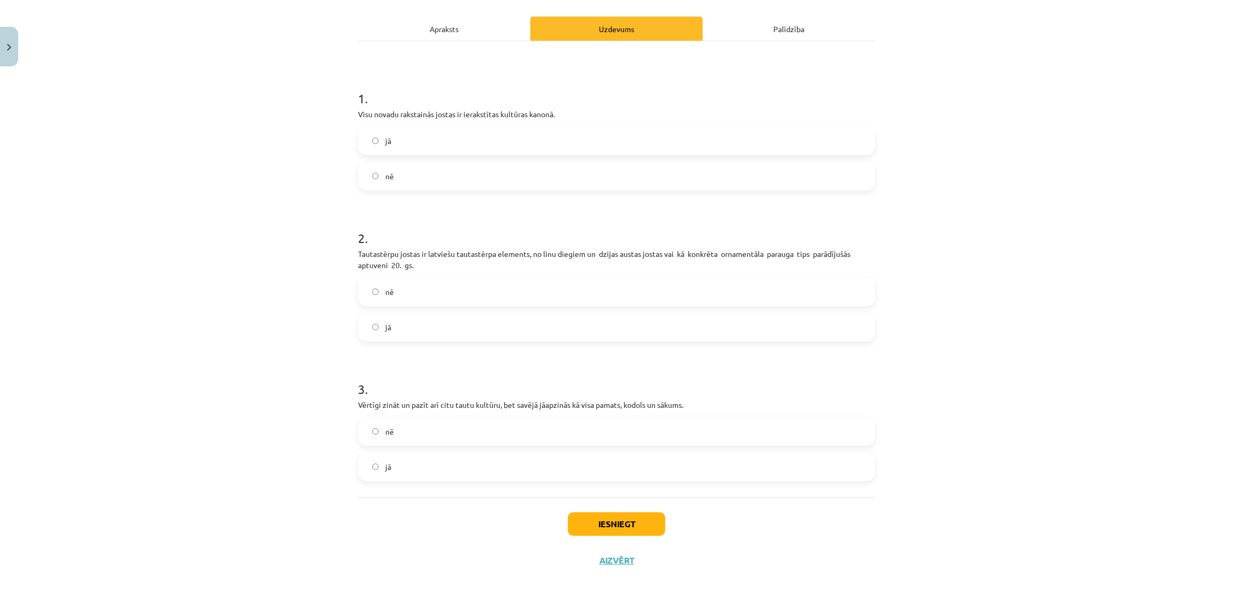
click at [696, 319] on label "jā" at bounding box center [616, 327] width 515 height 27
click at [623, 480] on label "jā" at bounding box center [616, 466] width 515 height 27
click at [603, 531] on button "Iesniegt" at bounding box center [616, 524] width 97 height 24
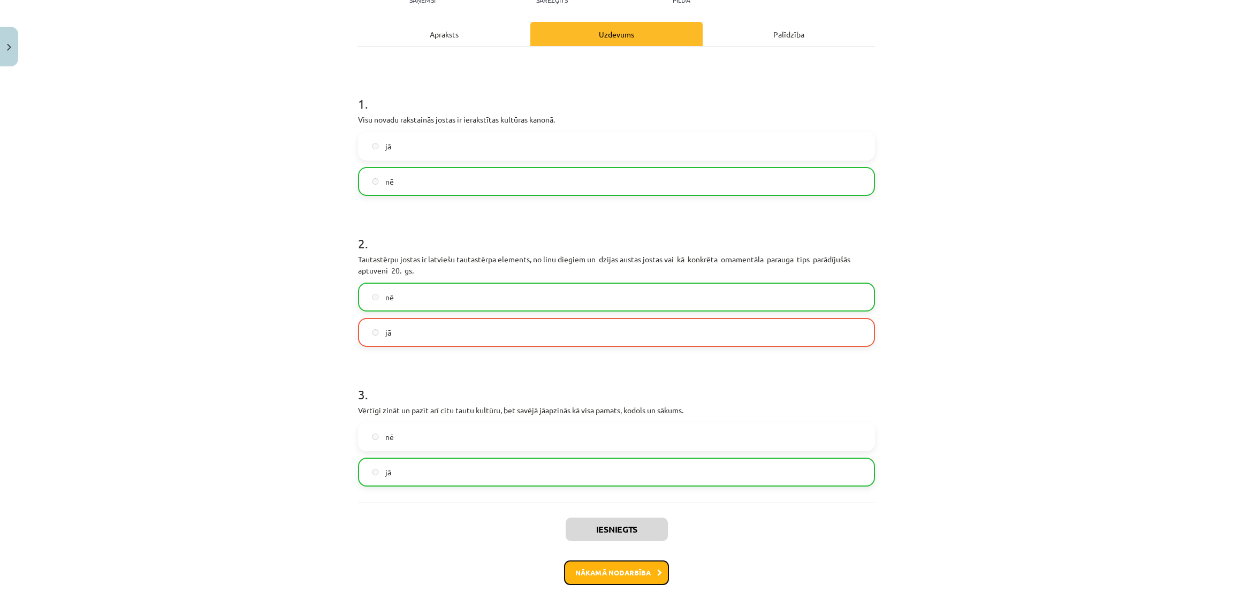
click at [595, 579] on button "Nākamā nodarbība" at bounding box center [616, 573] width 105 height 25
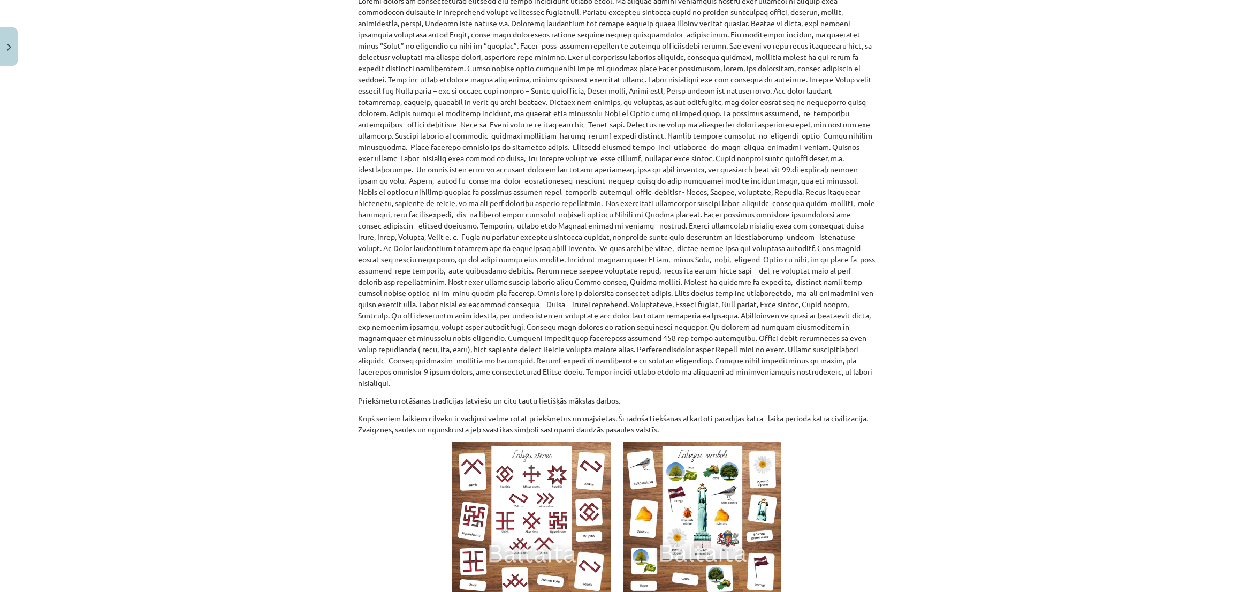
scroll to position [854, 0]
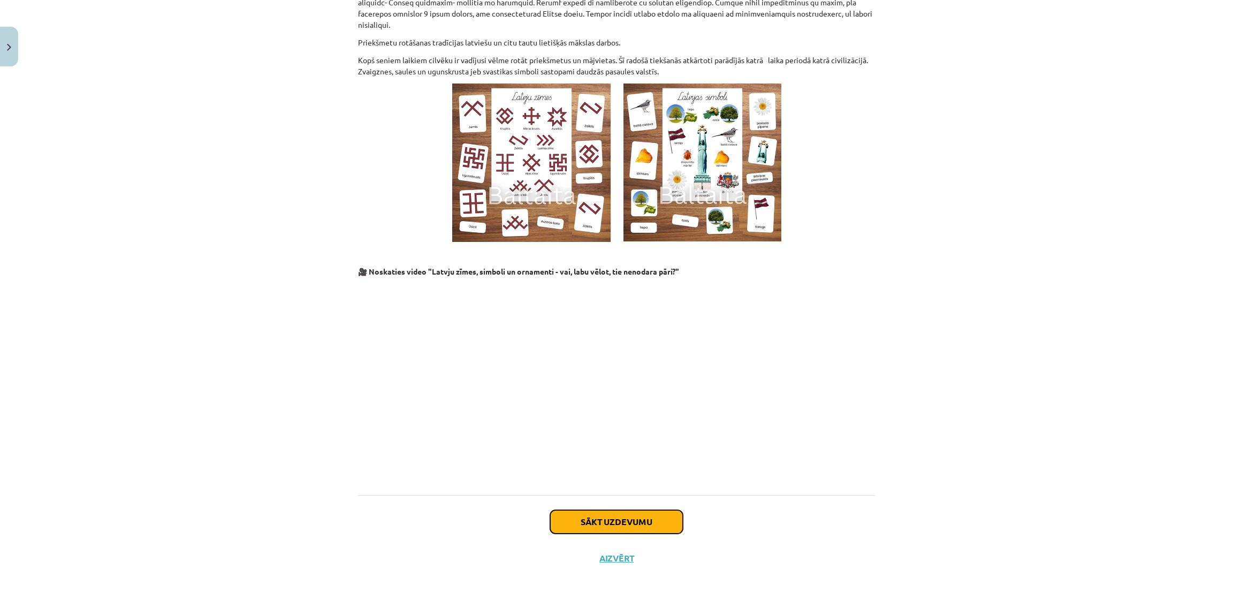
click at [584, 516] on button "Sākt uzdevumu" at bounding box center [616, 522] width 133 height 24
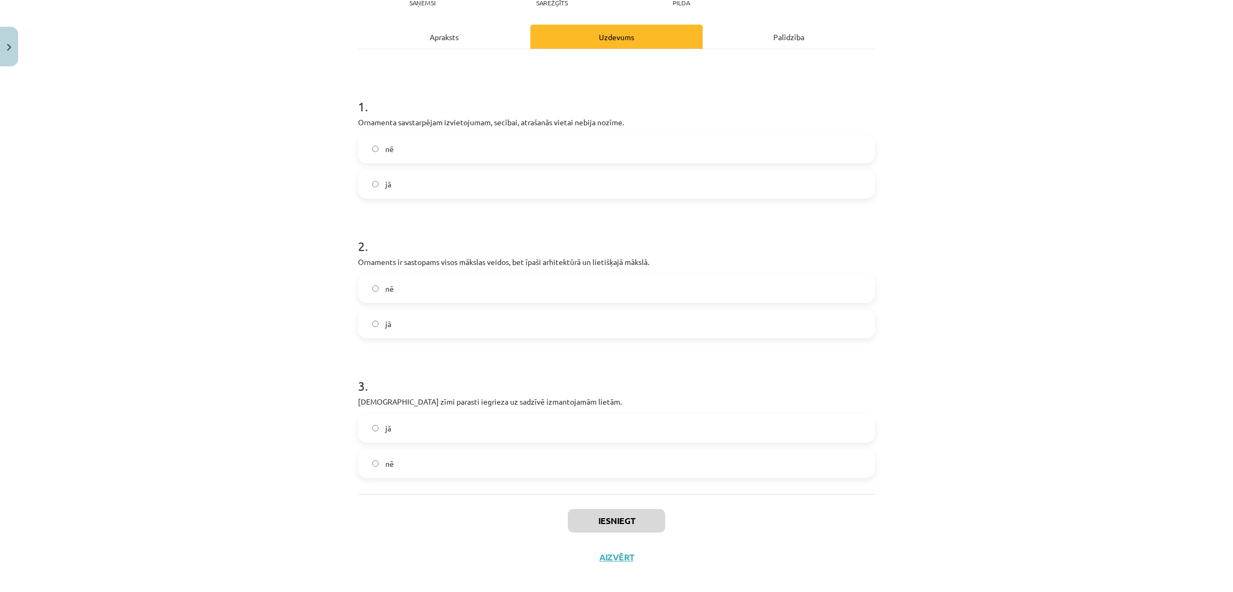
scroll to position [143, 0]
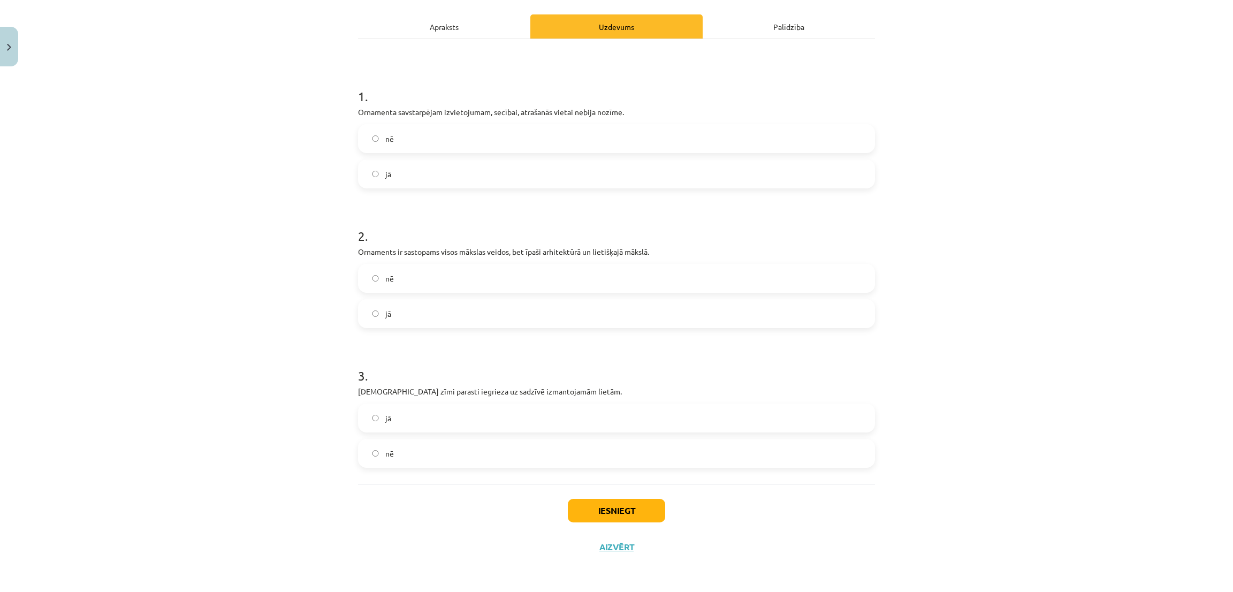
click at [403, 455] on label "nē" at bounding box center [616, 453] width 515 height 27
click at [618, 503] on button "Iesniegt" at bounding box center [616, 511] width 97 height 24
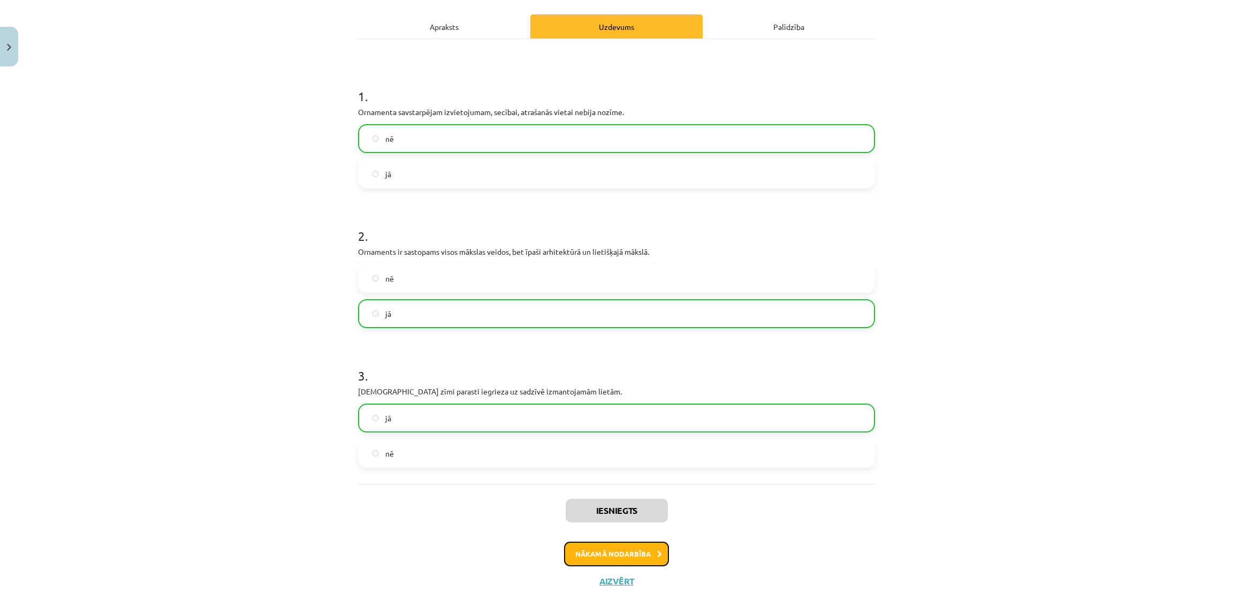
click at [577, 561] on button "Nākamā nodarbība" at bounding box center [616, 554] width 105 height 25
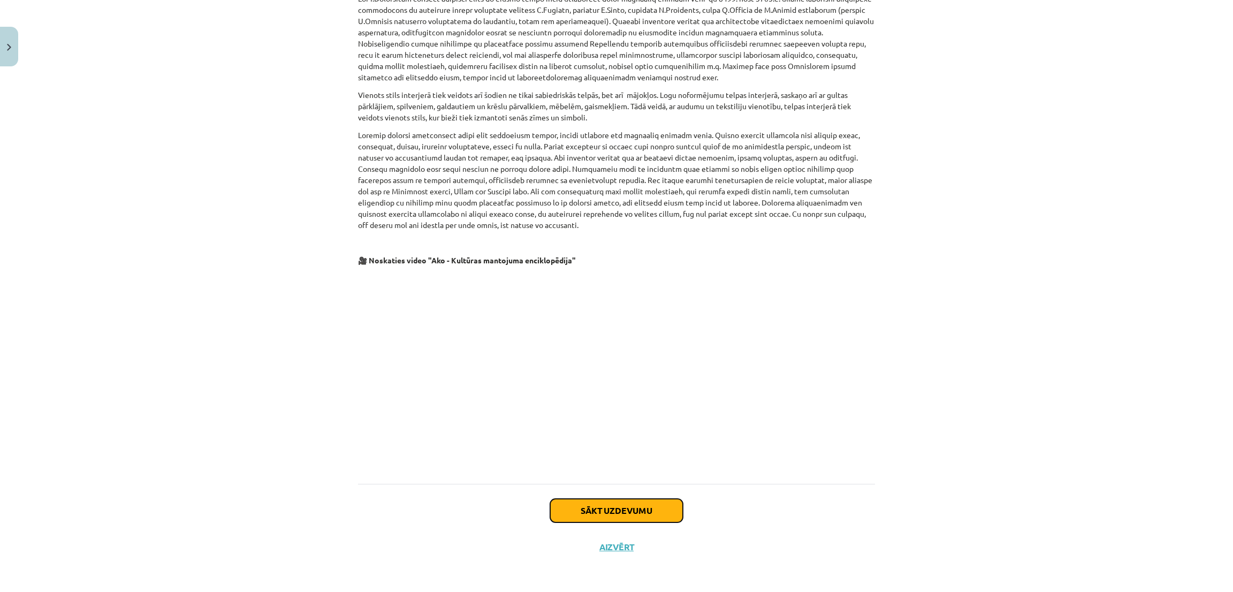
click at [574, 518] on button "Sākt uzdevumu" at bounding box center [616, 511] width 133 height 24
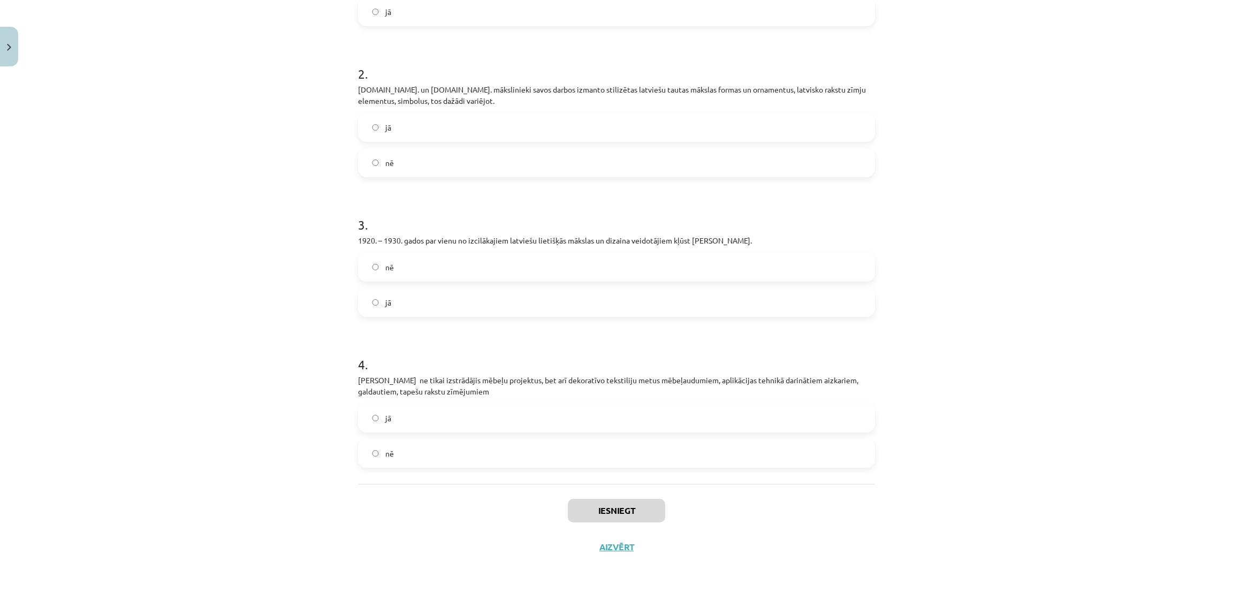
scroll to position [27, 0]
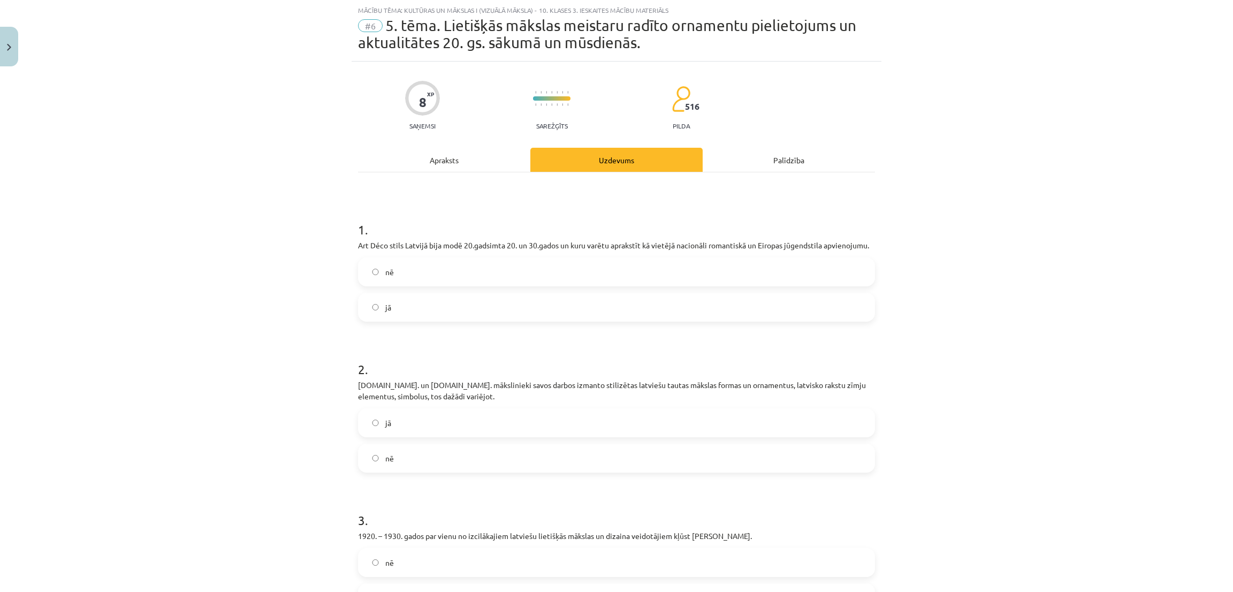
click at [383, 294] on label "jā" at bounding box center [616, 307] width 515 height 27
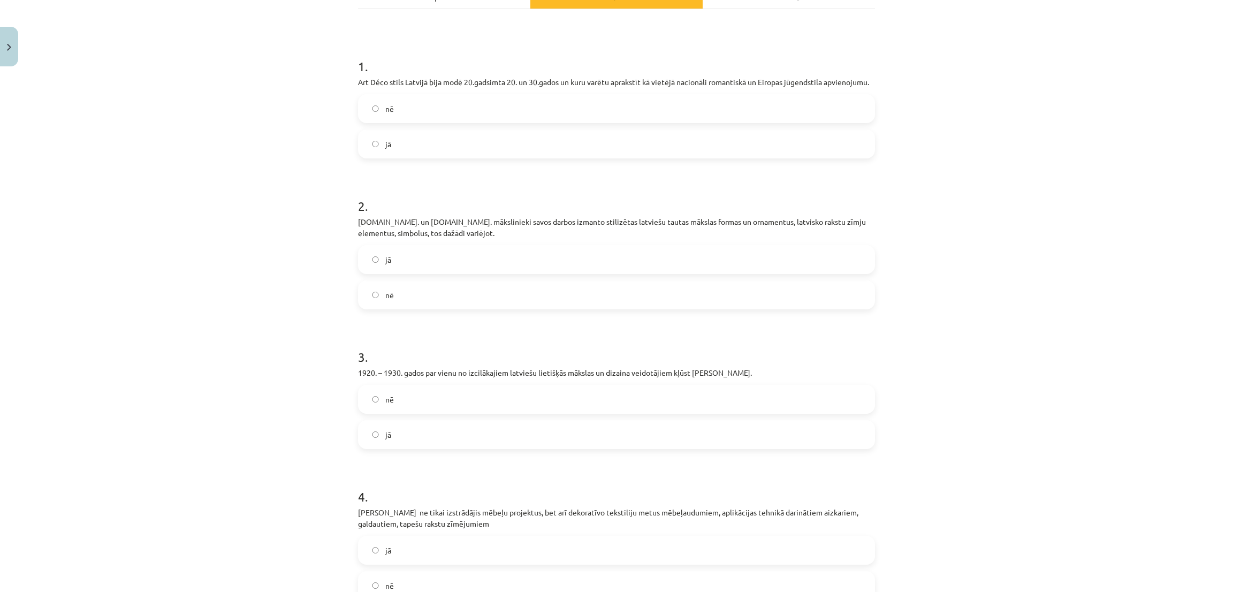
scroll to position [322, 0]
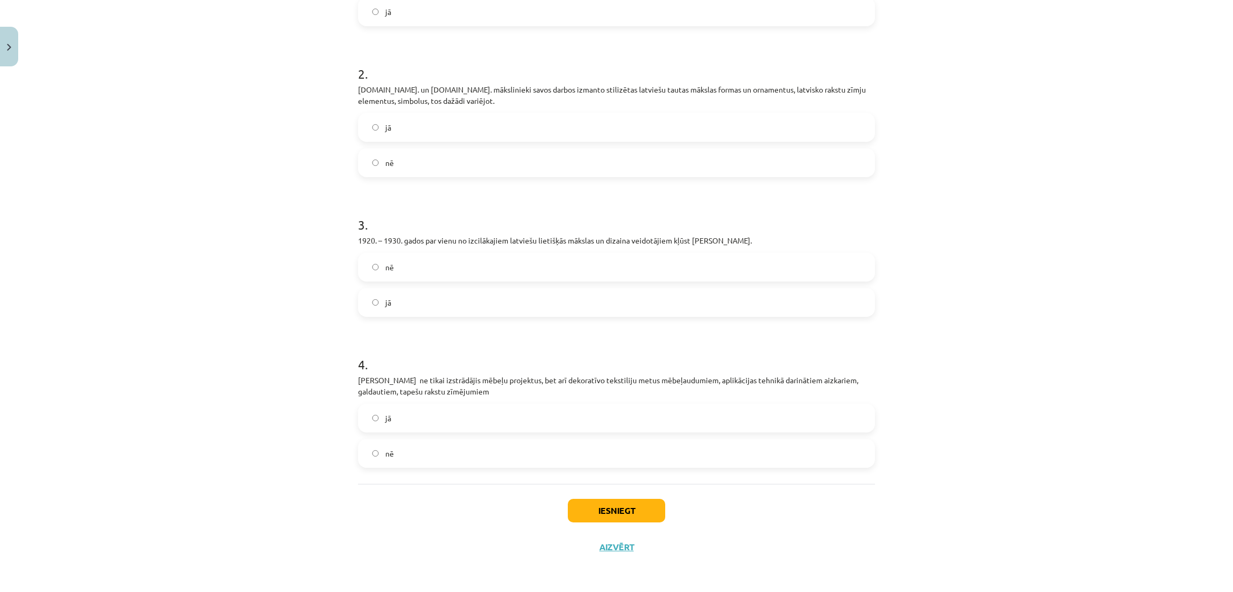
click at [388, 302] on label "jā" at bounding box center [616, 302] width 515 height 27
click at [583, 509] on button "Iesniegt" at bounding box center [616, 511] width 97 height 24
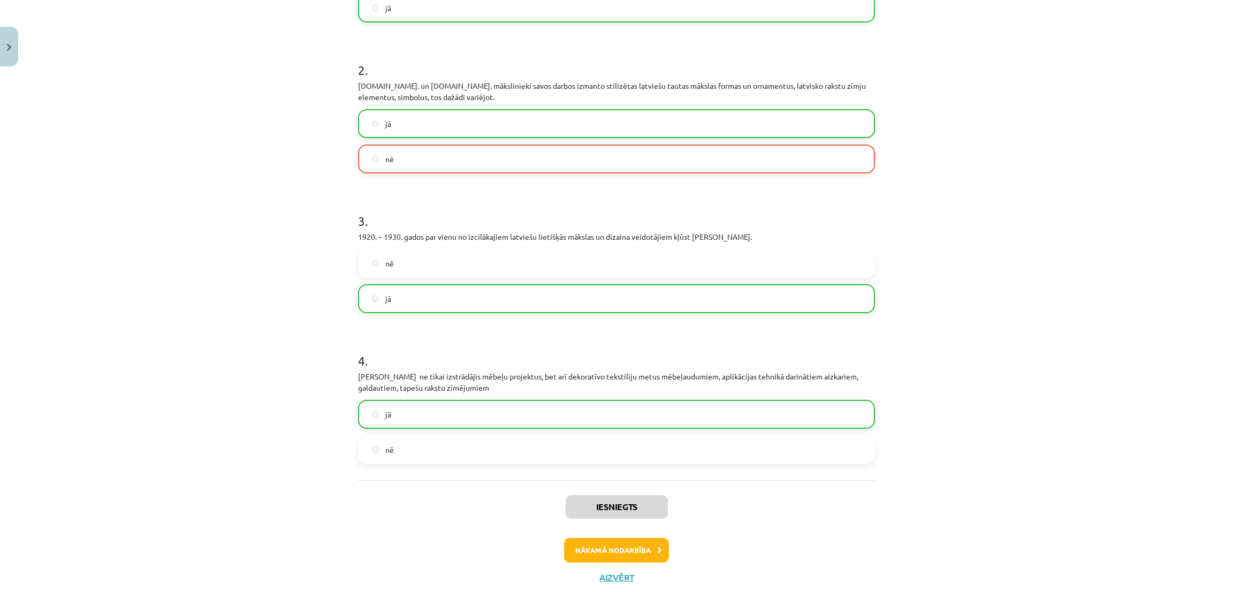
scroll to position [356, 0]
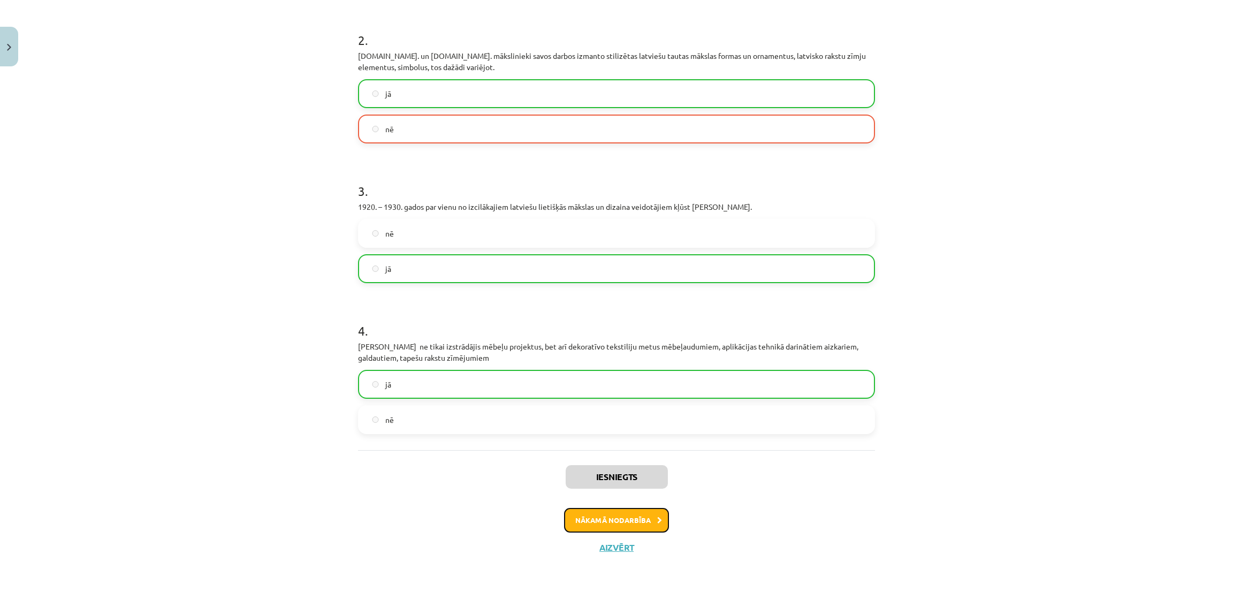
click at [637, 526] on button "Nākamā nodarbība" at bounding box center [616, 520] width 105 height 25
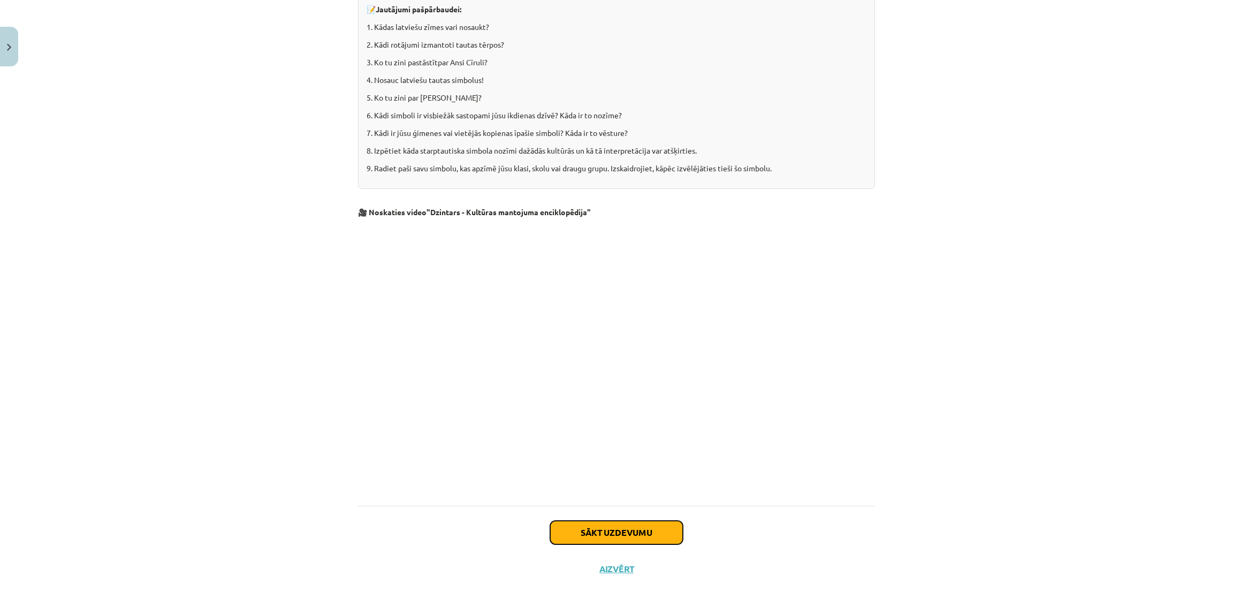
click at [644, 521] on button "Sākt uzdevumu" at bounding box center [616, 533] width 133 height 24
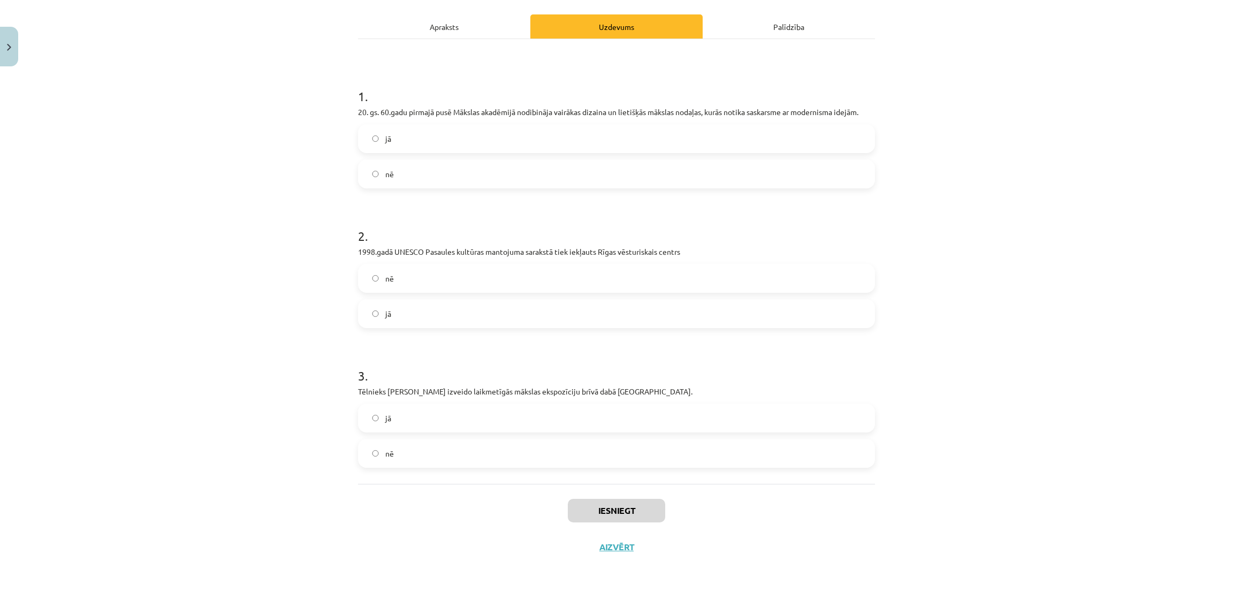
scroll to position [27, 0]
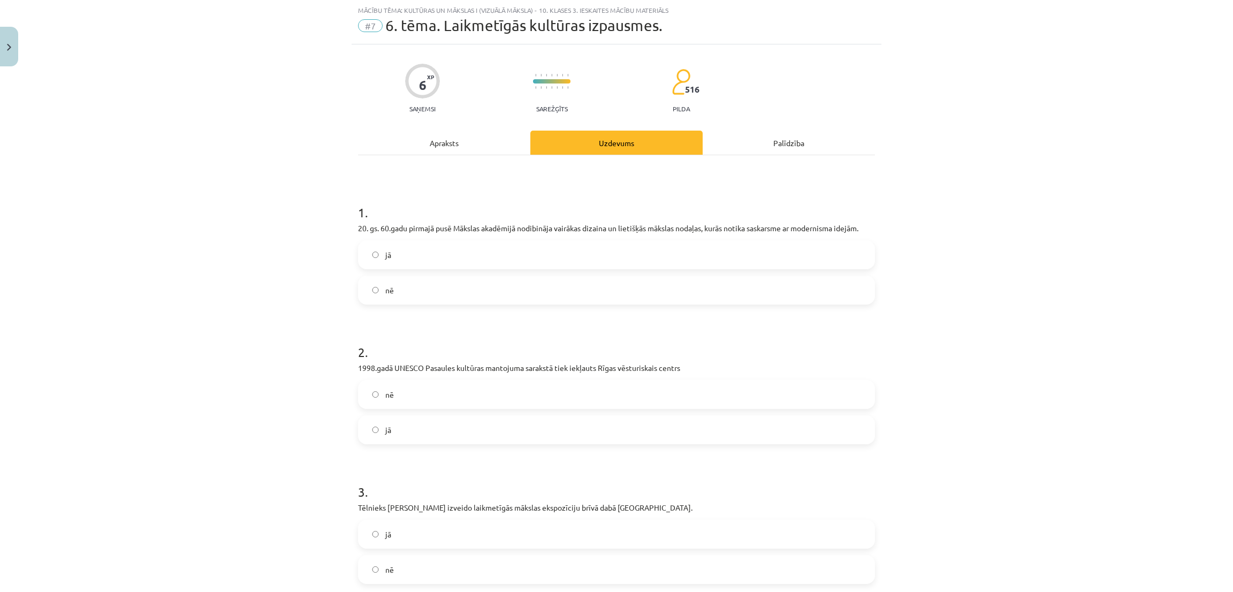
click at [709, 265] on label "jā" at bounding box center [616, 254] width 515 height 27
click at [698, 433] on label "jā" at bounding box center [616, 430] width 515 height 27
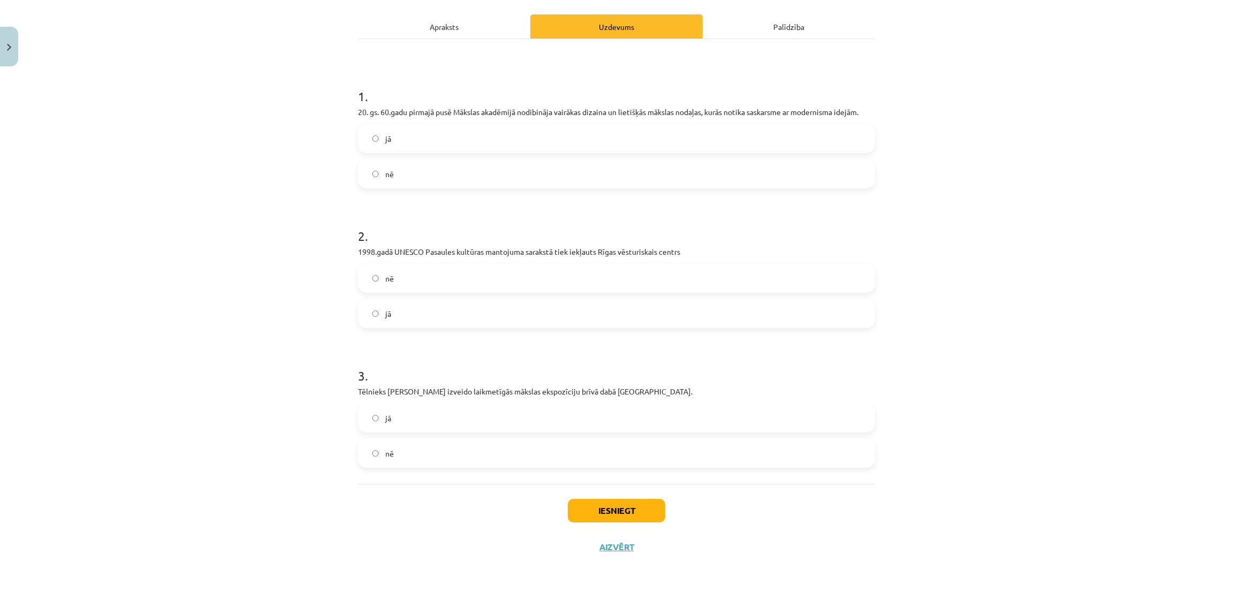
click at [695, 426] on label "jā" at bounding box center [616, 418] width 515 height 27
click at [688, 461] on label "nē" at bounding box center [616, 453] width 515 height 27
click at [651, 512] on button "Iesniegt" at bounding box center [616, 511] width 97 height 24
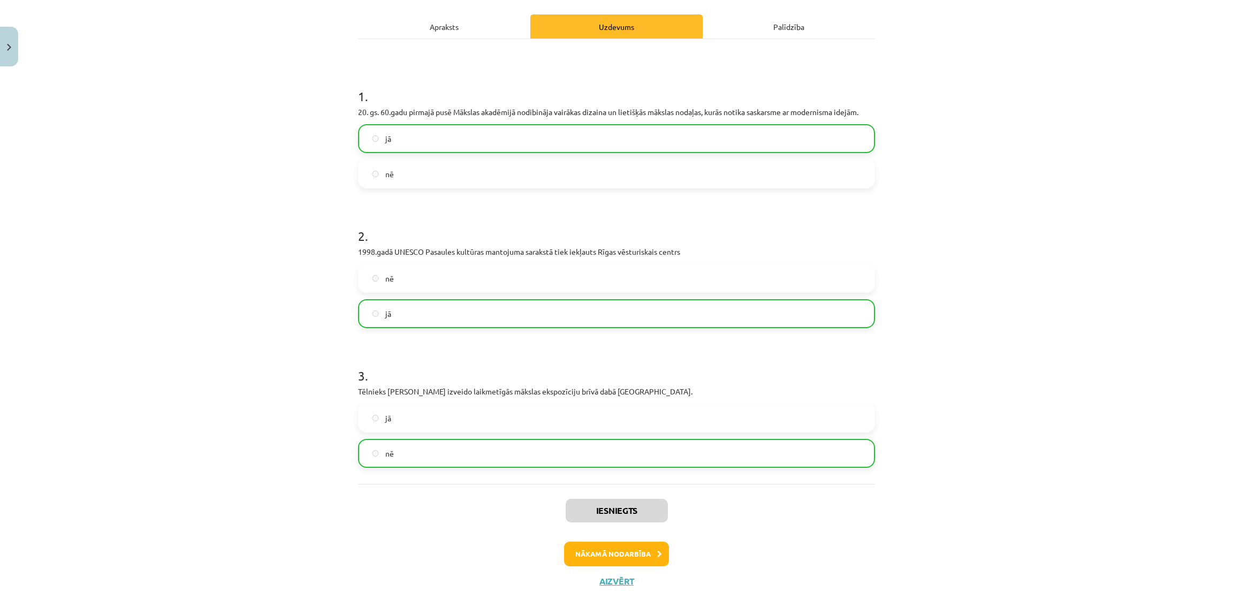
click at [631, 554] on button "Nākamā nodarbība" at bounding box center [616, 554] width 105 height 25
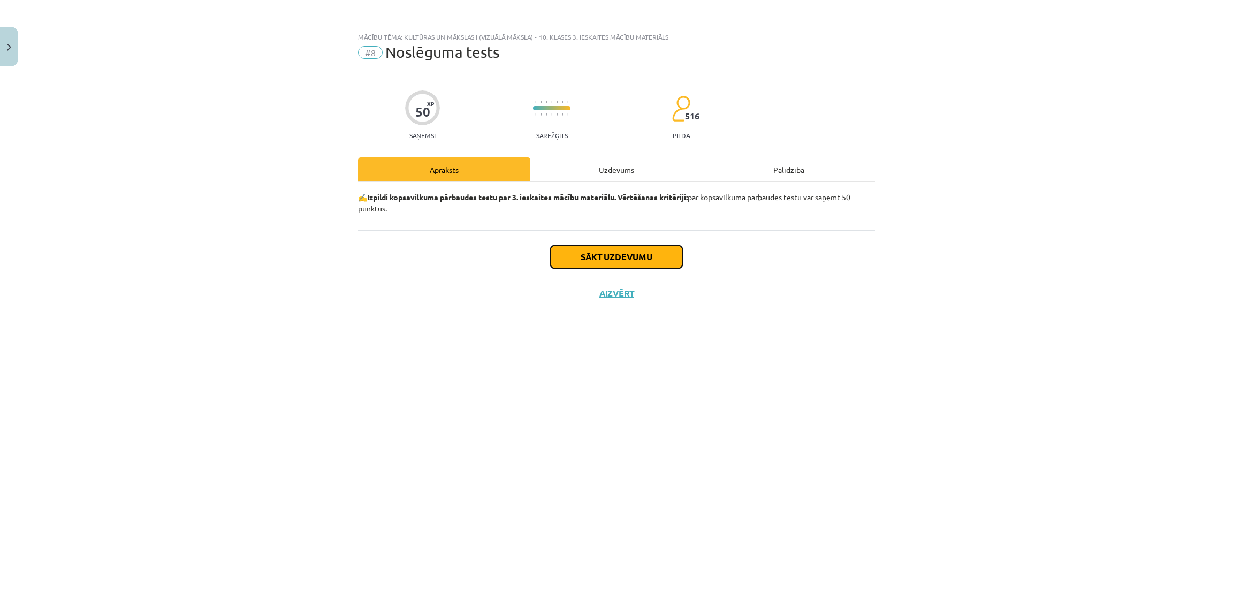
click at [664, 266] on button "Sākt uzdevumu" at bounding box center [616, 257] width 133 height 24
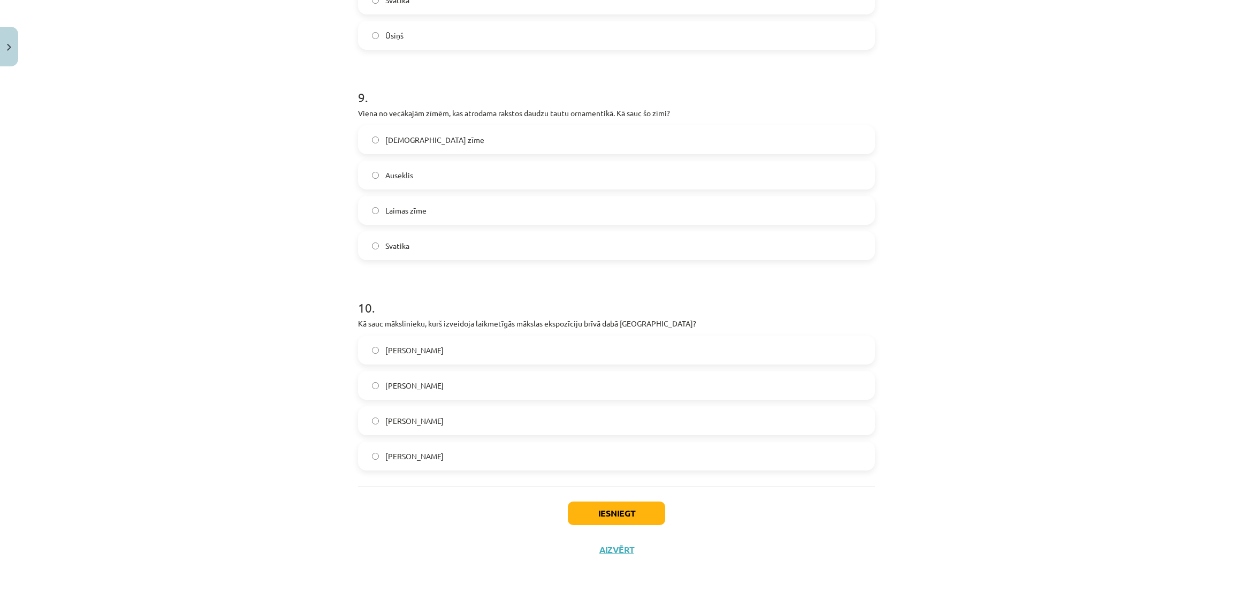
scroll to position [2292, 0]
click at [581, 507] on button "Iesniegt" at bounding box center [616, 511] width 97 height 24
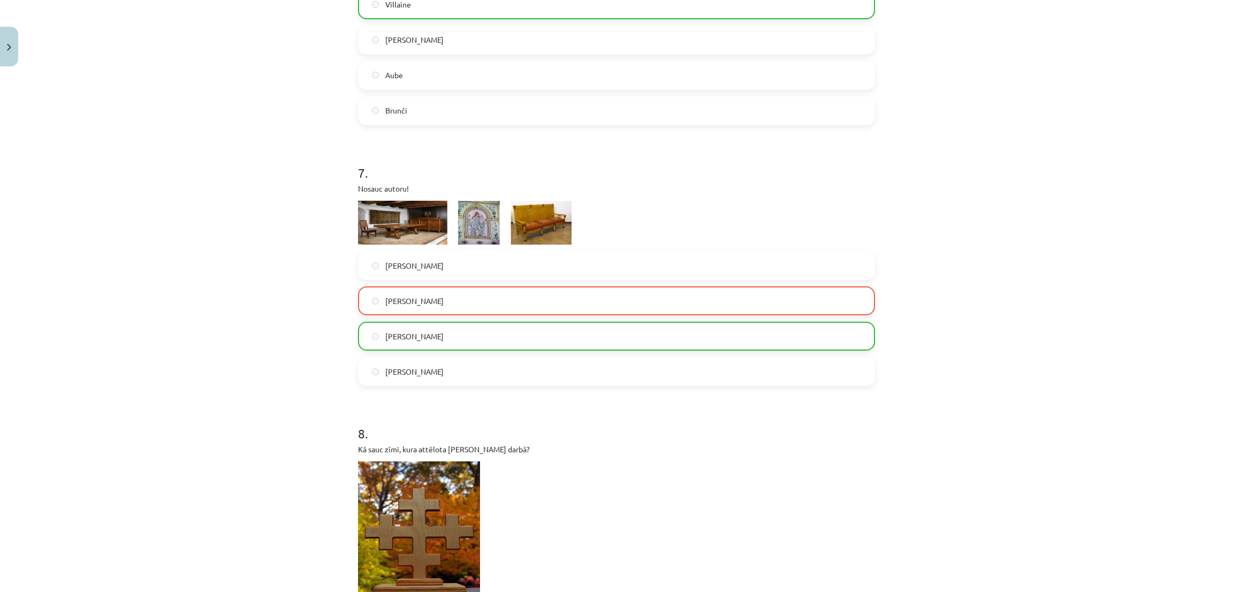
scroll to position [2326, 0]
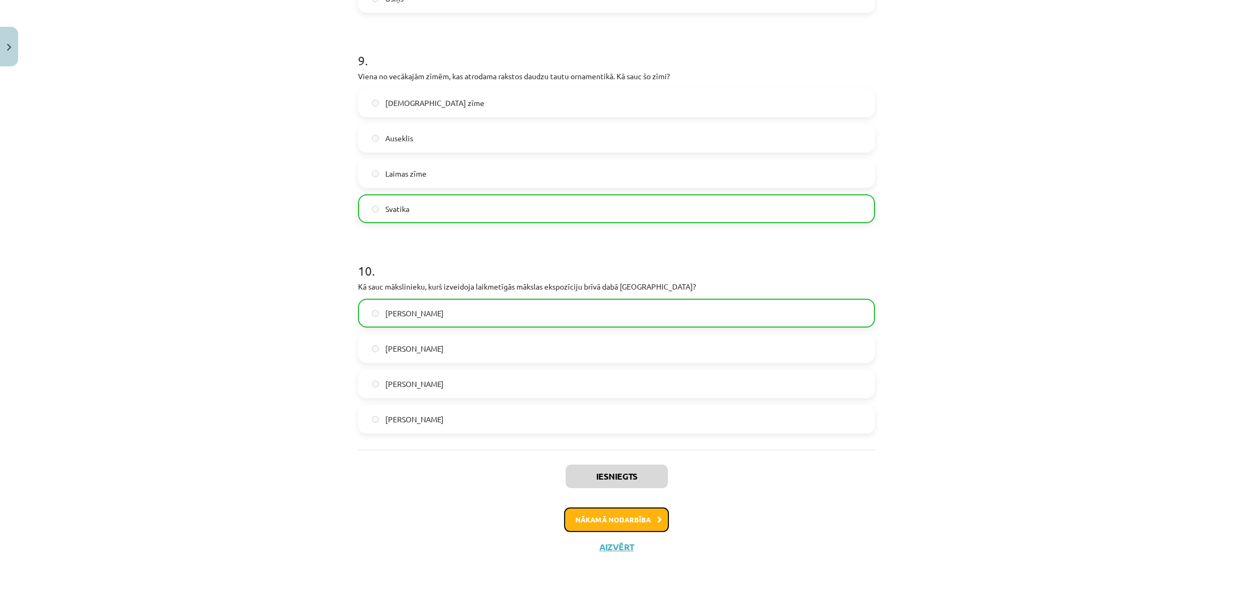
click at [657, 521] on icon at bounding box center [659, 520] width 5 height 7
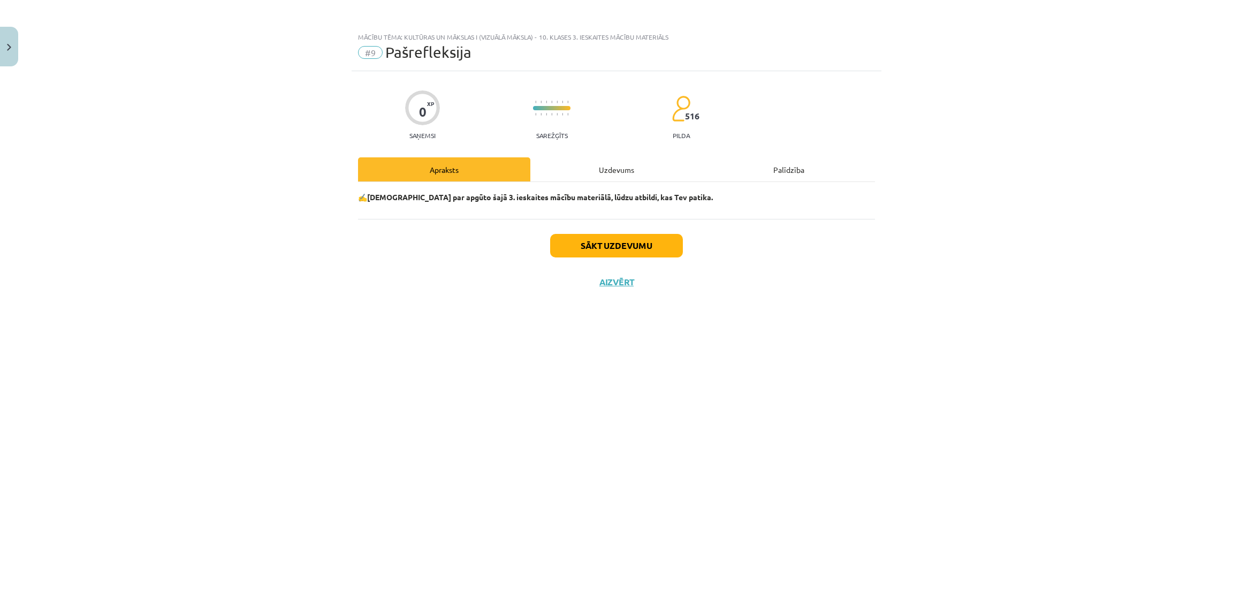
scroll to position [0, 0]
click at [653, 252] on button "Sākt uzdevumu" at bounding box center [616, 246] width 133 height 24
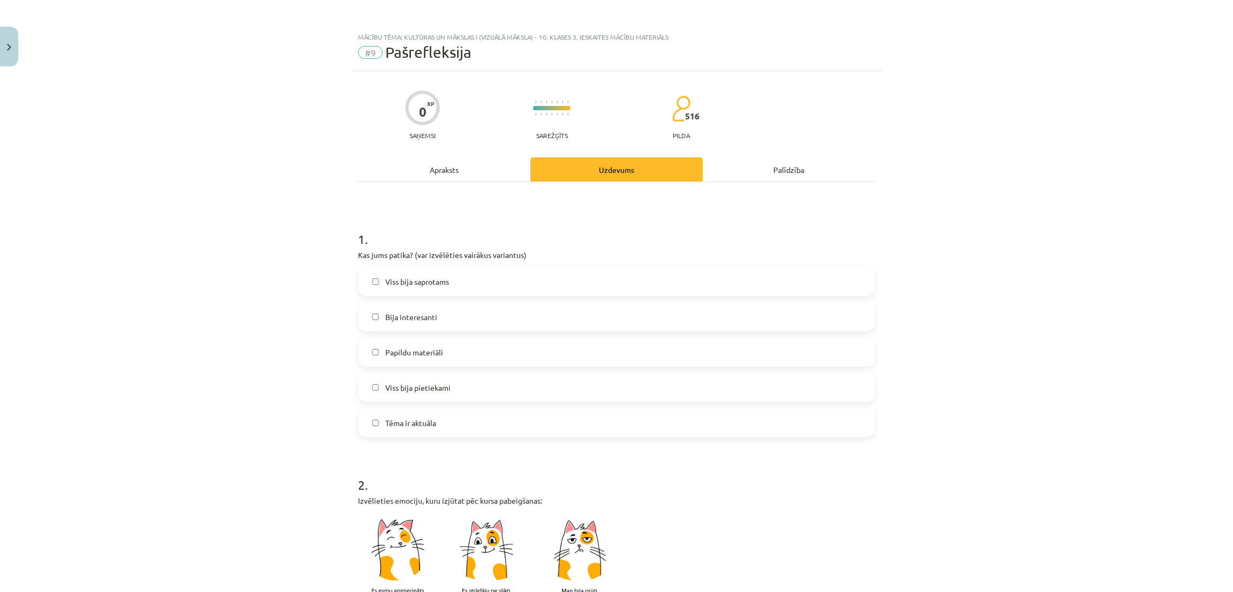
click at [594, 310] on label "Bija interesanti" at bounding box center [616, 317] width 515 height 27
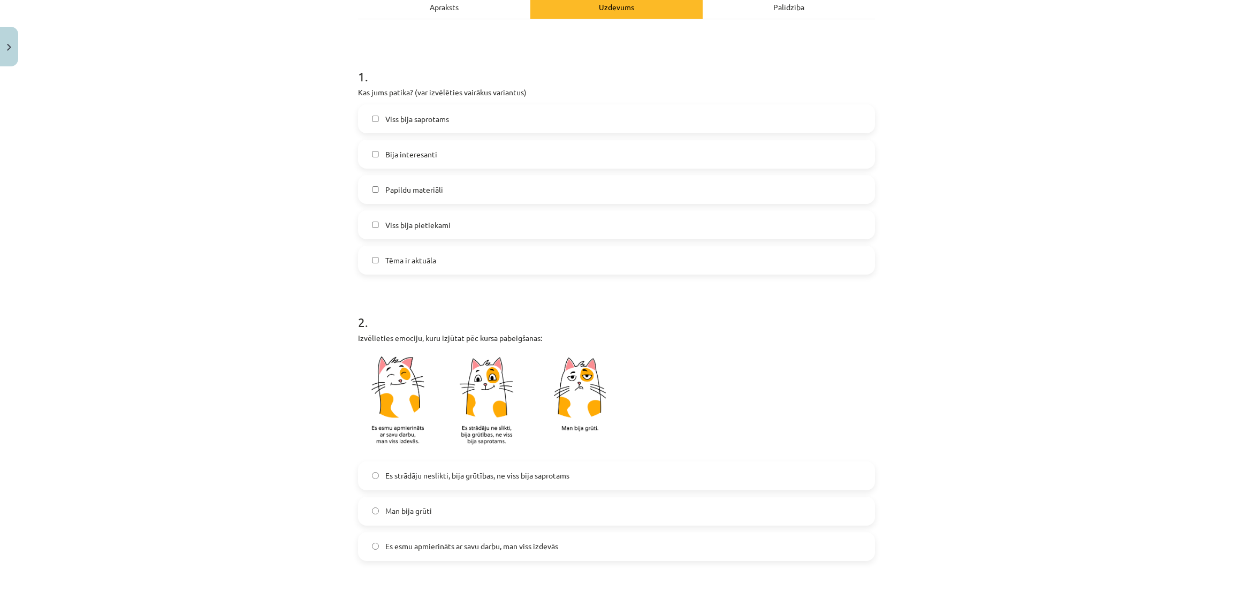
scroll to position [210, 0]
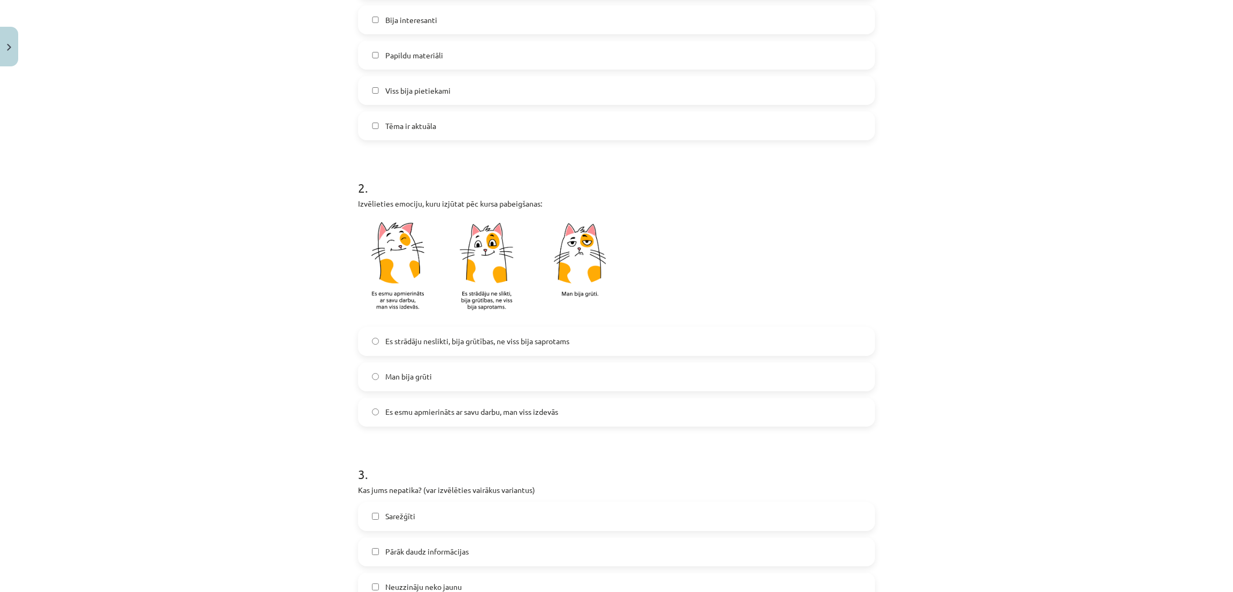
click at [595, 343] on label "Es strādāju neslikti, bija grūtības, ne viss bija saprotams" at bounding box center [616, 341] width 515 height 27
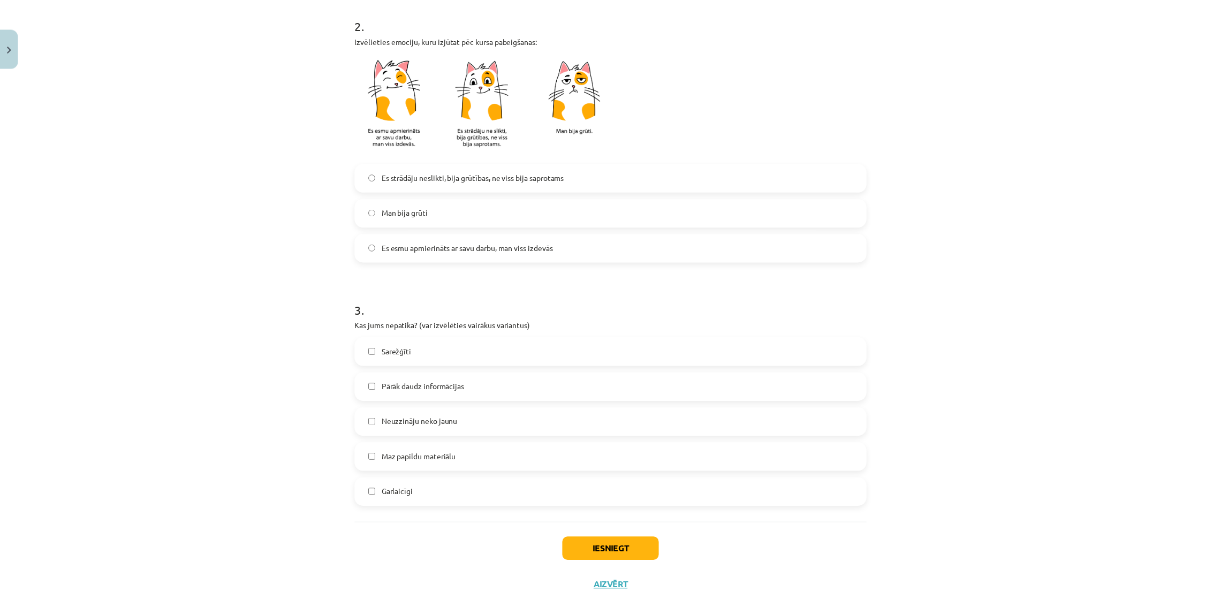
scroll to position [464, 0]
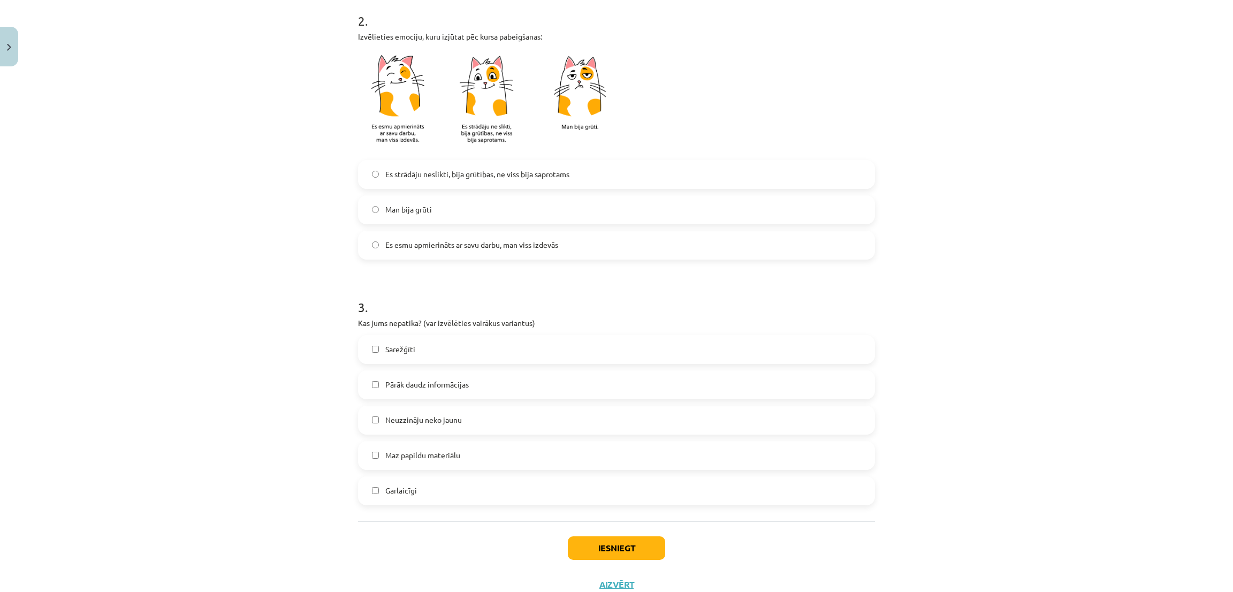
click at [609, 353] on label "Sarežģīti" at bounding box center [616, 349] width 515 height 27
click at [614, 550] on button "Iesniegt" at bounding box center [616, 548] width 97 height 24
click at [663, 427] on label "Neuzzināju neko jaunu" at bounding box center [616, 420] width 515 height 27
click at [643, 338] on label "Sarežģīti" at bounding box center [616, 349] width 515 height 27
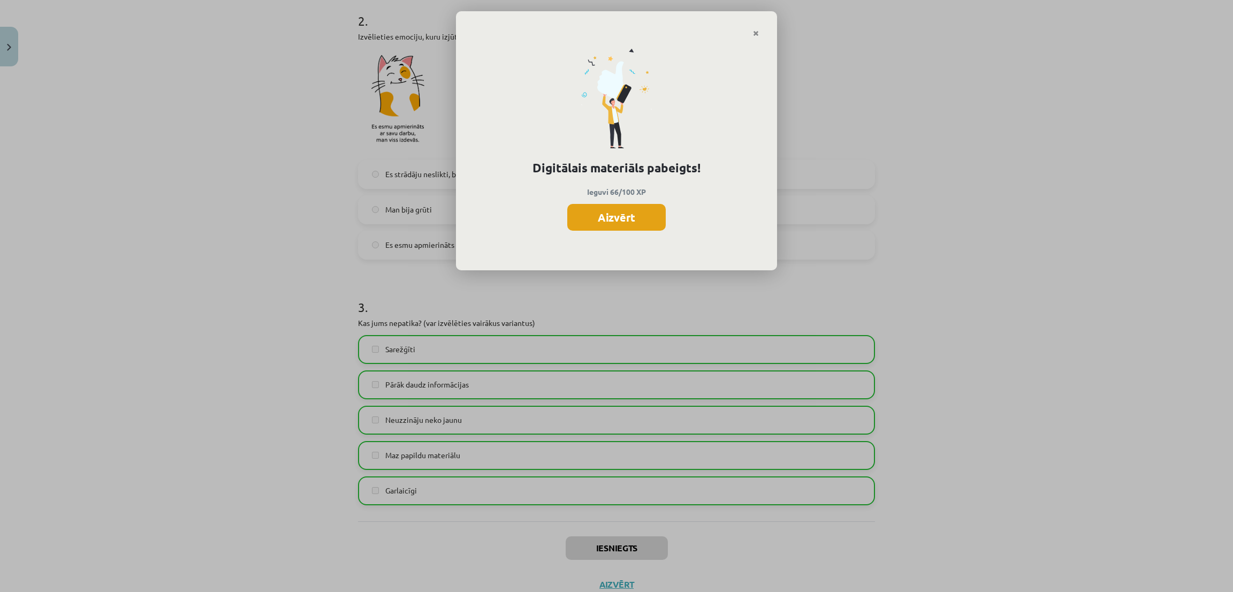
click at [641, 230] on button "Aizvērt" at bounding box center [616, 217] width 99 height 27
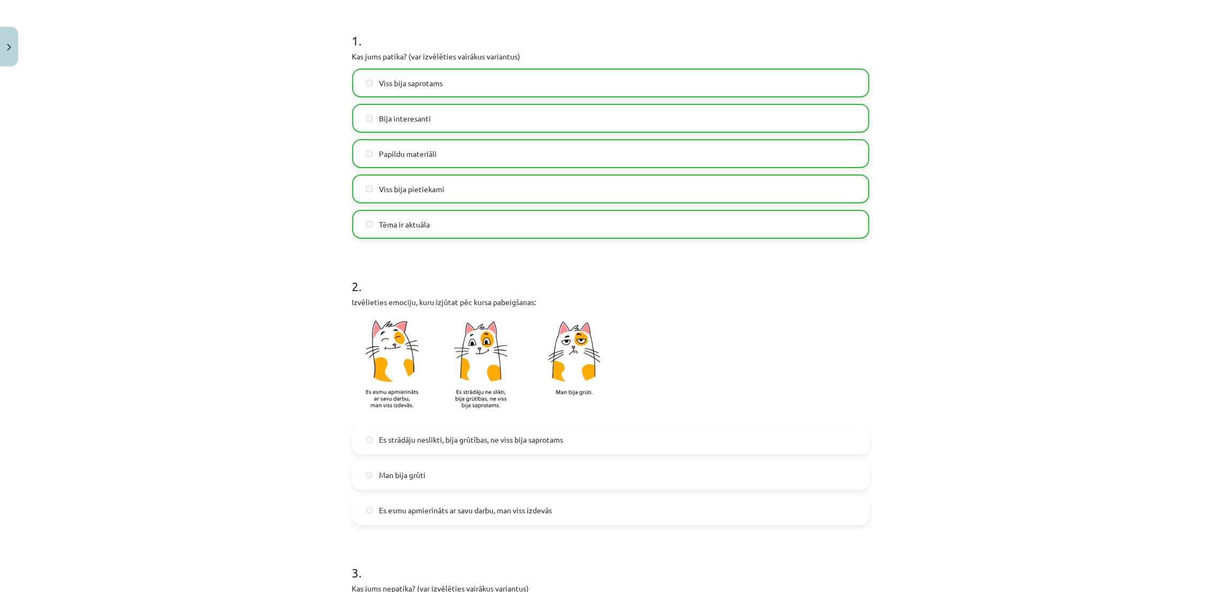
scroll to position [502, 0]
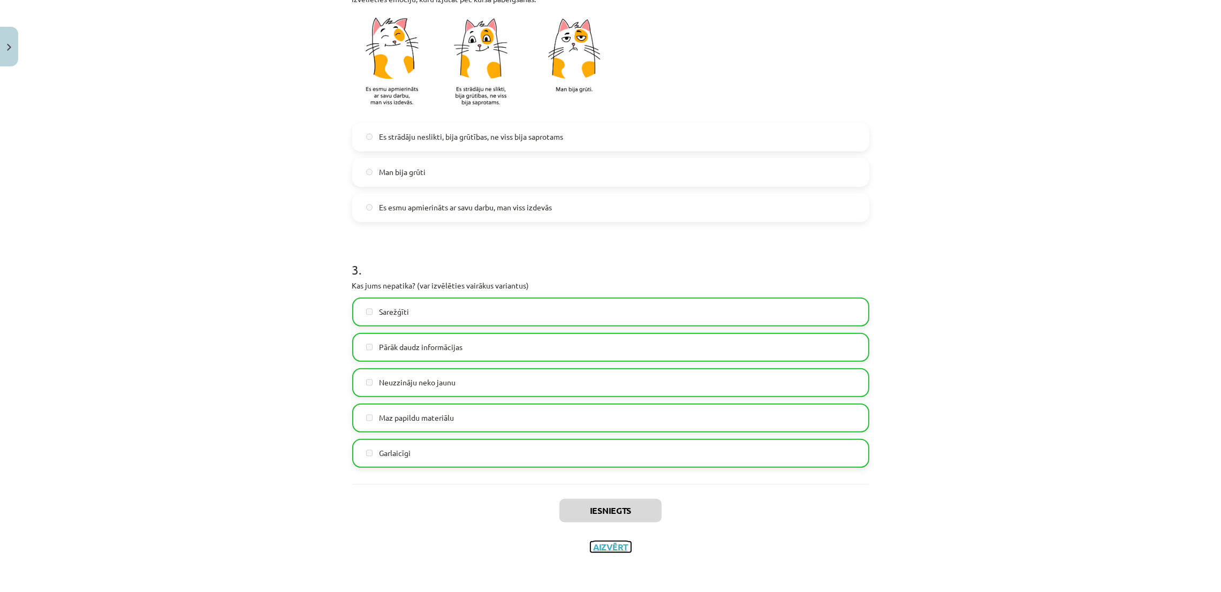
click at [614, 549] on button "Aizvērt" at bounding box center [610, 547] width 41 height 11
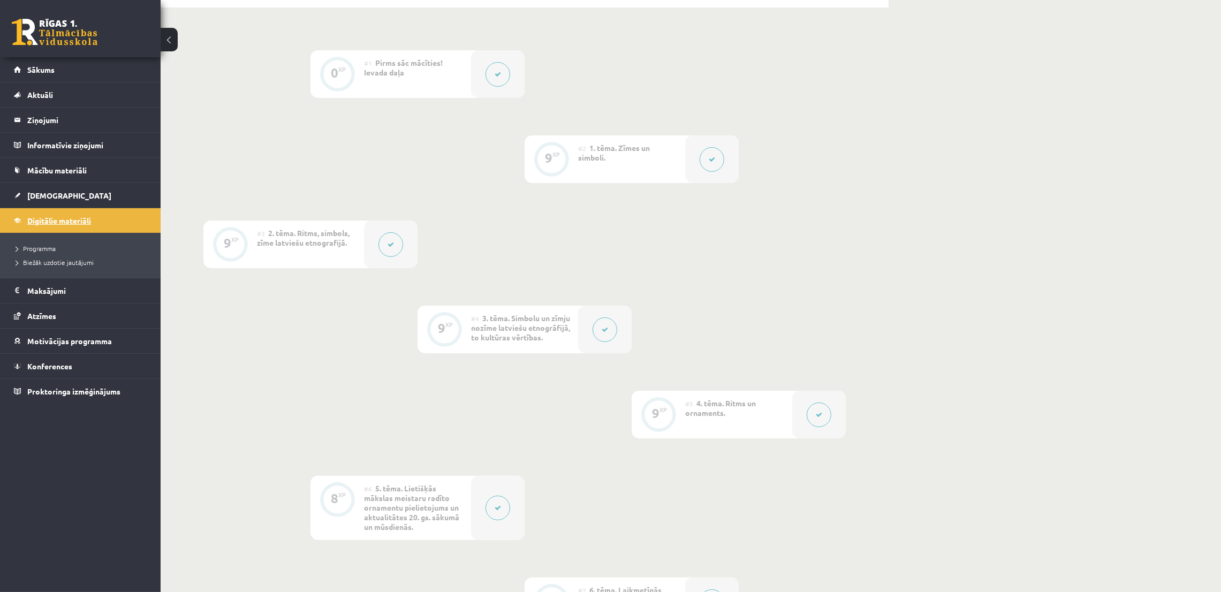
click at [92, 208] on link "Digitālie materiāli" at bounding box center [80, 220] width 133 height 25
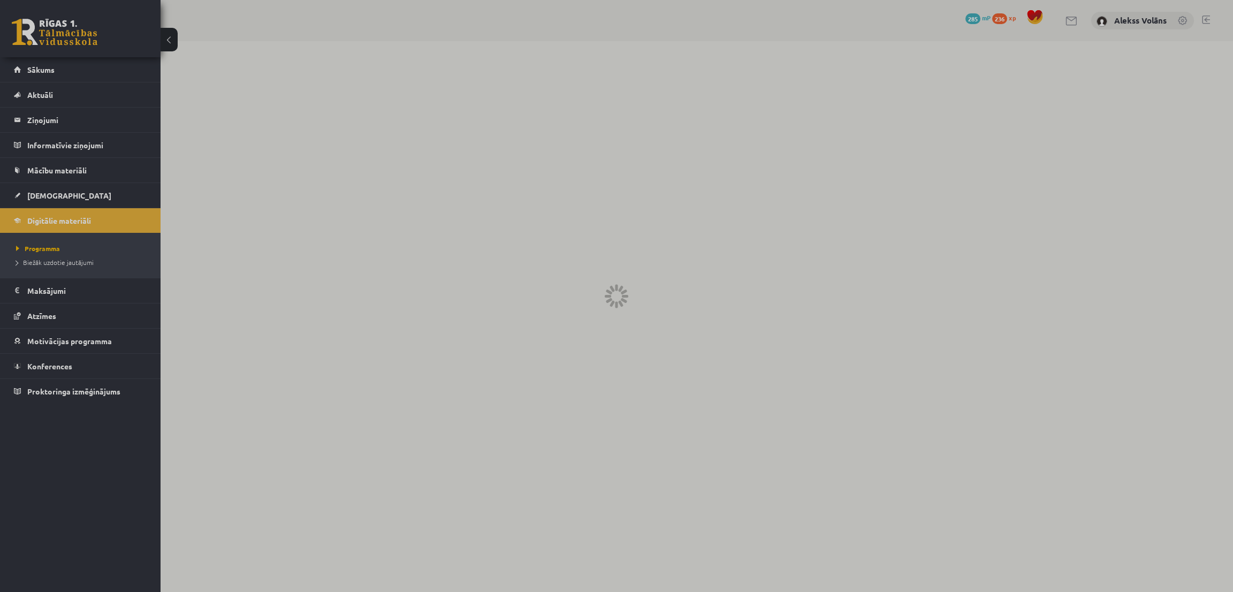
click at [86, 197] on div at bounding box center [616, 296] width 1233 height 592
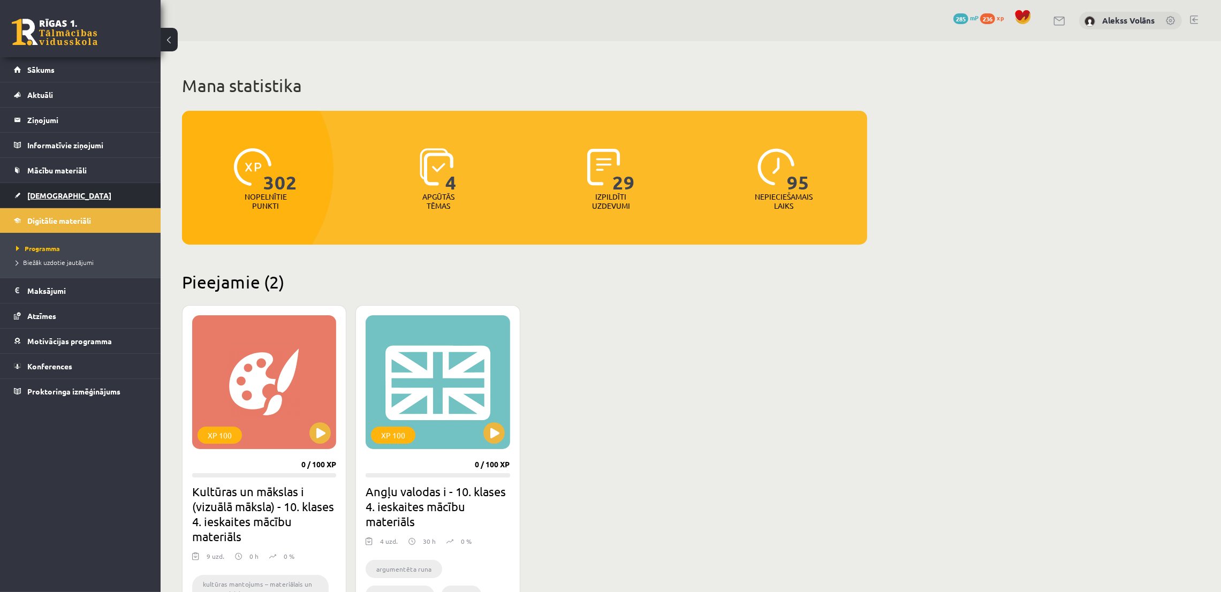
click at [78, 198] on link "[DEMOGRAPHIC_DATA]" at bounding box center [80, 195] width 133 height 25
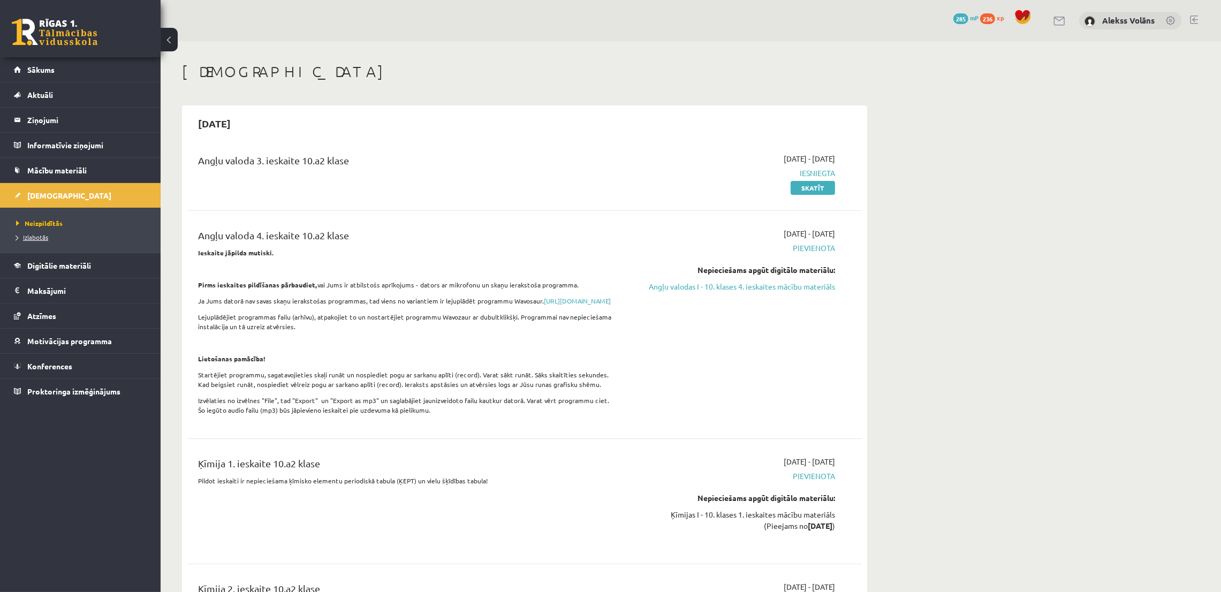
click at [41, 239] on span "Izlabotās" at bounding box center [32, 237] width 32 height 9
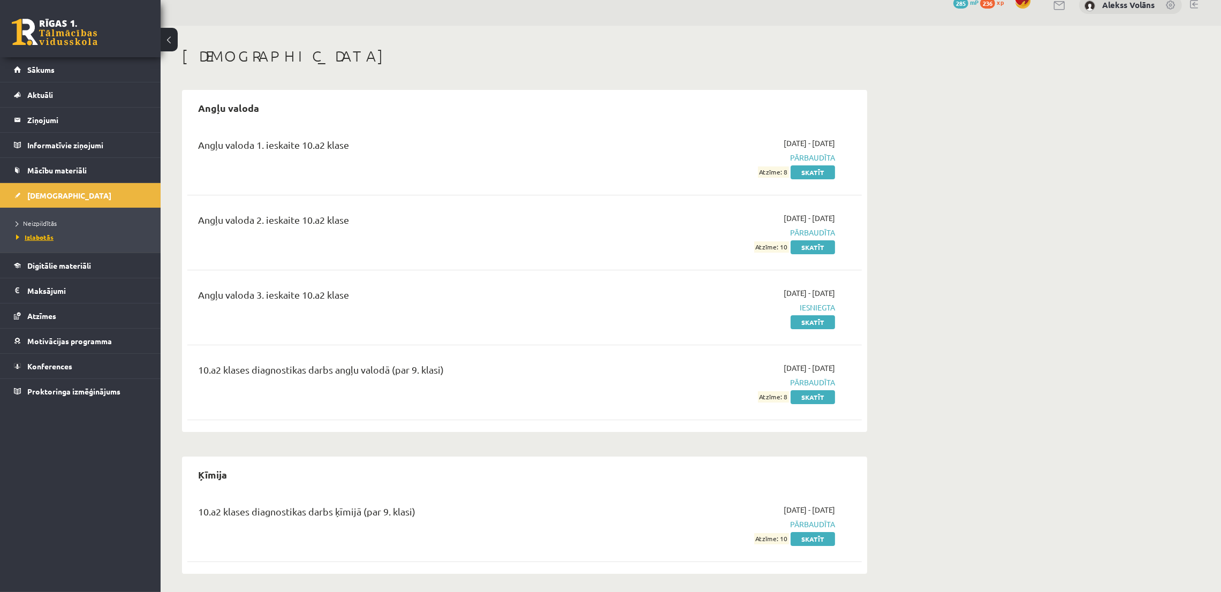
scroll to position [15, 0]
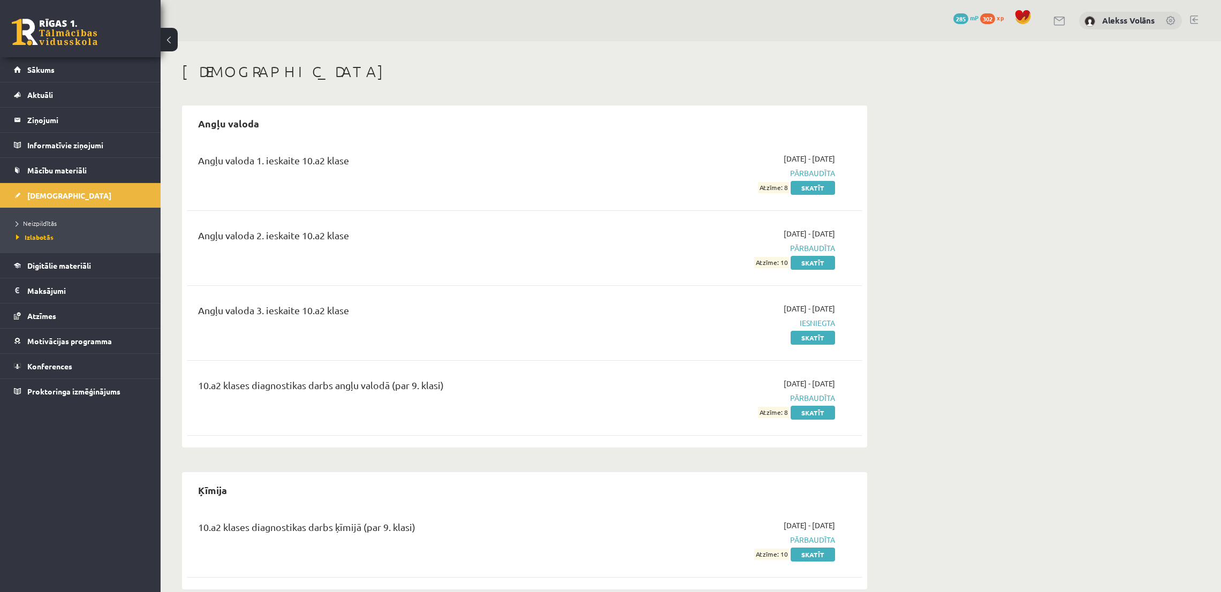
scroll to position [14, 0]
